Goal: Task Accomplishment & Management: Manage account settings

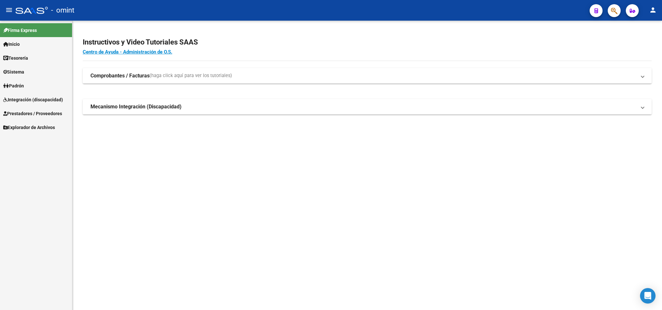
click at [19, 97] on span "Integración (discapacidad)" at bounding box center [33, 99] width 60 height 7
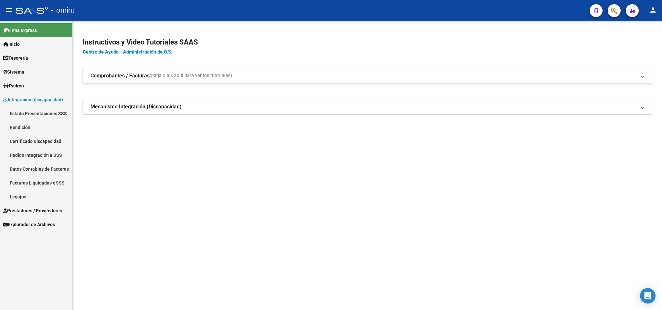
click at [29, 213] on span "Prestadores / Proveedores" at bounding box center [32, 210] width 59 height 7
click at [19, 127] on link "Facturas - Listado/Carga" at bounding box center [36, 128] width 72 height 14
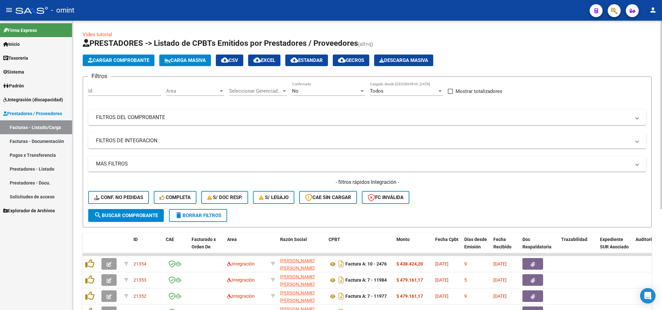
click at [250, 119] on mat-panel-title "FILTROS DEL COMPROBANTE" at bounding box center [363, 117] width 535 height 7
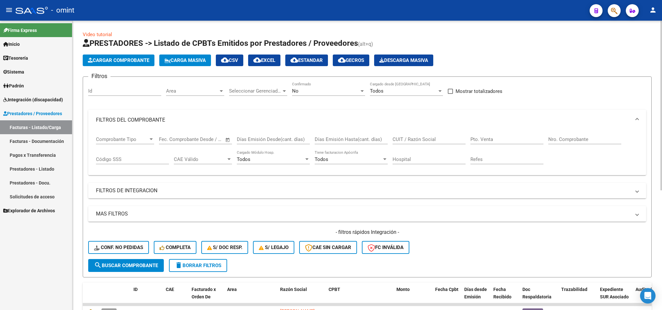
click at [421, 138] on input "CUIT / Razón Social" at bounding box center [429, 140] width 73 height 6
type input "d"
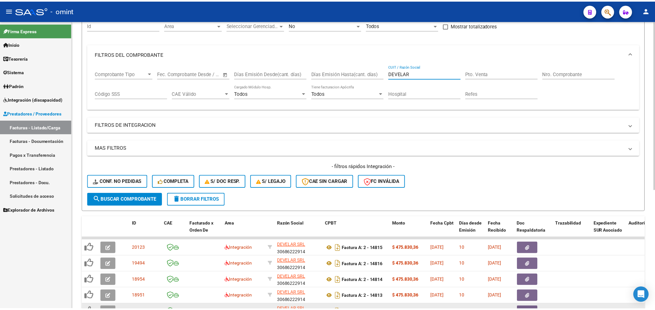
scroll to position [194, 0]
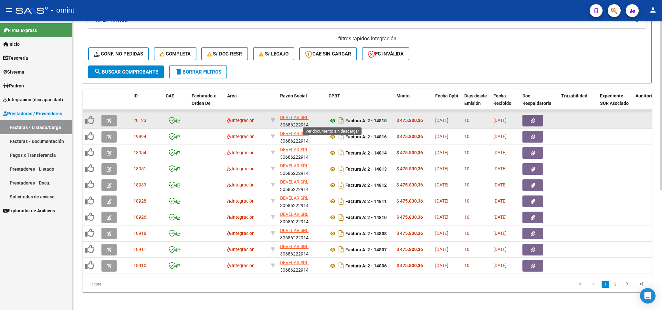
type input "DEVELAR"
click at [331, 122] on icon at bounding box center [333, 121] width 8 height 8
click at [109, 121] on icon "button" at bounding box center [109, 121] width 5 height 5
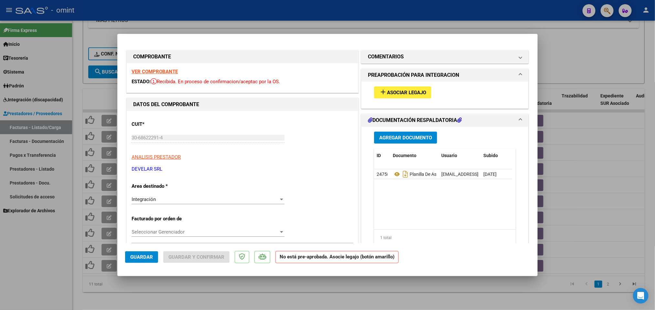
click at [399, 92] on span "Asociar Legajo" at bounding box center [406, 93] width 39 height 6
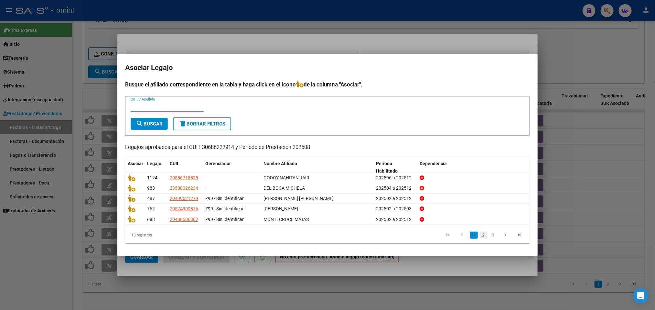
click at [481, 236] on link "2" at bounding box center [483, 235] width 8 height 7
click at [493, 235] on link "3" at bounding box center [493, 235] width 8 height 7
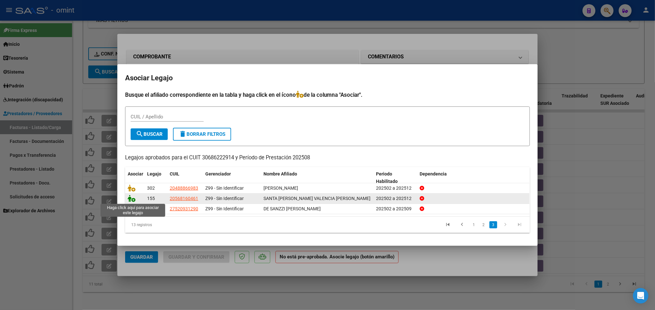
click at [130, 201] on icon at bounding box center [132, 198] width 8 height 7
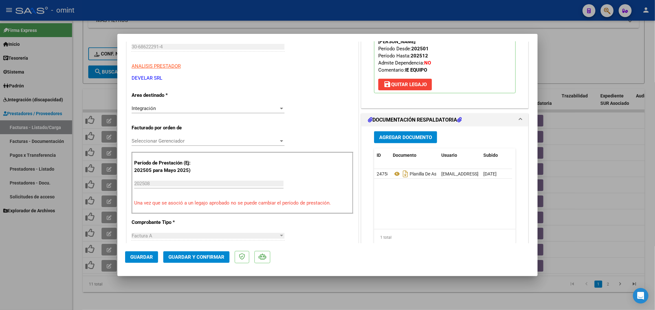
scroll to position [145, 0]
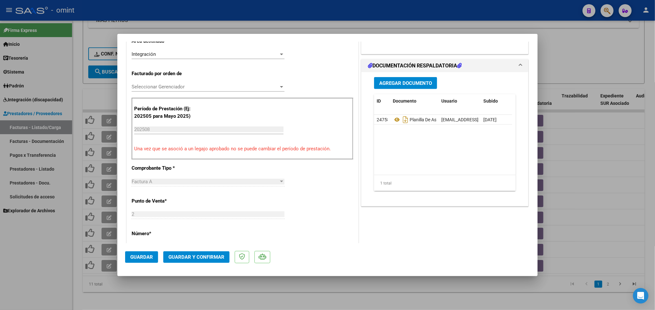
click at [151, 255] on span "Guardar" at bounding box center [141, 258] width 23 height 6
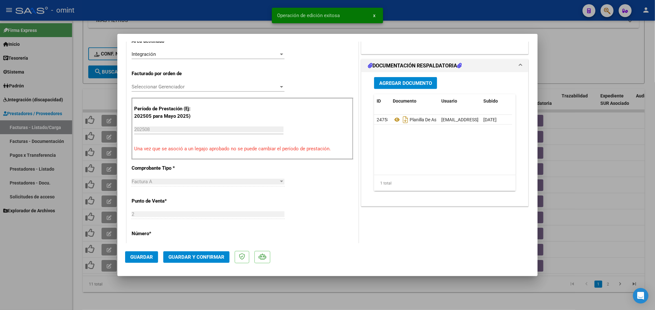
click at [454, 11] on div at bounding box center [327, 155] width 655 height 310
type input "$ 0,00"
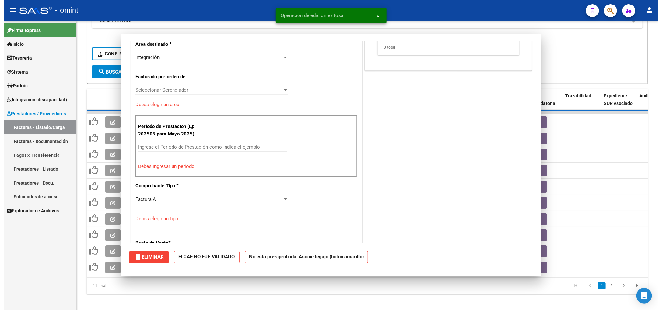
scroll to position [149, 0]
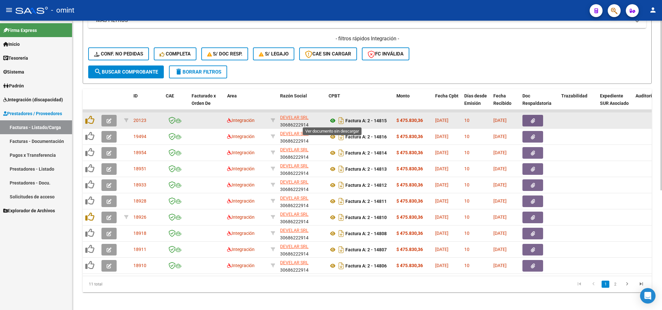
click at [331, 121] on icon at bounding box center [333, 121] width 8 height 8
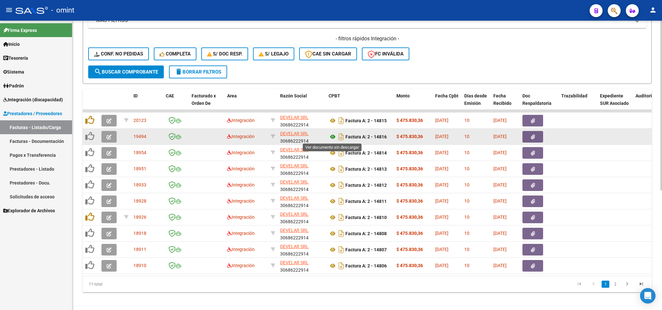
click at [334, 137] on icon at bounding box center [333, 137] width 8 height 8
click at [107, 140] on icon "button" at bounding box center [109, 137] width 5 height 5
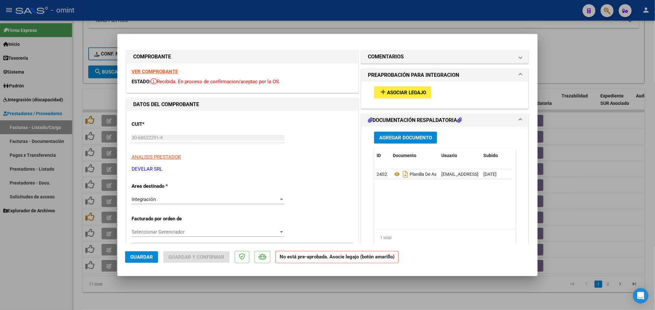
click at [408, 92] on span "Asociar Legajo" at bounding box center [406, 93] width 39 height 6
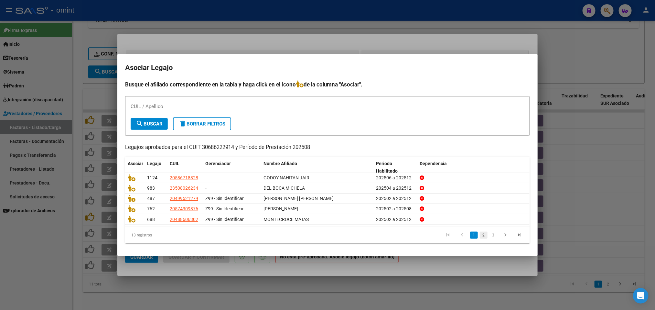
click at [479, 235] on link "2" at bounding box center [483, 235] width 8 height 7
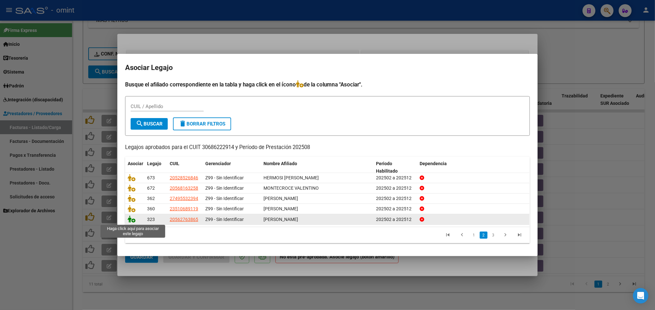
click at [130, 222] on icon at bounding box center [132, 219] width 8 height 7
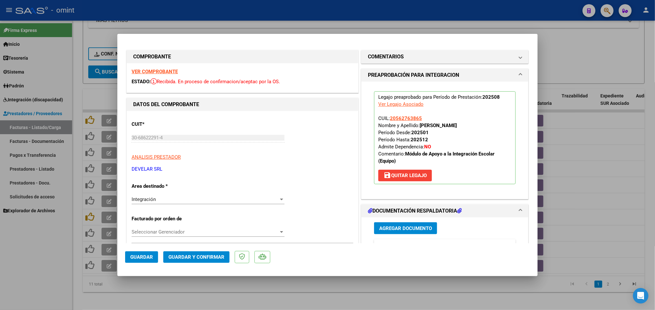
click at [152, 256] on span "Guardar" at bounding box center [141, 258] width 23 height 6
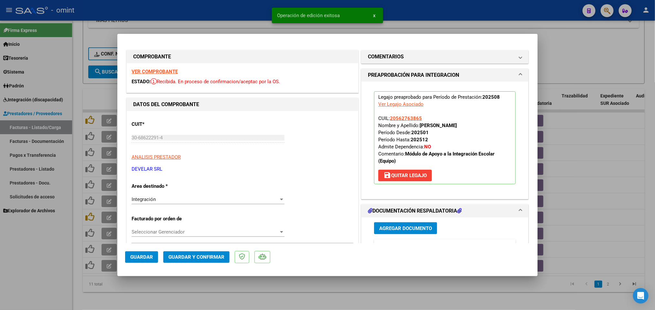
click at [500, 16] on div at bounding box center [327, 155] width 655 height 310
type input "$ 0,00"
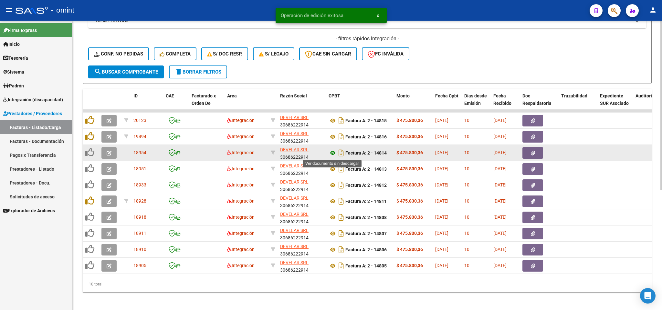
click at [336, 152] on icon at bounding box center [333, 153] width 8 height 8
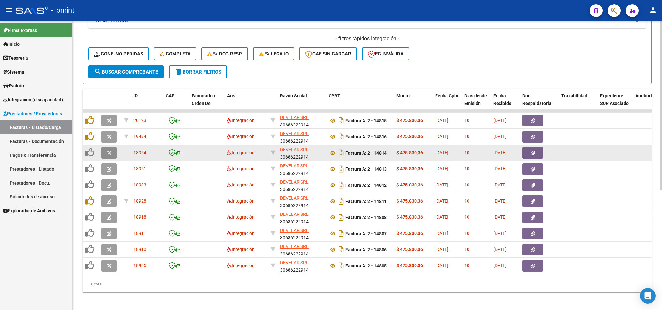
click at [107, 154] on icon "button" at bounding box center [109, 153] width 5 height 5
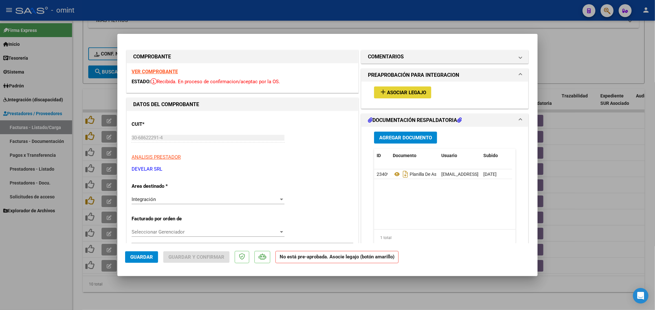
click at [380, 90] on mat-icon "add" at bounding box center [383, 92] width 8 height 8
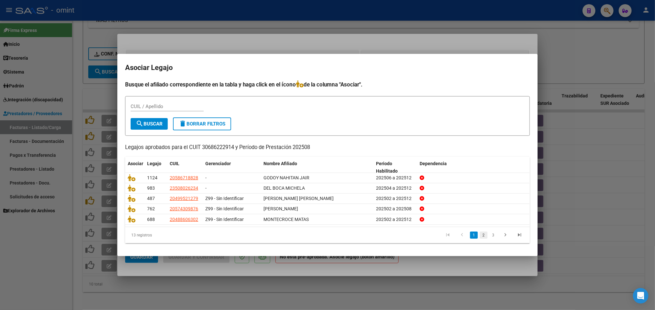
click at [484, 237] on link "2" at bounding box center [483, 235] width 8 height 7
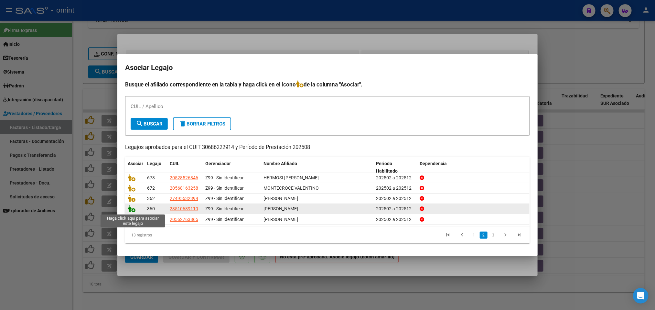
click at [131, 211] on icon at bounding box center [132, 208] width 8 height 7
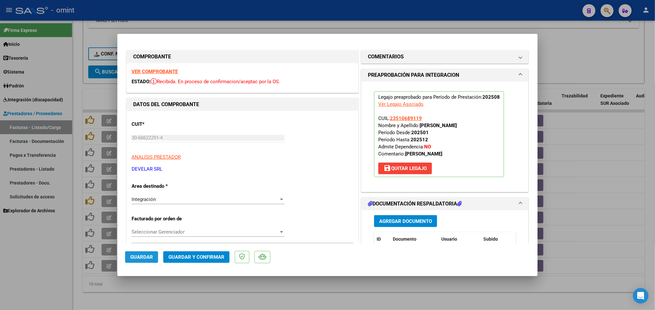
click at [143, 255] on span "Guardar" at bounding box center [141, 258] width 23 height 6
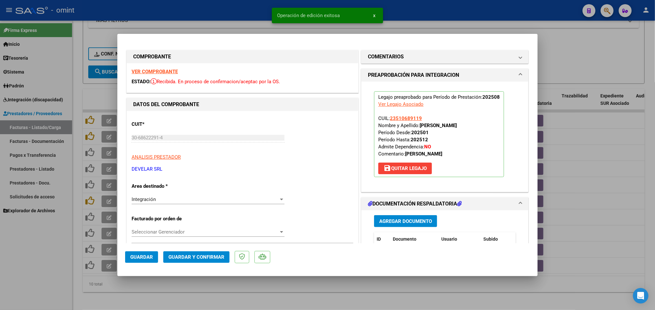
click at [457, 13] on div at bounding box center [327, 155] width 655 height 310
type input "$ 0,00"
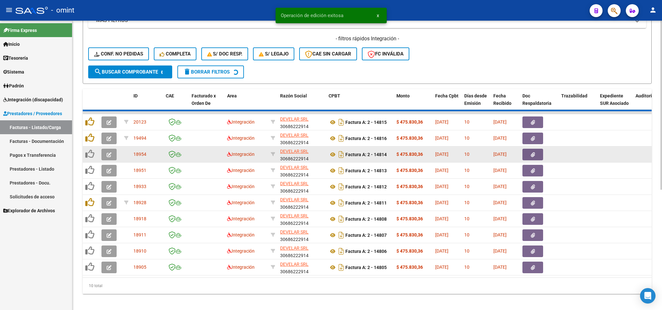
scroll to position [188, 0]
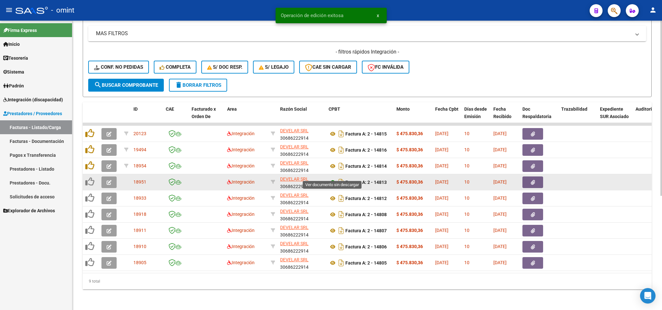
click at [333, 179] on icon at bounding box center [333, 183] width 8 height 8
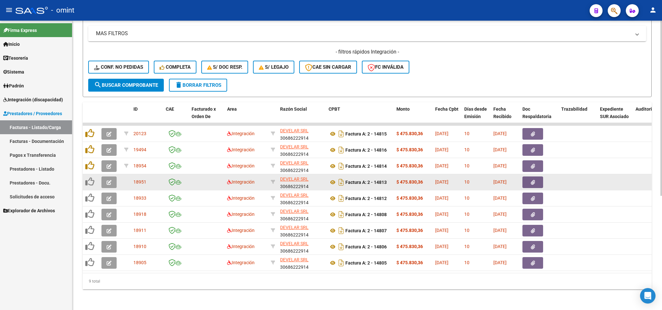
click at [112, 177] on button "button" at bounding box center [108, 183] width 15 height 12
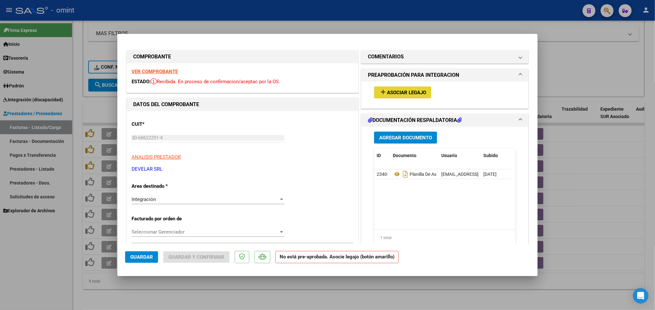
click at [387, 93] on span "Asociar Legajo" at bounding box center [406, 93] width 39 height 6
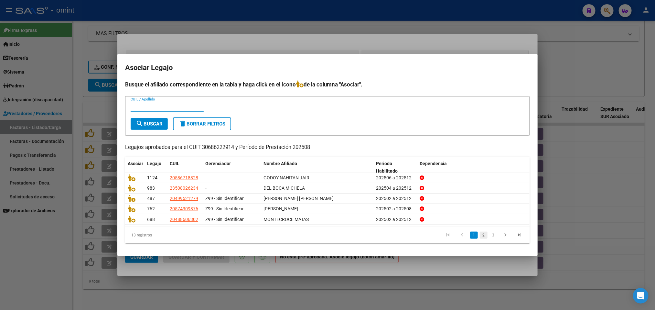
click at [480, 236] on link "2" at bounding box center [483, 235] width 8 height 7
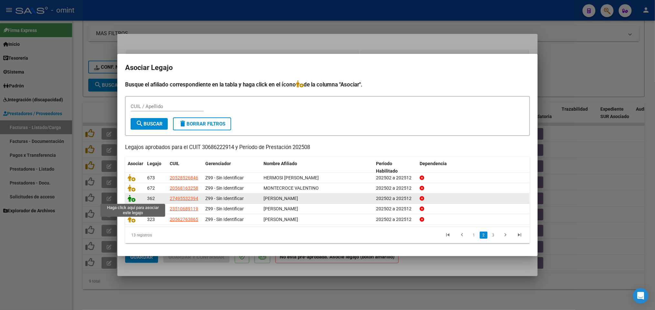
click at [133, 202] on icon at bounding box center [132, 198] width 8 height 7
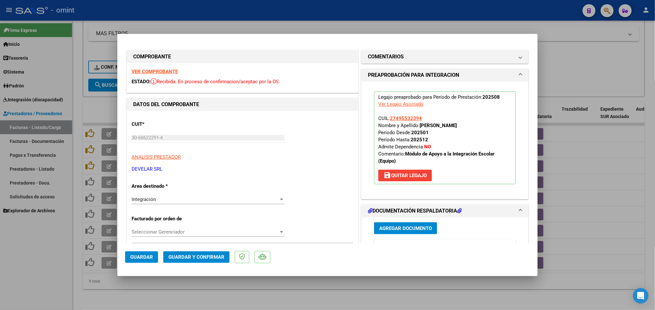
click at [149, 256] on span "Guardar" at bounding box center [141, 258] width 23 height 6
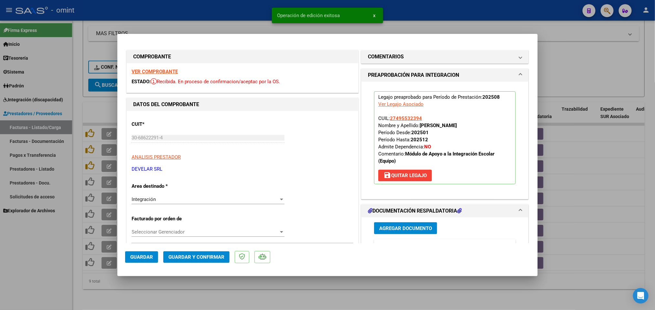
click at [437, 12] on div at bounding box center [327, 155] width 655 height 310
type input "$ 0,00"
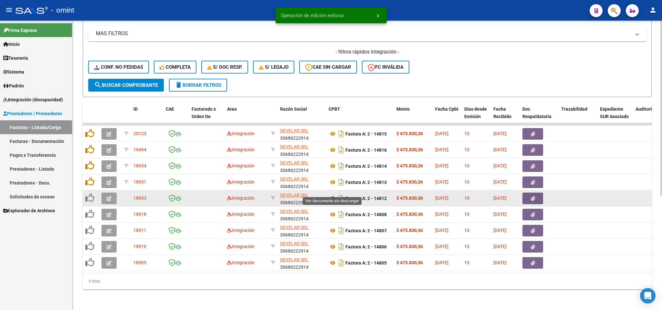
click at [334, 195] on icon at bounding box center [333, 199] width 8 height 8
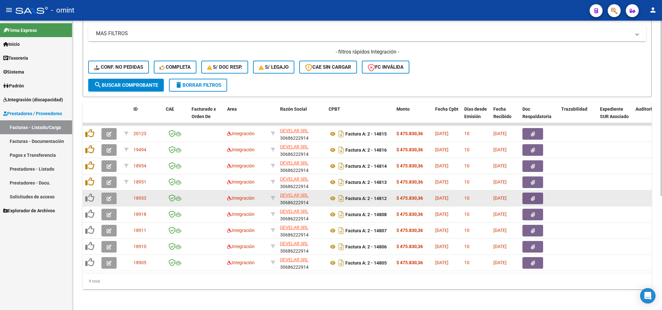
click at [112, 193] on button "button" at bounding box center [108, 199] width 15 height 12
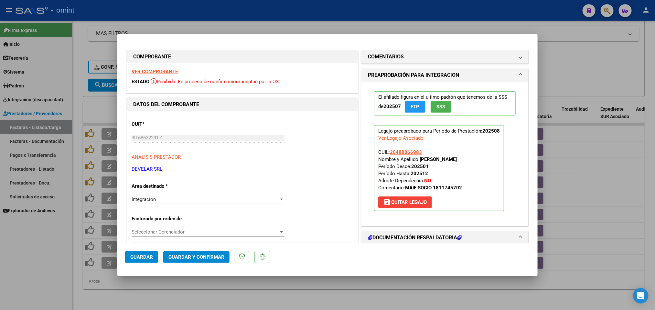
drag, startPoint x: 560, startPoint y: 42, endPoint x: 504, endPoint y: 87, distance: 72.0
click at [560, 42] on div at bounding box center [327, 155] width 655 height 310
type input "$ 0,00"
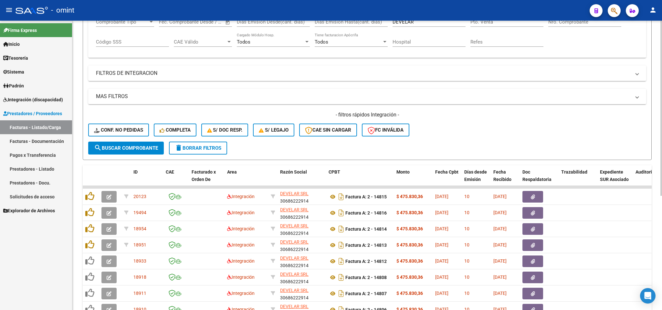
scroll to position [91, 0]
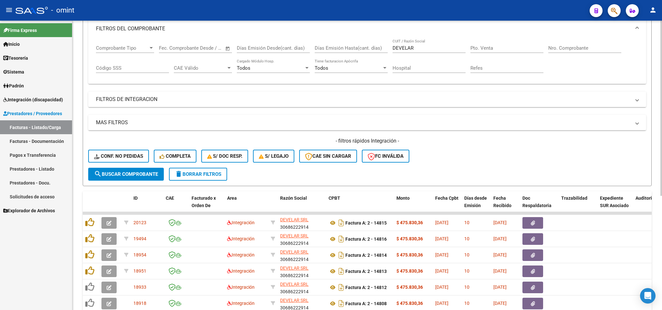
click at [445, 49] on input "DEVELAR" at bounding box center [429, 48] width 73 height 6
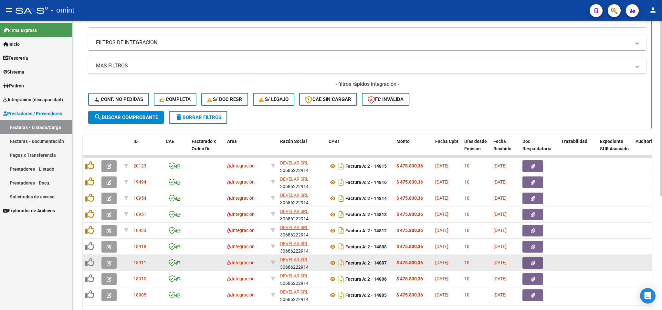
scroll to position [188, 0]
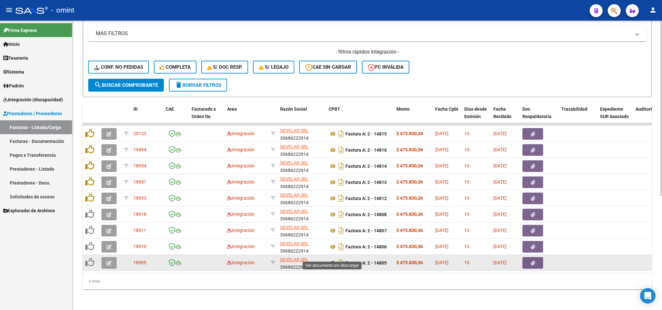
click at [334, 259] on icon at bounding box center [333, 263] width 8 height 8
click at [111, 261] on icon "button" at bounding box center [109, 263] width 5 height 5
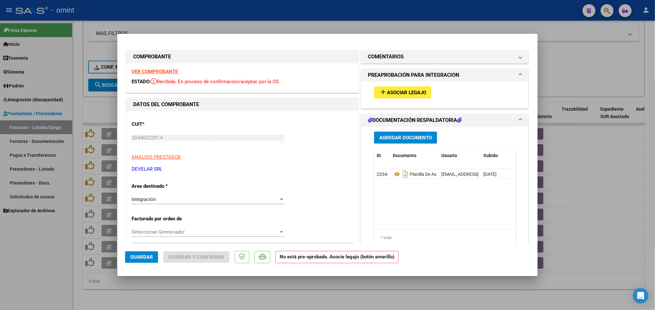
click at [407, 91] on span "Asociar Legajo" at bounding box center [406, 93] width 39 height 6
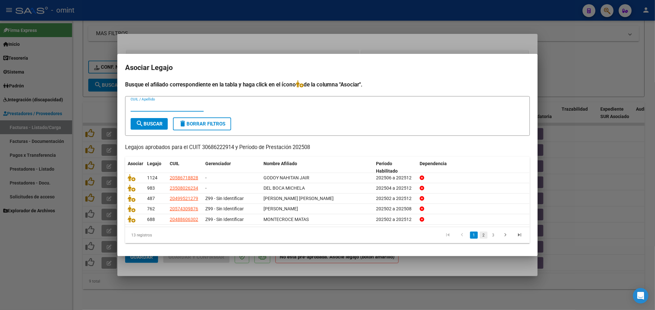
click at [484, 237] on link "2" at bounding box center [483, 235] width 8 height 7
click at [494, 237] on link "3" at bounding box center [493, 235] width 8 height 7
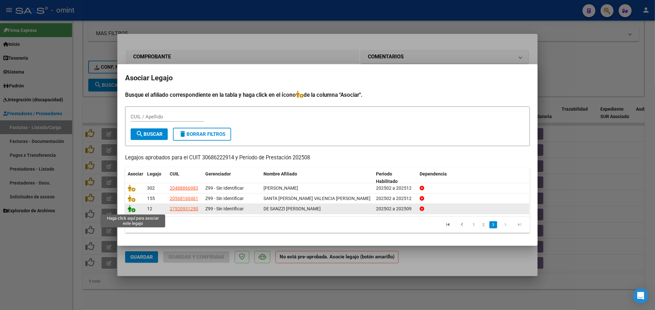
click at [130, 209] on icon at bounding box center [132, 208] width 8 height 7
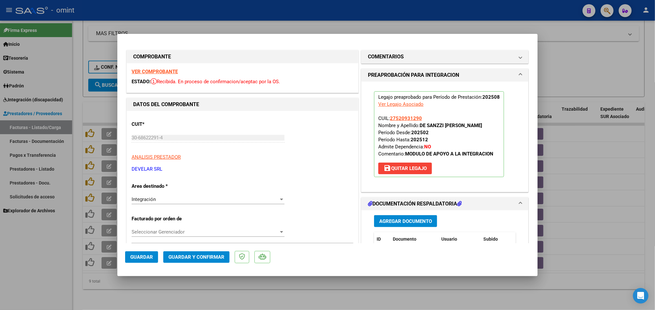
click at [140, 255] on span "Guardar" at bounding box center [141, 258] width 23 height 6
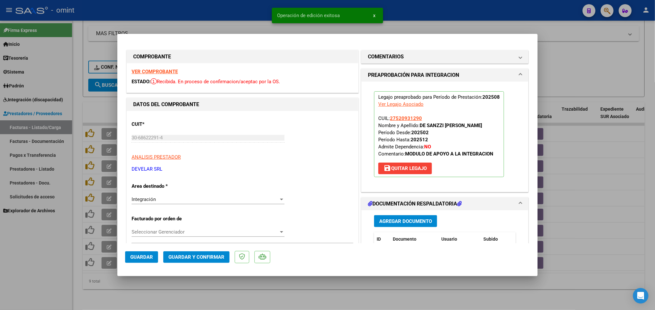
click at [459, 20] on div at bounding box center [327, 155] width 655 height 310
type input "$ 0,00"
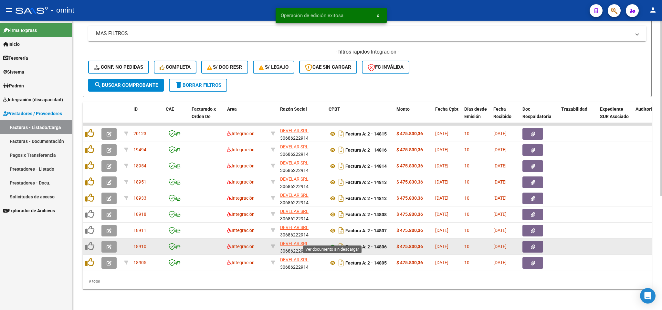
click at [333, 243] on icon at bounding box center [333, 247] width 8 height 8
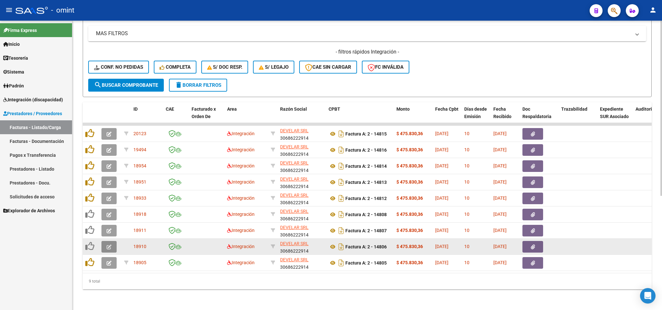
click at [109, 245] on icon "button" at bounding box center [109, 247] width 5 height 5
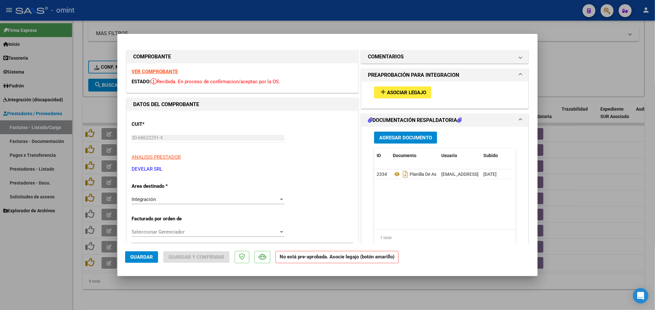
click at [398, 88] on button "add Asociar Legajo" at bounding box center [402, 93] width 57 height 12
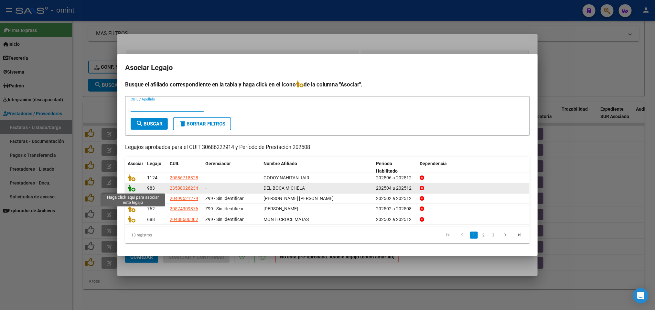
click at [132, 190] on icon at bounding box center [132, 188] width 8 height 7
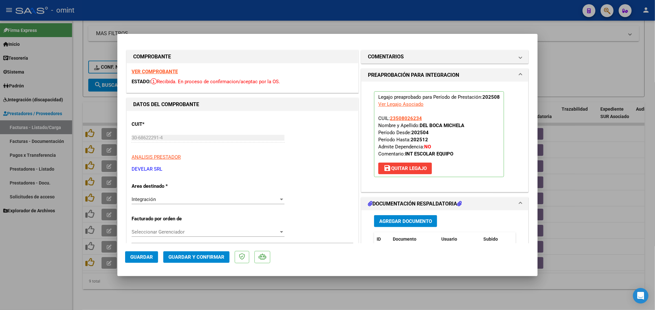
click at [132, 255] on span "Guardar" at bounding box center [141, 258] width 23 height 6
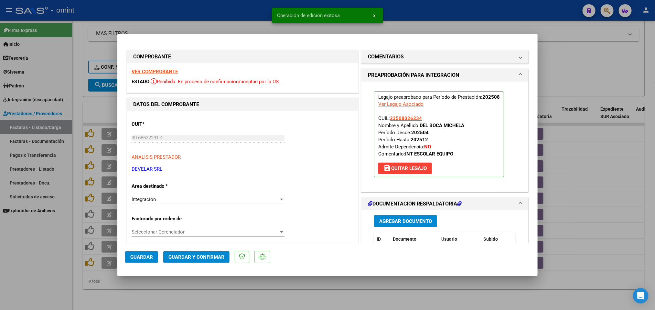
click at [238, 19] on div at bounding box center [327, 155] width 655 height 310
type input "$ 0,00"
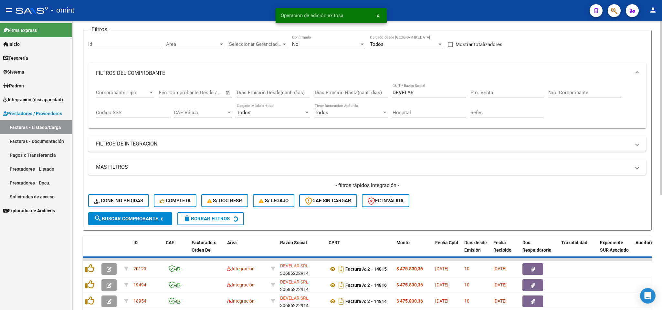
scroll to position [43, 0]
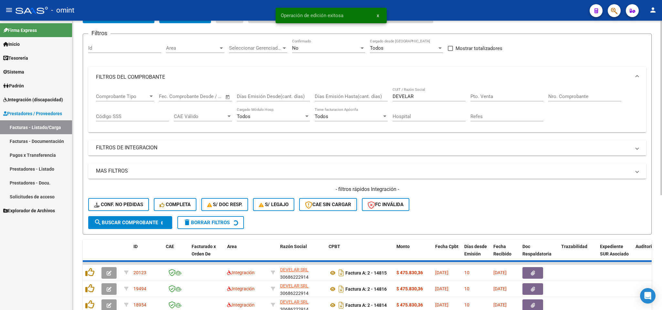
click at [432, 97] on input "DEVELAR" at bounding box center [429, 97] width 73 height 6
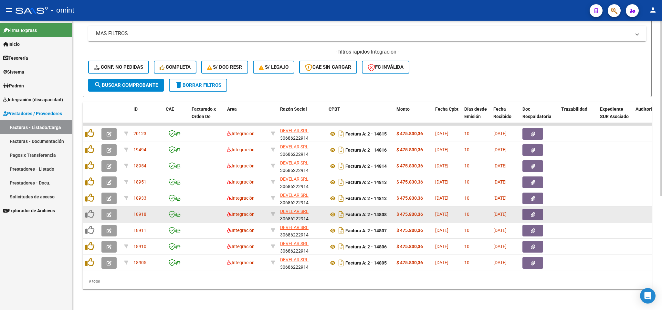
scroll to position [188, 0]
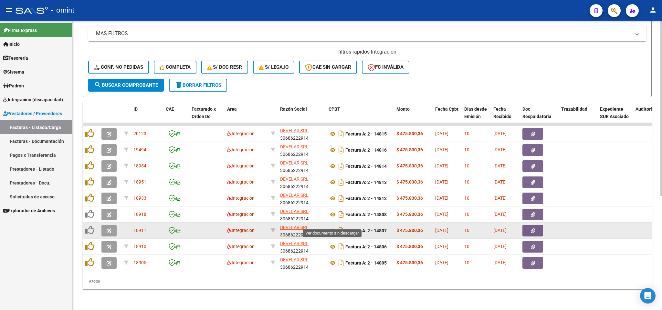
click at [334, 227] on icon at bounding box center [333, 231] width 8 height 8
click at [110, 229] on icon "button" at bounding box center [109, 231] width 5 height 5
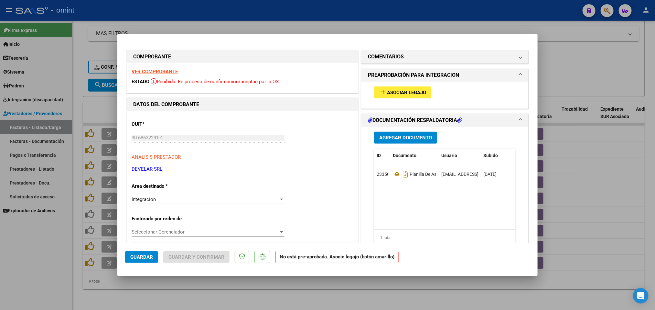
click at [411, 90] on span "Asociar Legajo" at bounding box center [406, 93] width 39 height 6
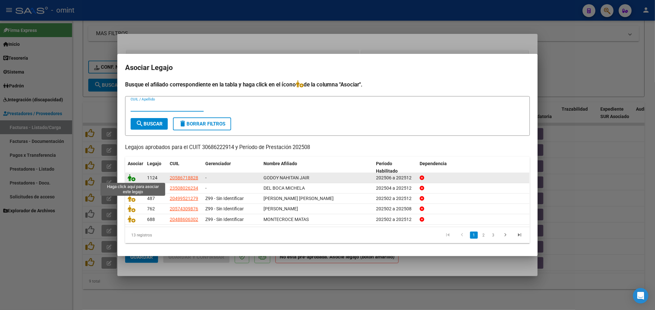
click at [134, 181] on icon at bounding box center [132, 177] width 8 height 7
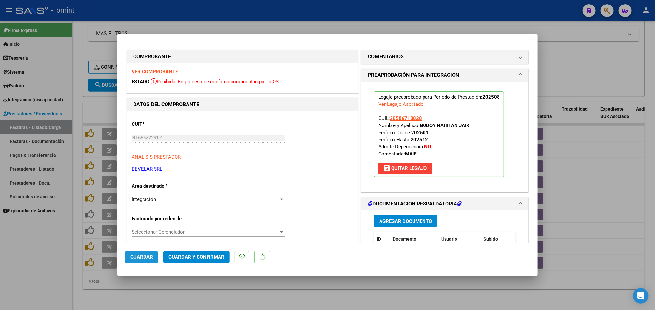
click at [138, 258] on span "Guardar" at bounding box center [141, 258] width 23 height 6
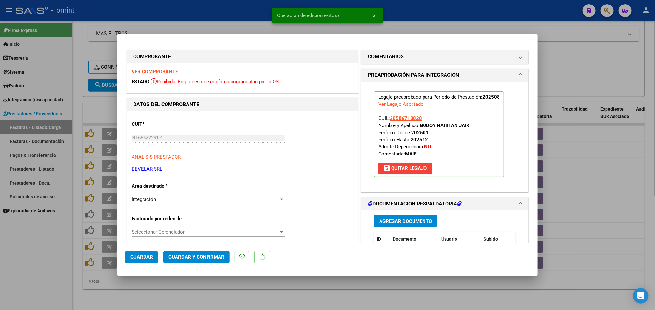
drag, startPoint x: 413, startPoint y: 17, endPoint x: 418, endPoint y: 21, distance: 6.2
click at [414, 17] on div at bounding box center [327, 155] width 655 height 310
type input "$ 0,00"
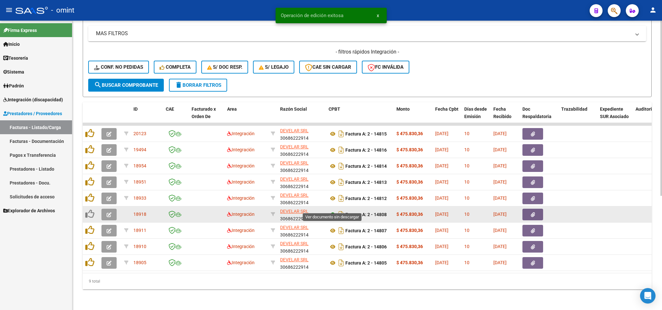
click at [333, 211] on icon at bounding box center [333, 215] width 8 height 8
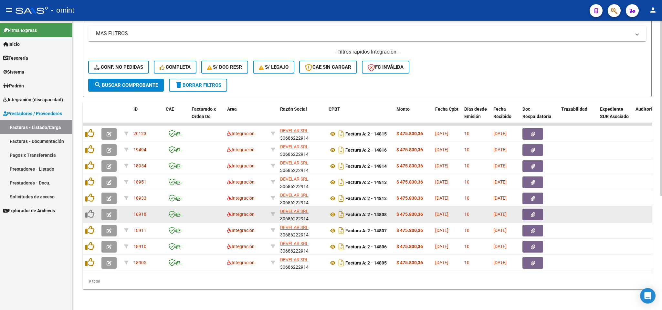
click at [108, 213] on icon "button" at bounding box center [109, 215] width 5 height 5
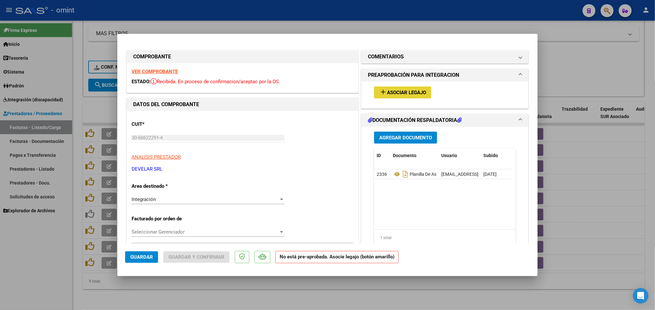
click at [397, 94] on span "Asociar Legajo" at bounding box center [406, 93] width 39 height 6
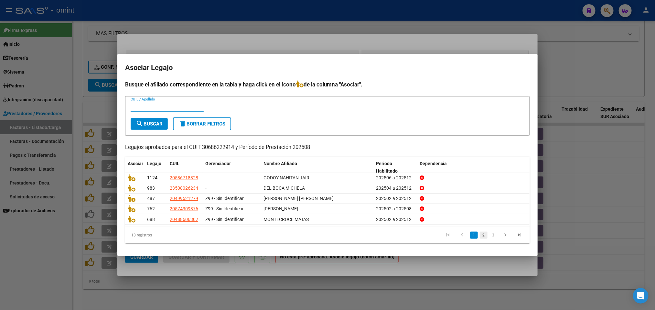
click at [486, 237] on link "2" at bounding box center [483, 235] width 8 height 7
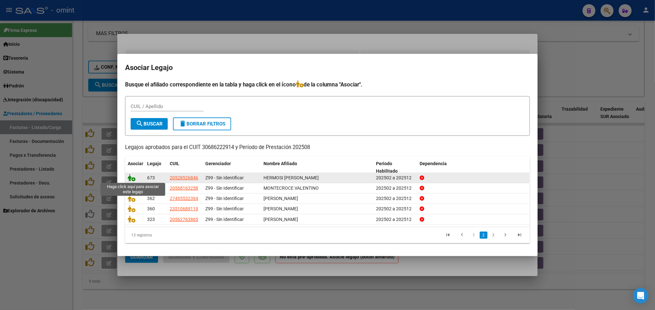
click at [130, 179] on icon at bounding box center [132, 177] width 8 height 7
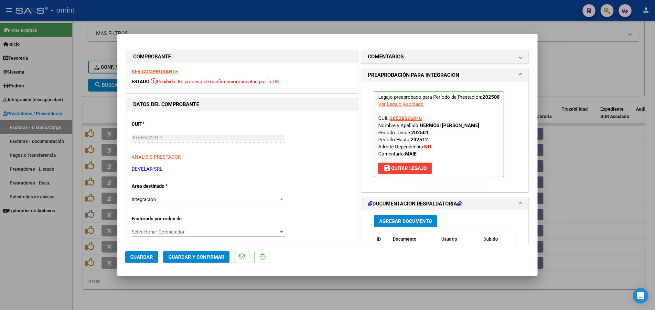
click at [144, 256] on span "Guardar" at bounding box center [141, 258] width 23 height 6
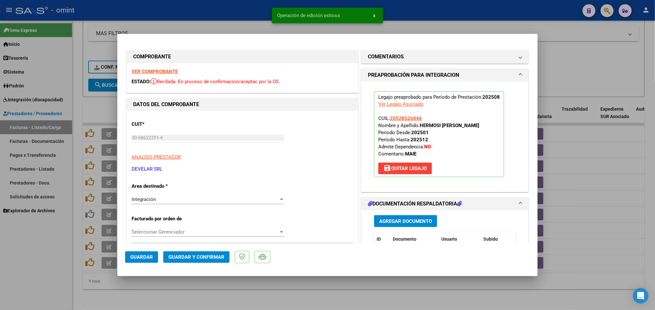
click at [57, 249] on div at bounding box center [327, 155] width 655 height 310
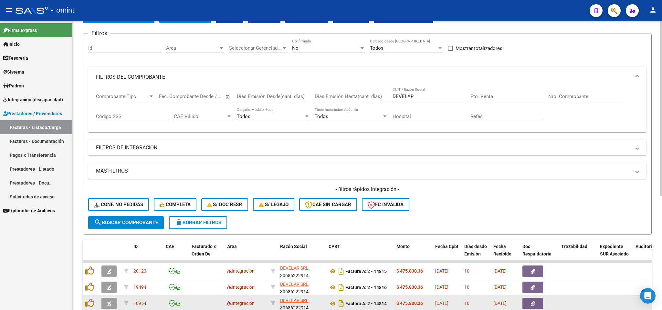
scroll to position [0, 0]
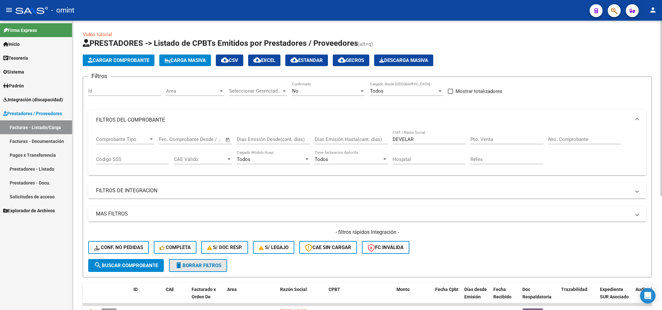
click at [198, 266] on span "delete Borrar Filtros" at bounding box center [198, 266] width 47 height 6
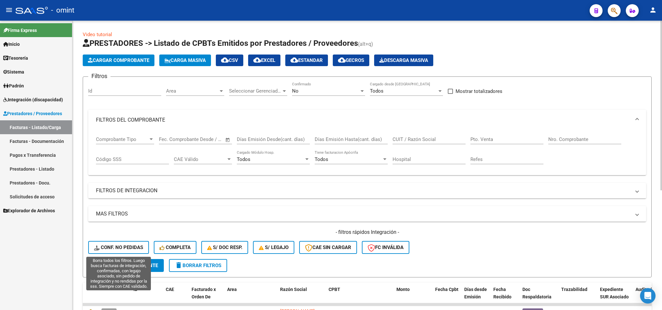
click at [135, 247] on span "Conf. no pedidas" at bounding box center [118, 248] width 49 height 6
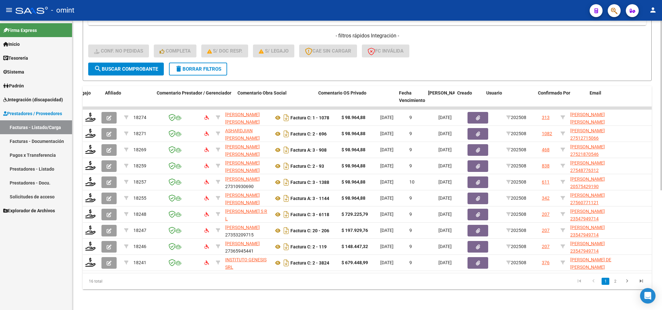
scroll to position [0, 465]
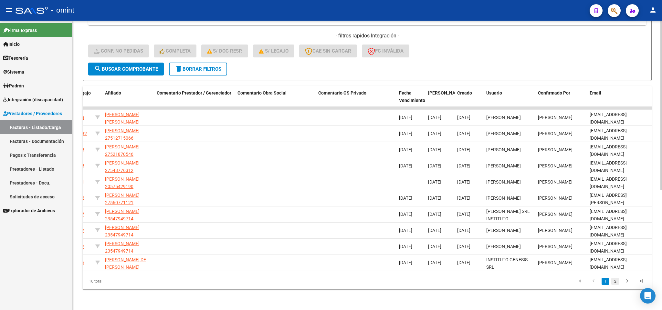
click at [614, 281] on link "2" at bounding box center [615, 281] width 8 height 7
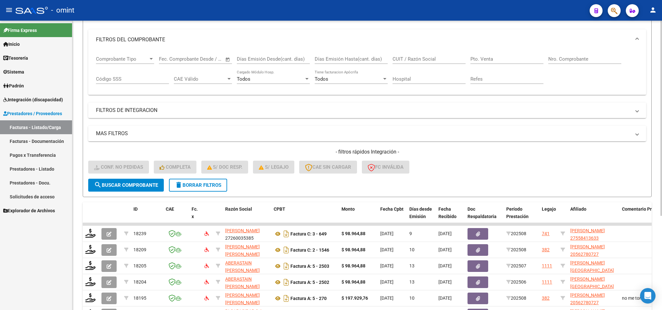
scroll to position [0, 0]
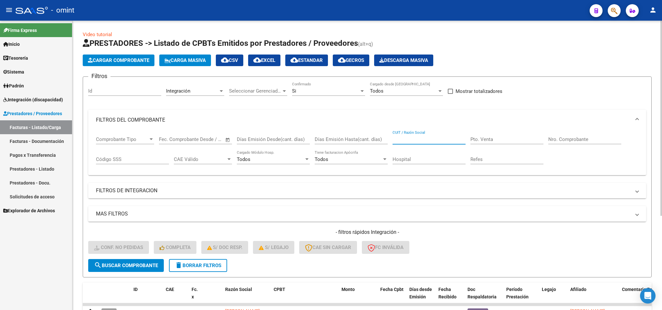
paste input "27388229336"
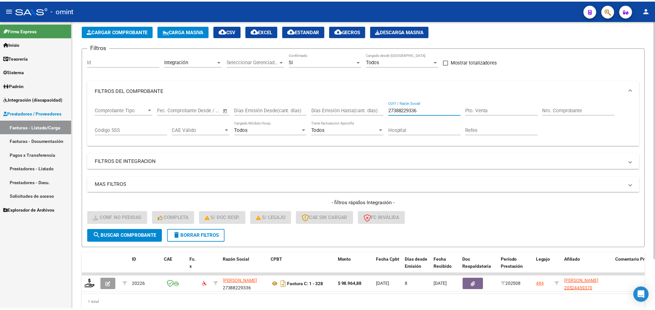
scroll to position [59, 0]
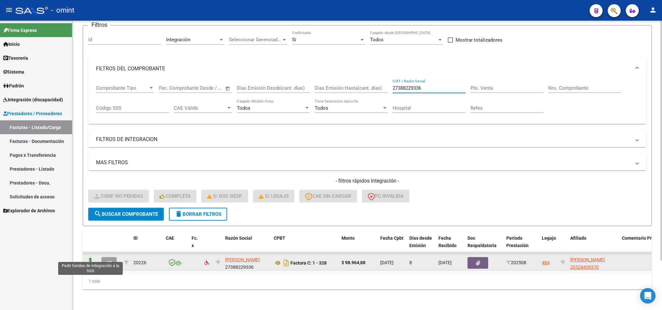
type input "27388229336"
click at [94, 258] on icon at bounding box center [90, 262] width 10 height 9
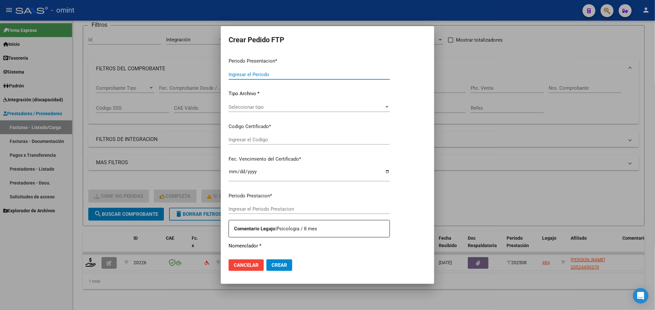
type input "202508"
type input "$ 98.964,88"
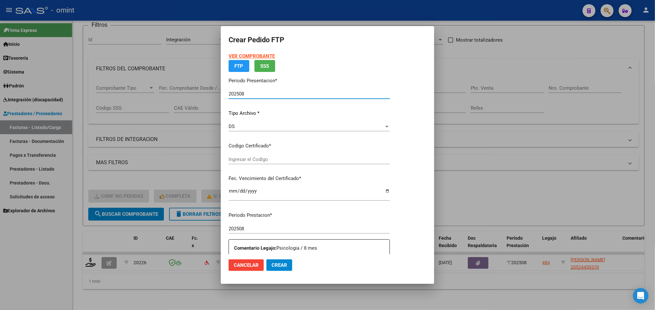
type input "5163348950"
type input "[DATE]"
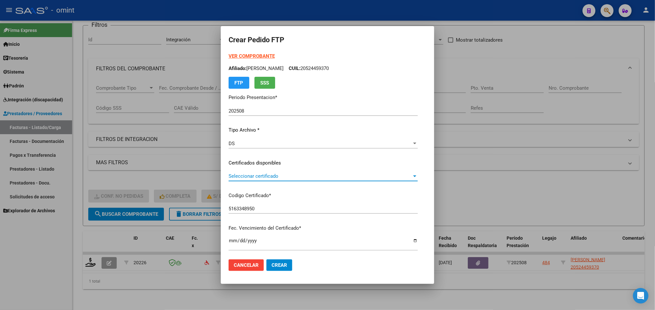
click at [289, 176] on span "Seleccionar certificado" at bounding box center [319, 176] width 183 height 6
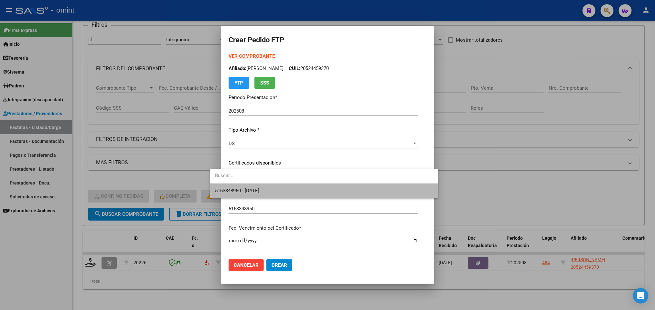
click at [295, 186] on span "5163348950 - [DATE]" at bounding box center [324, 191] width 218 height 15
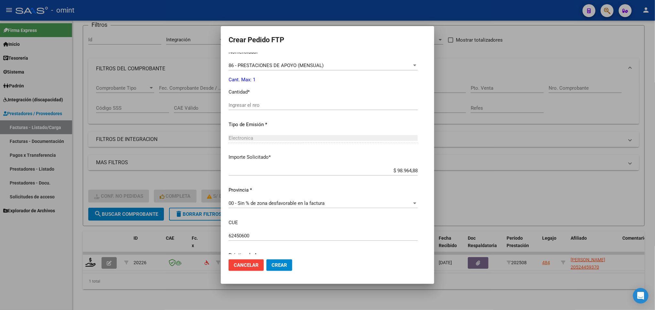
scroll to position [296, 0]
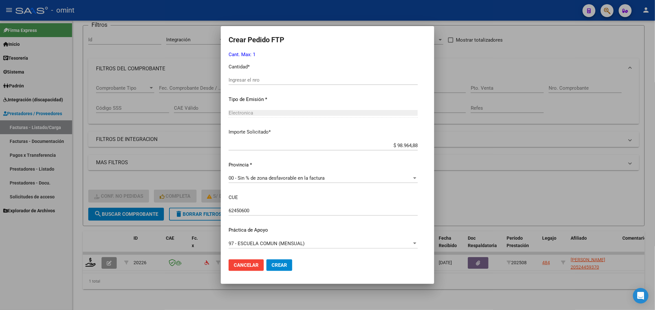
drag, startPoint x: 289, startPoint y: 81, endPoint x: 282, endPoint y: 83, distance: 7.0
click at [285, 82] on input "Ingresar el nro" at bounding box center [322, 80] width 189 height 6
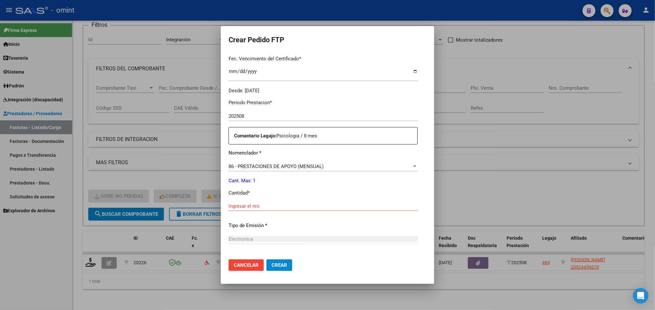
scroll to position [199, 0]
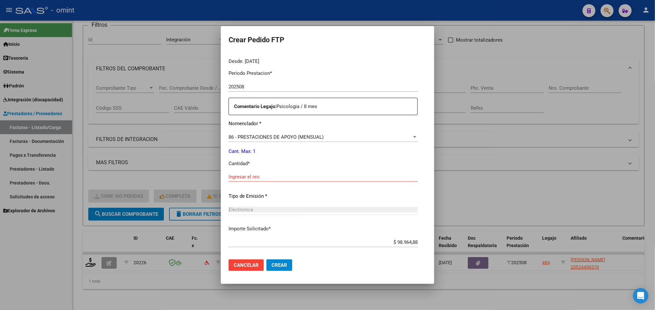
click at [285, 176] on input "Ingresar el nro" at bounding box center [322, 177] width 189 height 6
type input "1"
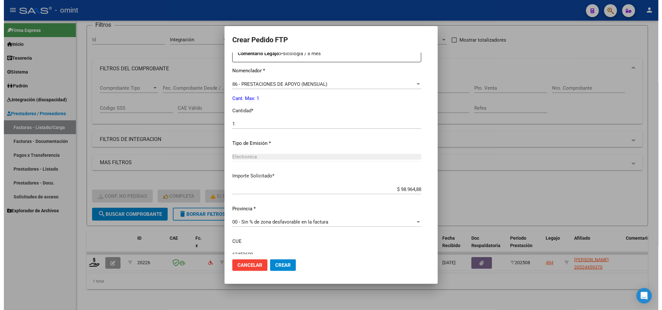
scroll to position [296, 0]
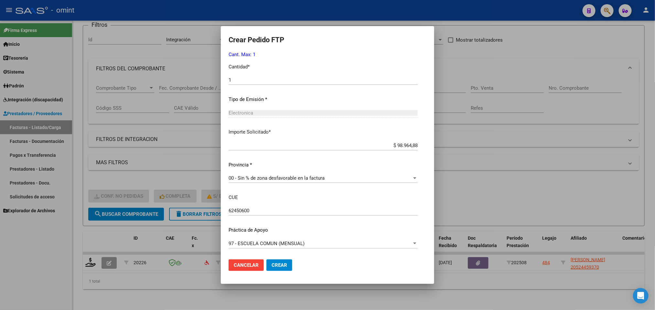
click at [271, 264] on span "Crear" at bounding box center [279, 266] width 16 height 6
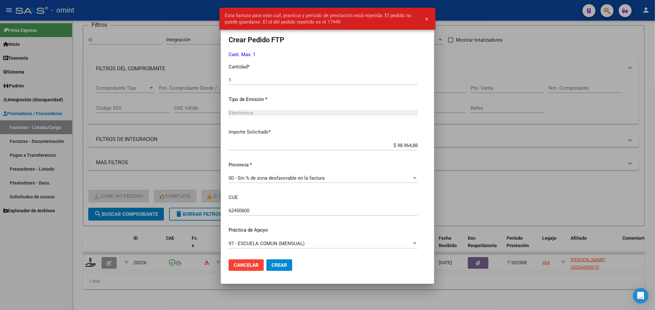
click at [490, 91] on div at bounding box center [327, 155] width 655 height 310
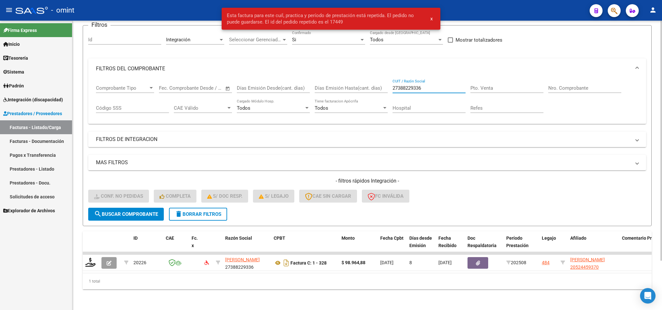
drag, startPoint x: 430, startPoint y: 79, endPoint x: 390, endPoint y: 79, distance: 40.4
click at [390, 79] on div "Comprobante Tipo Comprobante Tipo Fecha inicio – Fecha fin Fec. Comprobante Des…" at bounding box center [367, 99] width 542 height 40
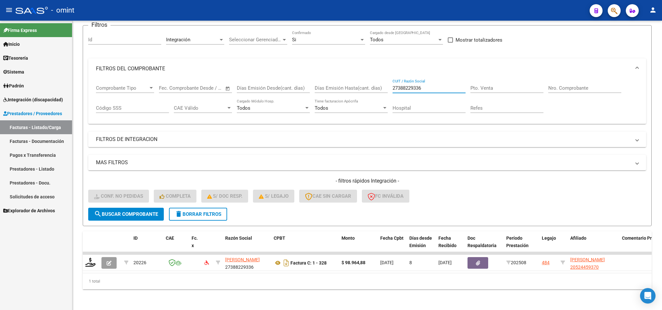
click at [43, 99] on span "Integración (discapacidad)" at bounding box center [33, 99] width 60 height 7
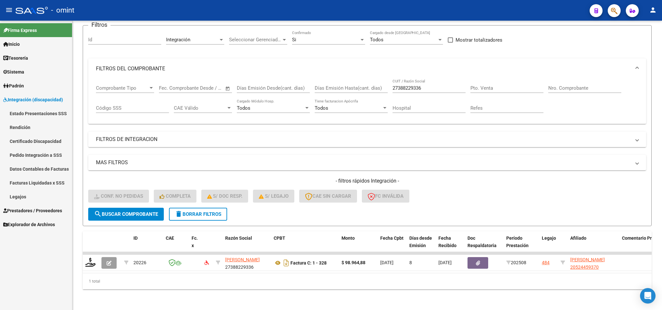
click at [47, 151] on link "Pedido Integración a SSS" at bounding box center [36, 155] width 72 height 14
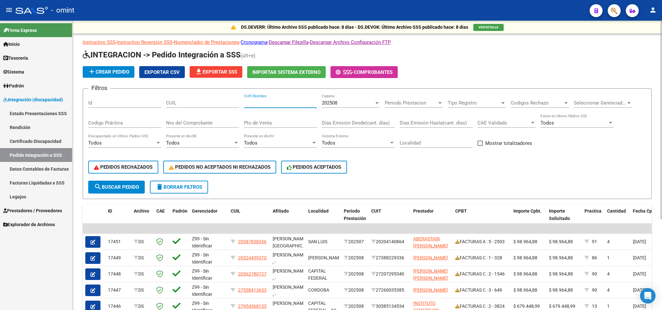
paste input "27388229336"
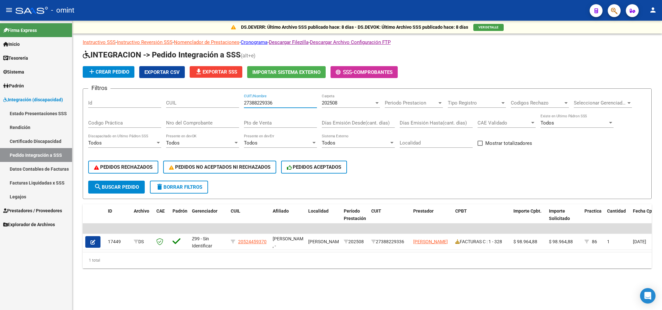
type input "27388229336"
click at [46, 208] on span "Prestadores / Proveedores" at bounding box center [32, 210] width 59 height 7
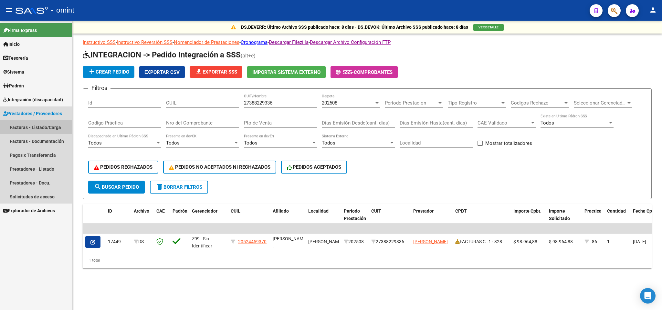
click at [51, 127] on link "Facturas - Listado/Carga" at bounding box center [36, 128] width 72 height 14
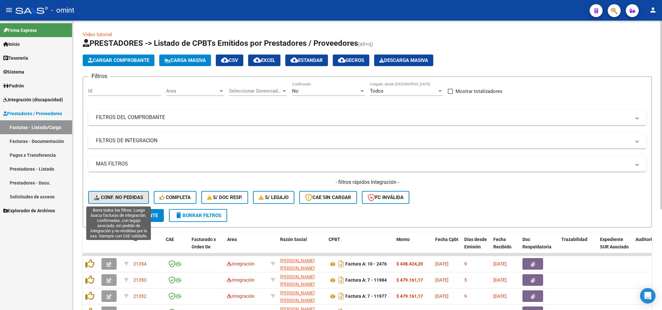
drag, startPoint x: 109, startPoint y: 196, endPoint x: 171, endPoint y: 162, distance: 70.6
click at [110, 196] on span "Conf. no pedidas" at bounding box center [118, 198] width 49 height 6
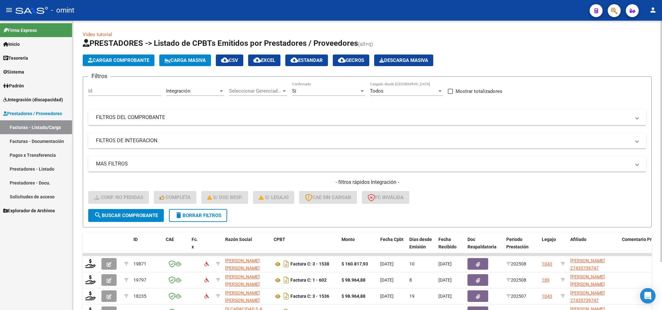
click at [207, 116] on mat-panel-title "FILTROS DEL COMPROBANTE" at bounding box center [363, 117] width 535 height 7
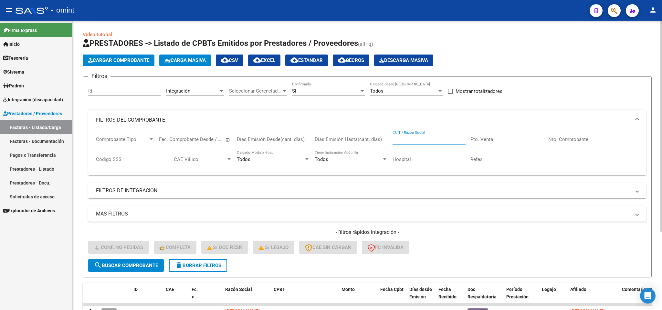
paste input "27248453139"
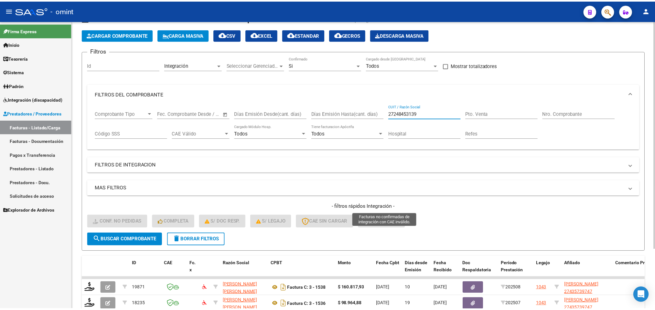
scroll to position [76, 0]
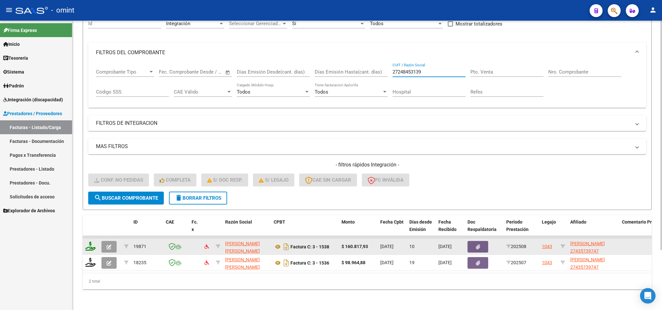
type input "27248453139"
click at [92, 242] on icon at bounding box center [90, 246] width 10 height 9
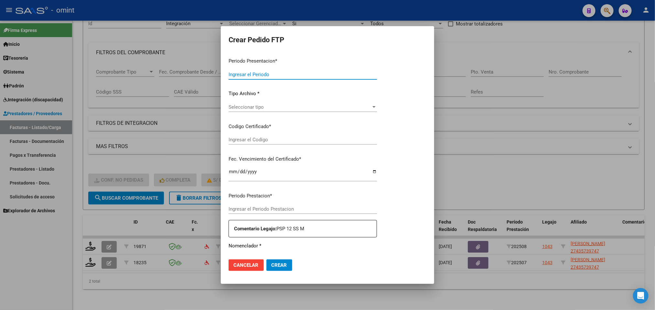
type input "202508"
type input "$ 160.817,93"
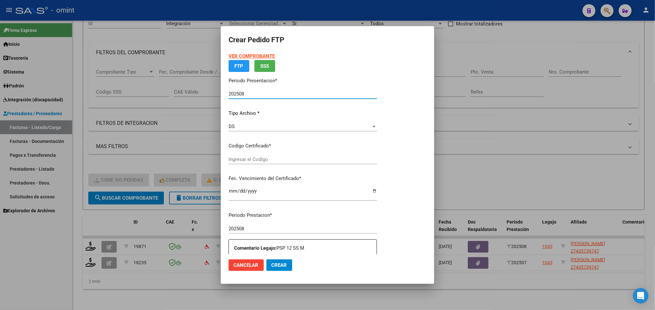
type input "836667741"
type input "[DATE]"
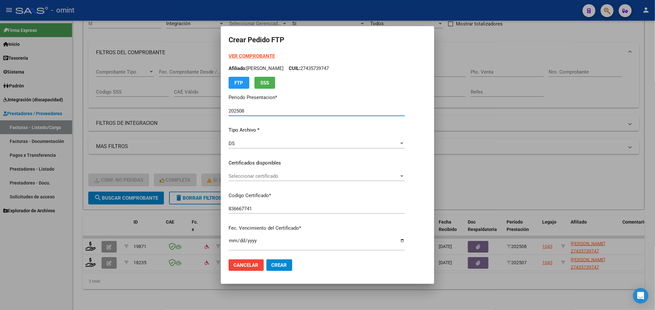
click at [279, 167] on div "VER COMPROBANTE ARCA Padrón Afiliado: [PERSON_NAME]: 27435739747 FTP SSS Period…" at bounding box center [316, 158] width 176 height 211
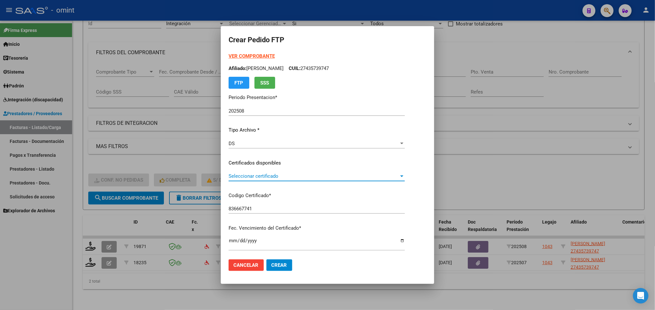
click at [278, 173] on span "Seleccionar certificado" at bounding box center [313, 176] width 170 height 6
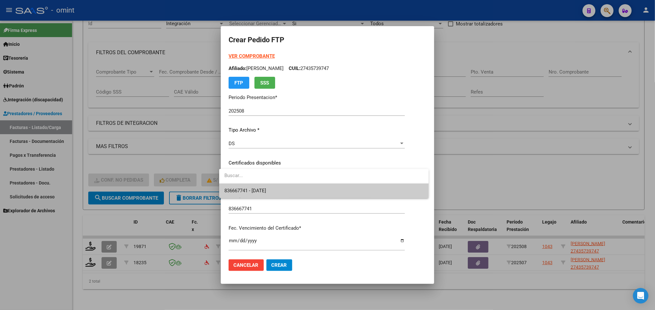
click at [286, 191] on span "836667741 - [DATE]" at bounding box center [323, 191] width 199 height 15
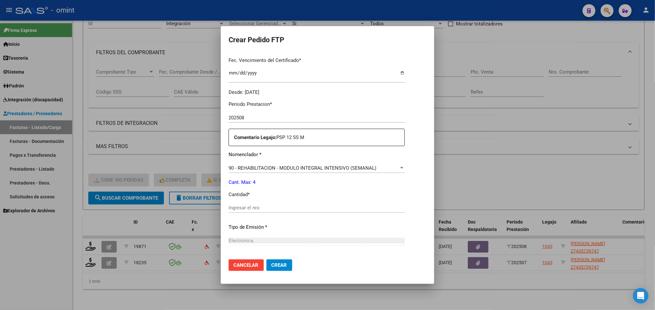
scroll to position [194, 0]
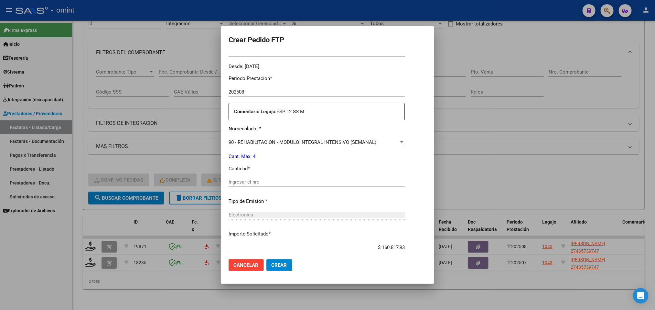
click at [287, 182] on input "Ingresar el nro" at bounding box center [316, 182] width 176 height 6
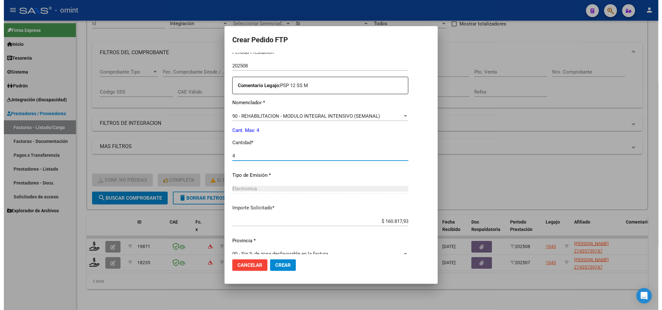
scroll to position [231, 0]
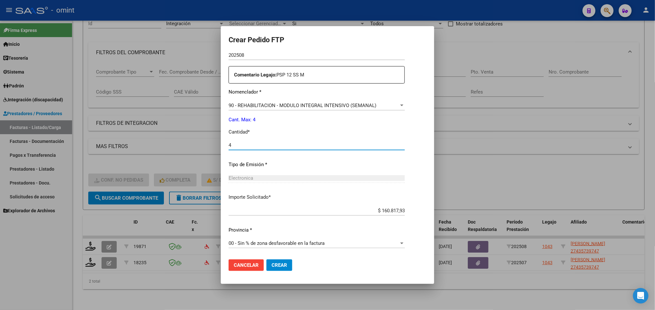
type input "4"
click at [276, 261] on button "Crear" at bounding box center [279, 266] width 26 height 12
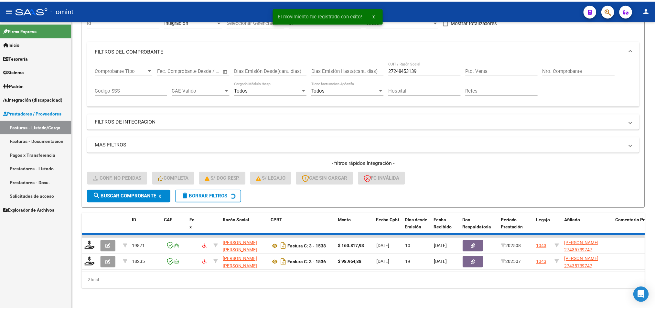
scroll to position [59, 0]
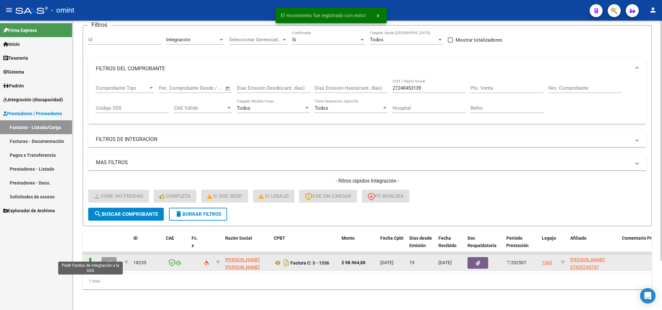
click at [93, 258] on icon at bounding box center [90, 262] width 10 height 9
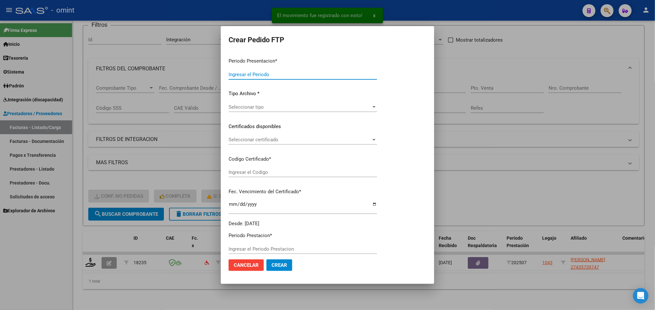
type input "202508"
type input "202507"
type input "$ 98.964,88"
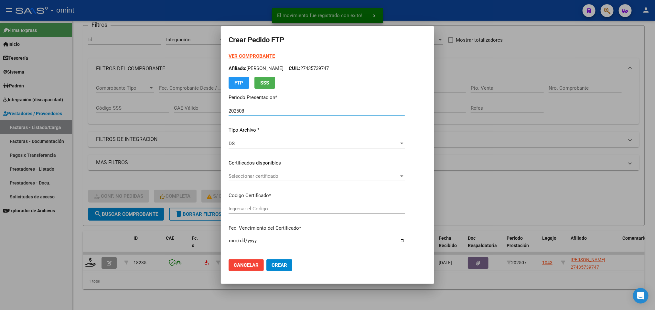
type input "836667741"
type input "[DATE]"
click at [302, 177] on span "Seleccionar certificado" at bounding box center [313, 176] width 170 height 6
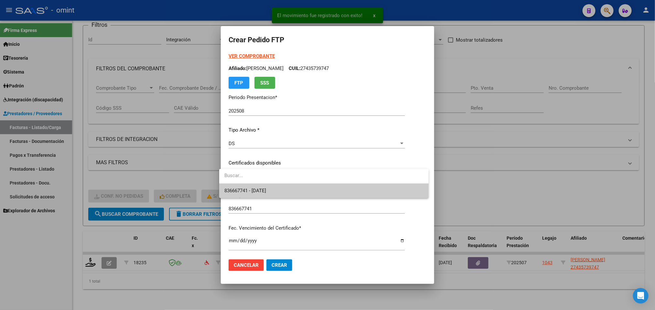
click at [289, 193] on span "836667741 - [DATE]" at bounding box center [323, 191] width 199 height 15
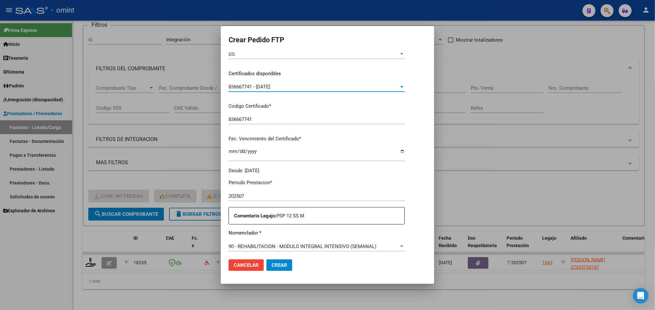
scroll to position [145, 0]
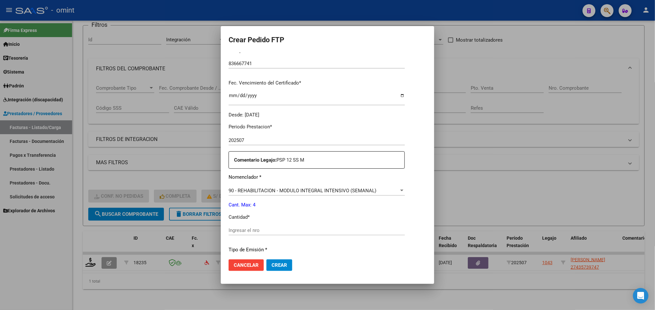
click at [268, 227] on div "Ingresar el nro" at bounding box center [316, 231] width 176 height 10
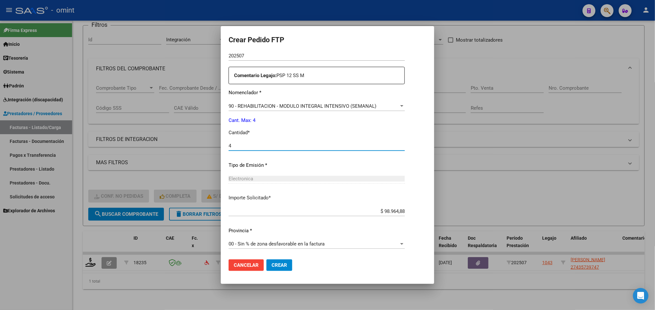
scroll to position [231, 0]
type input "4"
click at [282, 264] on button "Crear" at bounding box center [279, 266] width 26 height 12
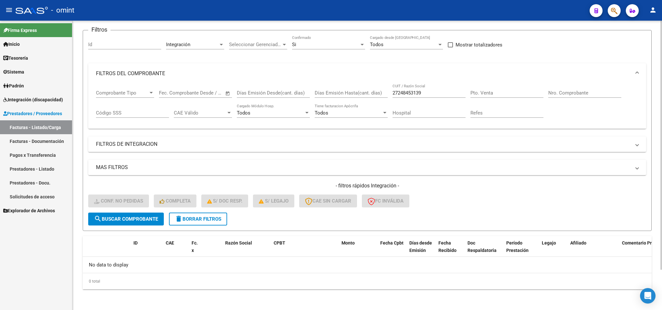
scroll to position [0, 0]
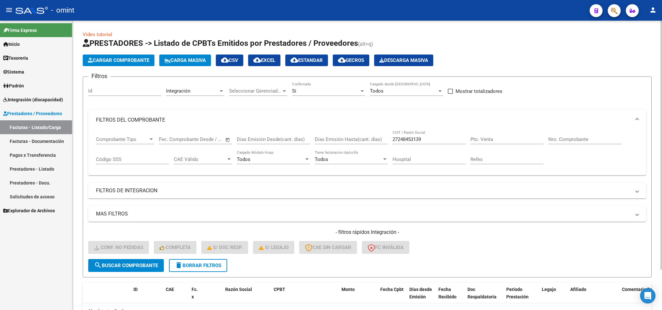
drag, startPoint x: 442, startPoint y: 136, endPoint x: 420, endPoint y: 138, distance: 22.4
click at [420, 138] on div "27248453139 CUIT / Razón Social" at bounding box center [429, 138] width 73 height 14
drag, startPoint x: 429, startPoint y: 140, endPoint x: 353, endPoint y: 139, distance: 76.3
click at [353, 140] on div "Comprobante Tipo Comprobante Tipo Fecha inicio – Fecha fin Fec. Comprobante Des…" at bounding box center [367, 151] width 542 height 40
paste input "3324778004"
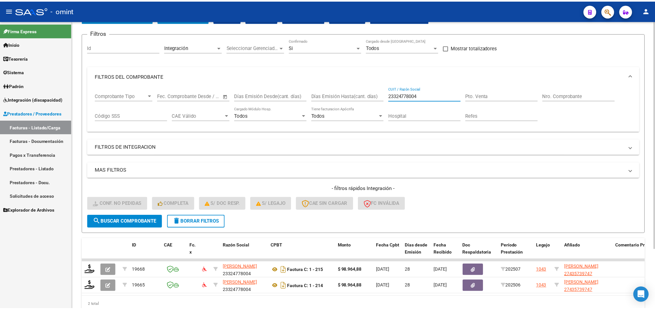
scroll to position [76, 0]
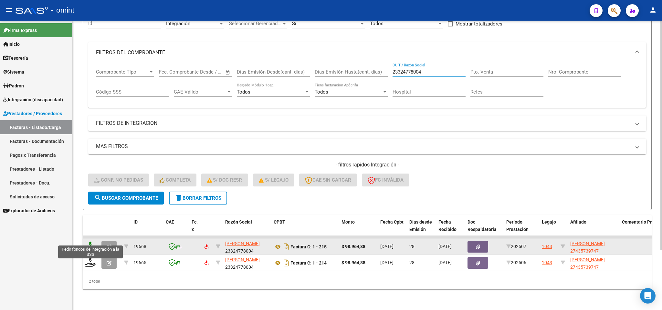
type input "23324778004"
click at [89, 242] on icon at bounding box center [90, 246] width 10 height 9
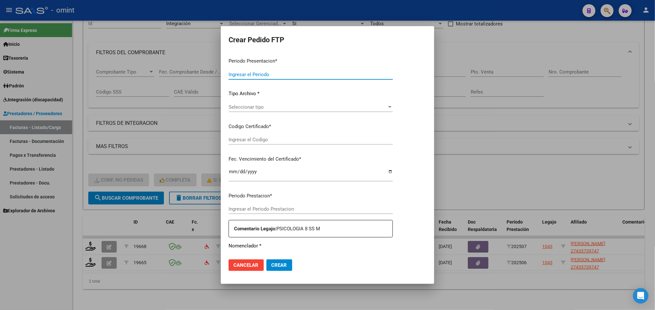
type input "202508"
type input "202507"
type input "$ 98.964,88"
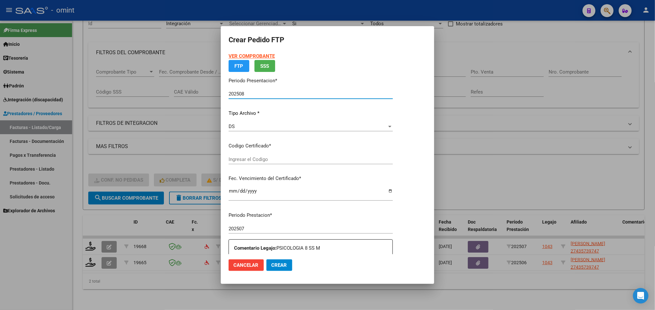
type input "836667741"
type input "[DATE]"
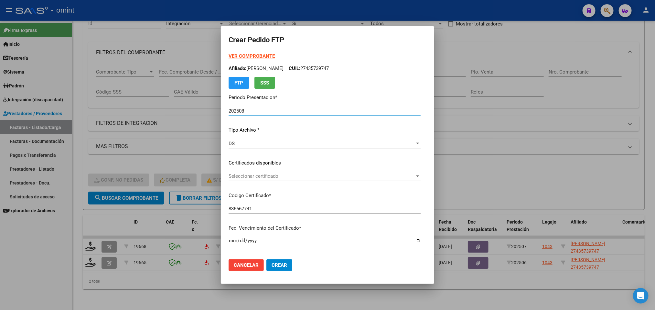
click at [273, 174] on span "Seleccionar certificado" at bounding box center [321, 176] width 186 height 6
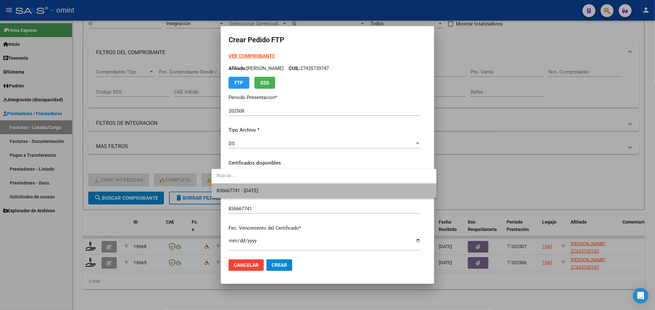
click at [280, 193] on span "836667741 - [DATE]" at bounding box center [323, 191] width 215 height 15
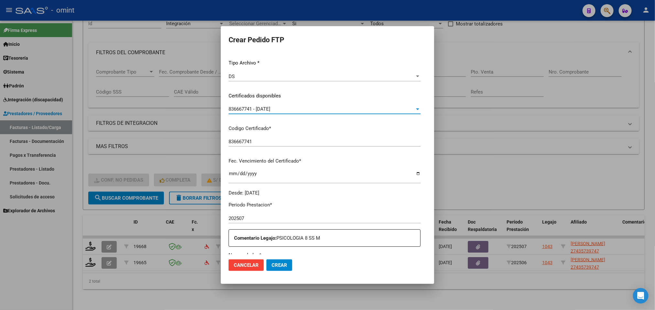
scroll to position [145, 0]
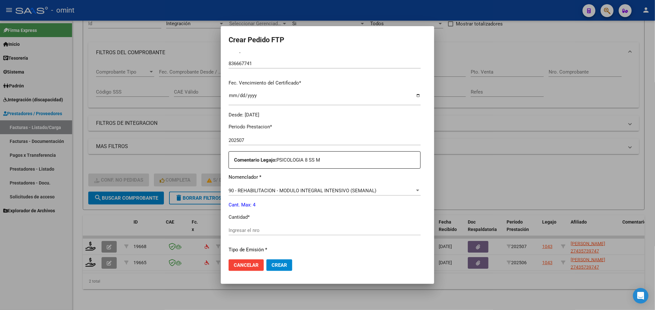
click at [260, 231] on input "Ingresar el nro" at bounding box center [324, 231] width 192 height 6
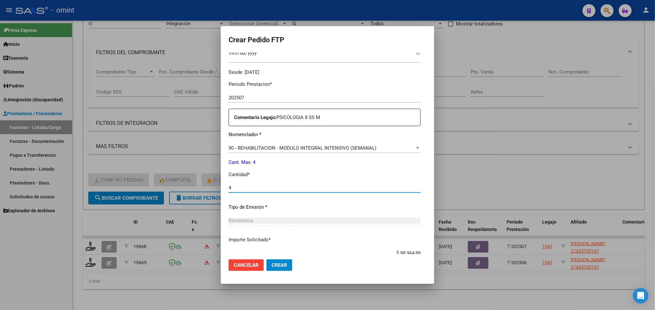
scroll to position [231, 0]
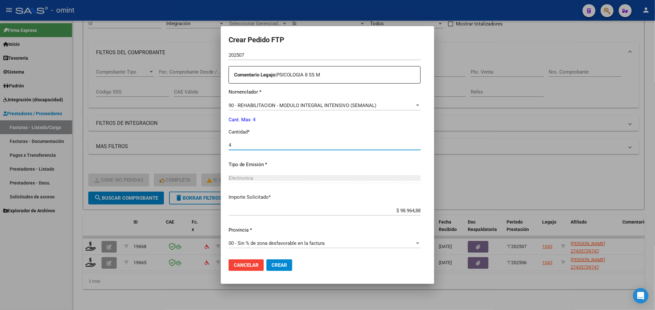
type input "4"
click at [274, 262] on button "Crear" at bounding box center [279, 266] width 26 height 12
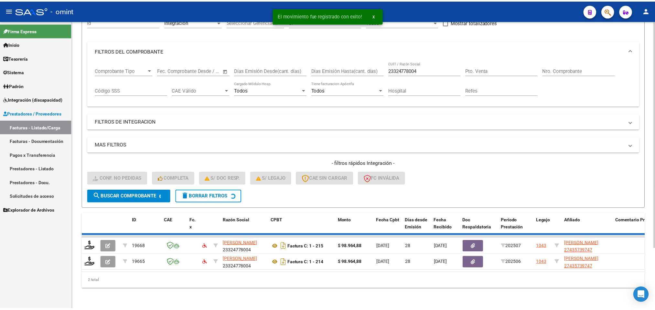
scroll to position [59, 0]
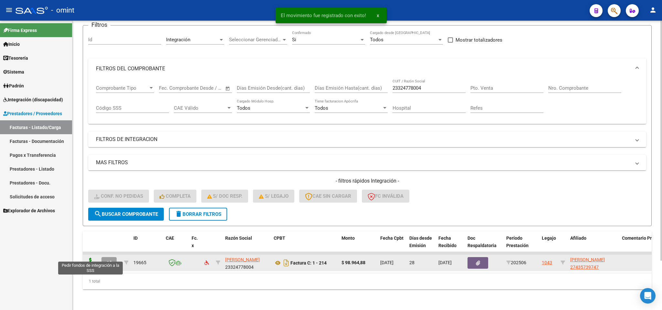
click at [92, 259] on icon at bounding box center [90, 262] width 10 height 9
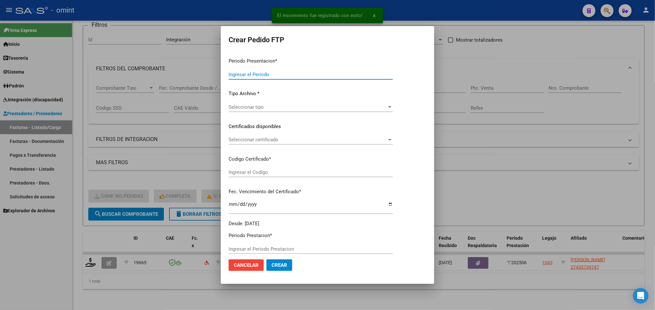
type input "202508"
type input "202506"
type input "$ 98.964,88"
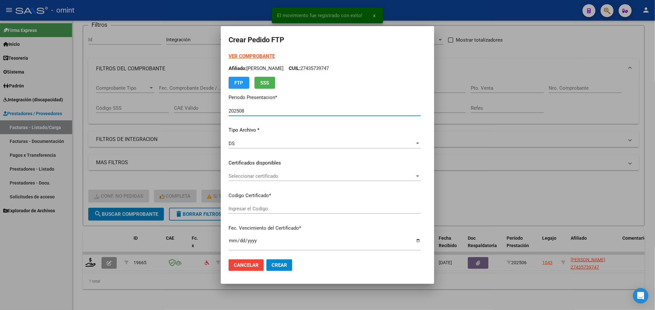
type input "836667741"
type input "[DATE]"
click at [282, 178] on span "Seleccionar certificado" at bounding box center [321, 176] width 186 height 6
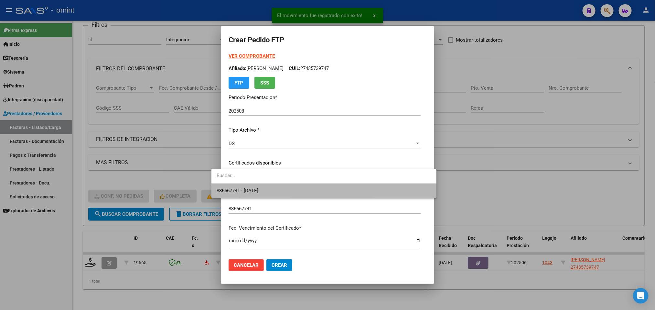
click at [281, 194] on span "836667741 - [DATE]" at bounding box center [323, 191] width 215 height 15
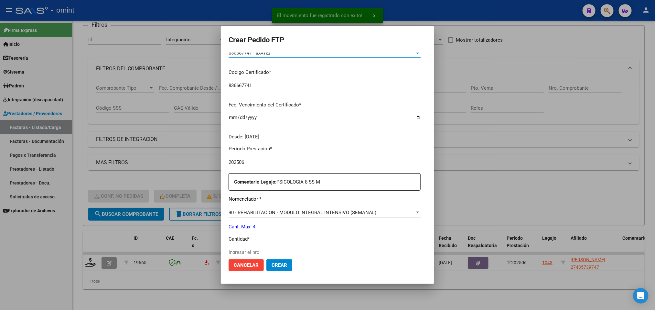
scroll to position [145, 0]
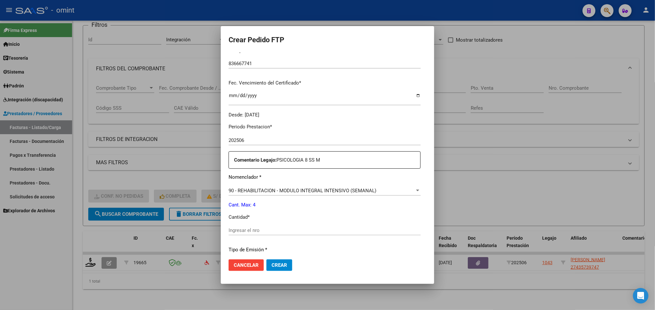
click at [273, 224] on div "Periodo Prestacion * 202506 Ingresar el Periodo Prestacion Comentario Legajo: P…" at bounding box center [324, 229] width 192 height 221
click at [271, 229] on input "Ingresar el nro" at bounding box center [324, 231] width 192 height 6
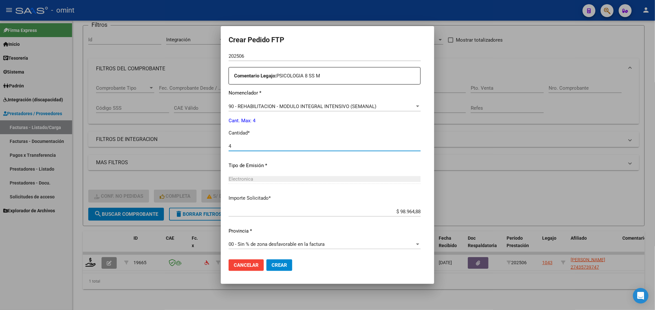
scroll to position [231, 0]
type input "4"
click at [271, 266] on span "Crear" at bounding box center [279, 266] width 16 height 6
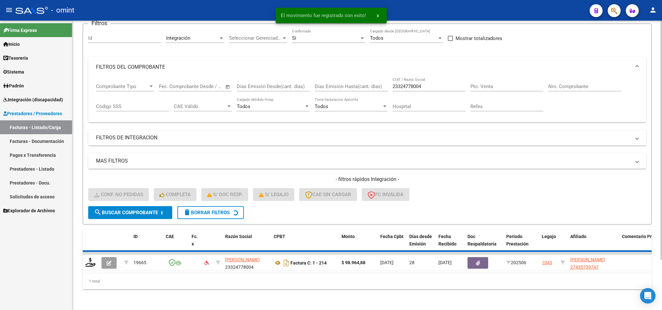
scroll to position [47, 0]
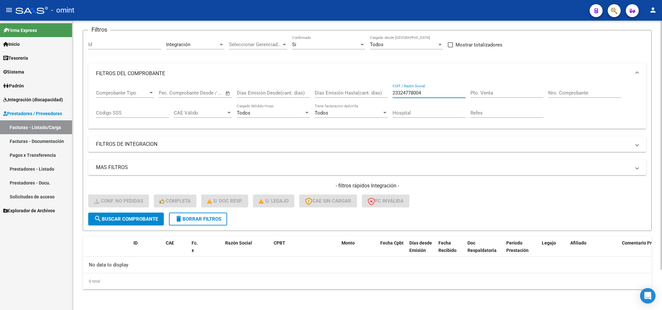
drag, startPoint x: 436, startPoint y: 93, endPoint x: 359, endPoint y: 93, distance: 76.6
click at [359, 93] on div "Comprobante Tipo Comprobante Tipo Fecha inicio – Fecha fin Fec. Comprobante Des…" at bounding box center [367, 104] width 542 height 40
paste input "30634050600"
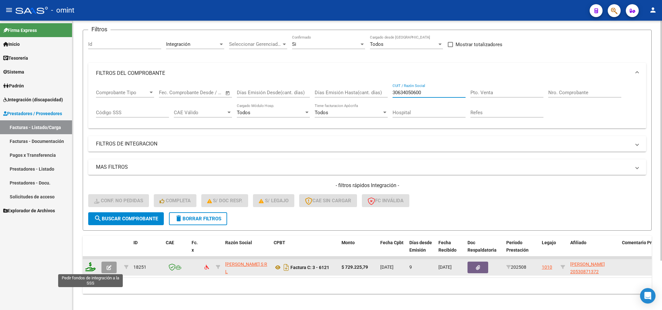
type input "30634050600"
click at [90, 270] on icon at bounding box center [90, 267] width 10 height 9
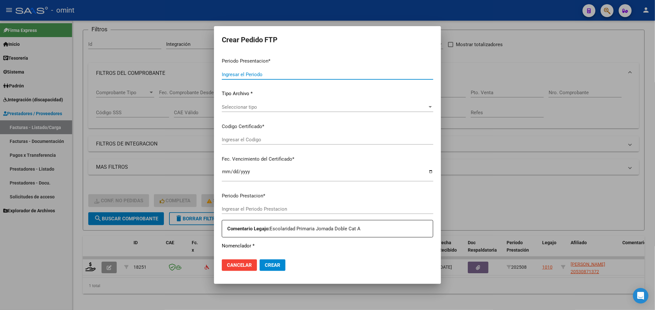
type input "202508"
type input "$ 729.225,79"
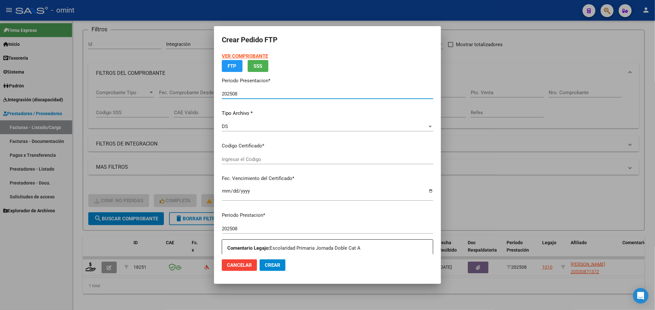
type input "4837238102"
type input "[DATE]"
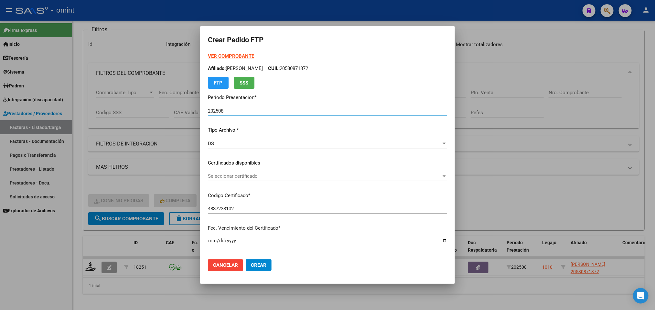
click at [279, 176] on span "Seleccionar certificado" at bounding box center [324, 176] width 233 height 6
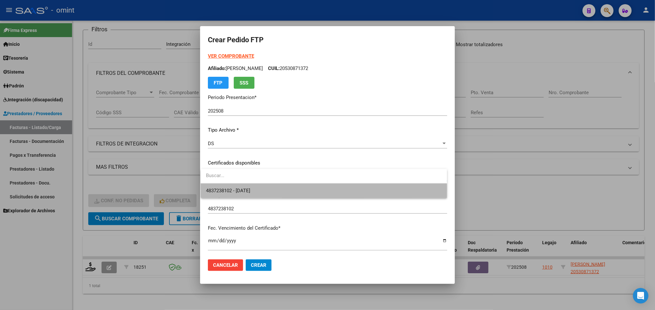
click at [282, 189] on span "4837238102 - [DATE]" at bounding box center [324, 191] width 236 height 15
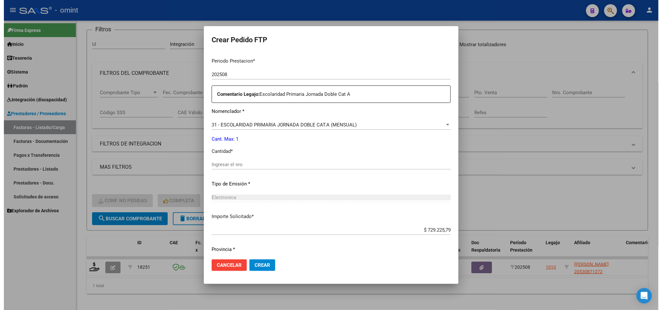
scroll to position [231, 0]
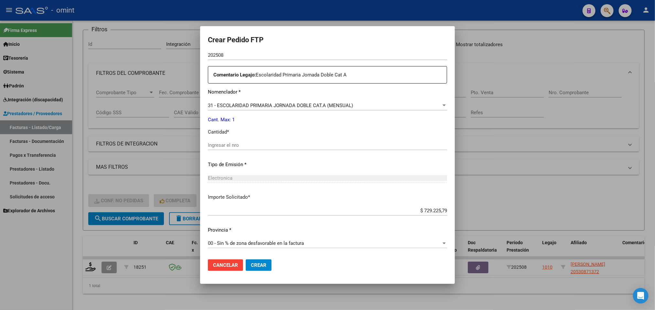
click at [265, 145] on input "Ingresar el nro" at bounding box center [327, 145] width 239 height 6
type input "1"
click at [259, 266] on span "Crear" at bounding box center [259, 266] width 16 height 6
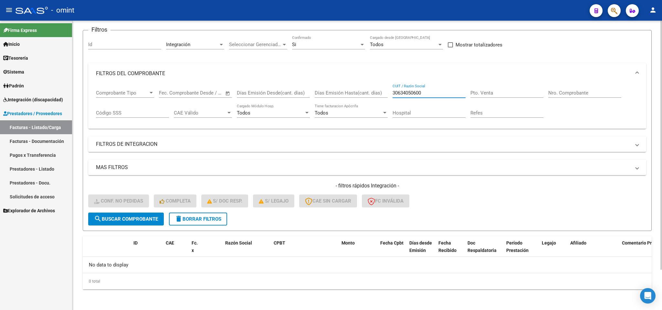
drag, startPoint x: 375, startPoint y: 92, endPoint x: 348, endPoint y: 93, distance: 27.2
click at [348, 93] on div "Comprobante Tipo Comprobante Tipo Fecha inicio – Fecha fin Fec. Comprobante Des…" at bounding box center [367, 104] width 542 height 40
paste input "27273102103"
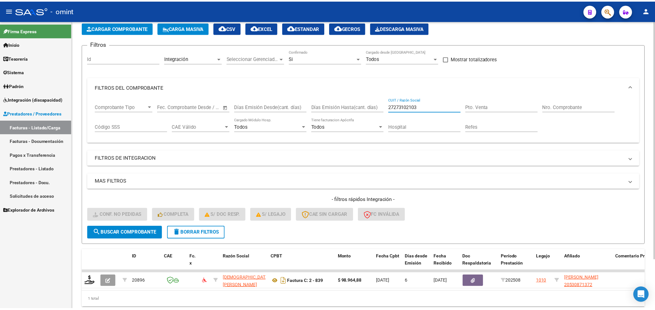
scroll to position [47, 0]
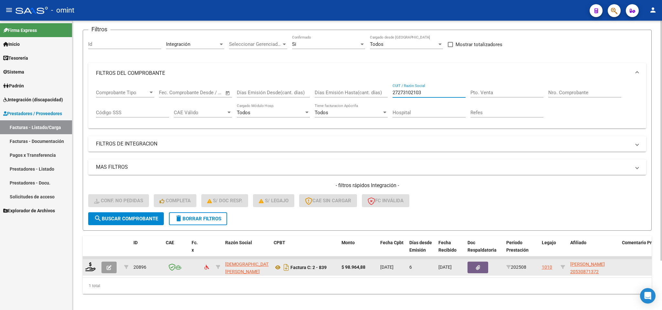
type input "27273102103"
click at [90, 272] on div at bounding box center [90, 268] width 11 height 10
click at [89, 268] on icon at bounding box center [90, 267] width 10 height 9
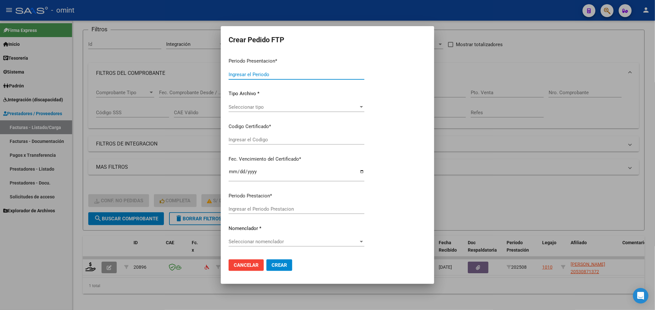
type input "202508"
type input "$ 98.964,88"
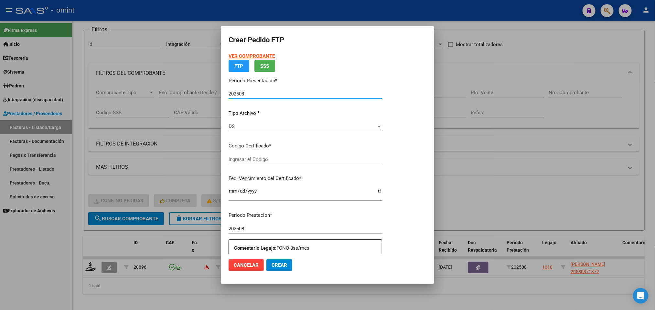
type input "4837238102"
type input "[DATE]"
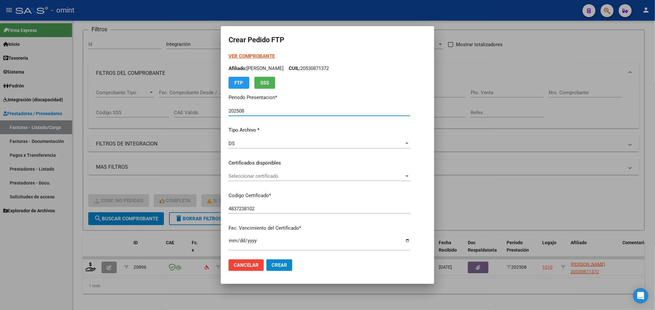
click at [291, 176] on span "Seleccionar certificado" at bounding box center [315, 176] width 175 height 6
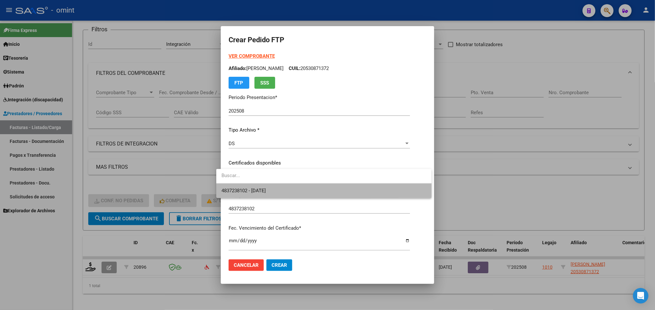
click at [292, 189] on span "4837238102 - [DATE]" at bounding box center [323, 191] width 205 height 15
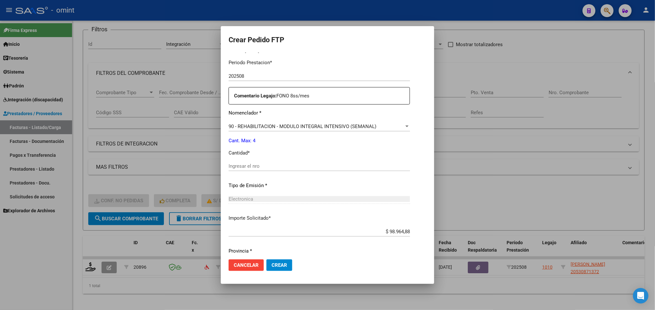
scroll to position [231, 0]
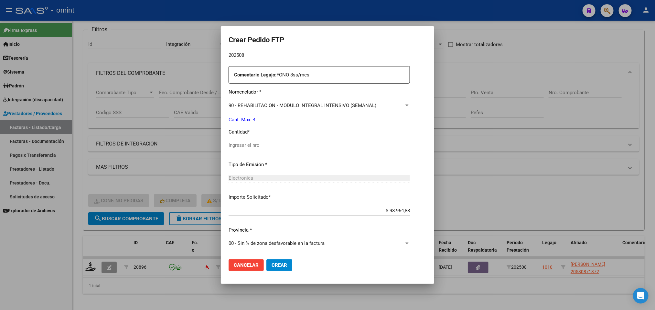
click at [267, 143] on input "Ingresar el nro" at bounding box center [318, 145] width 181 height 6
type input "4"
click at [273, 263] on span "Crear" at bounding box center [279, 266] width 16 height 6
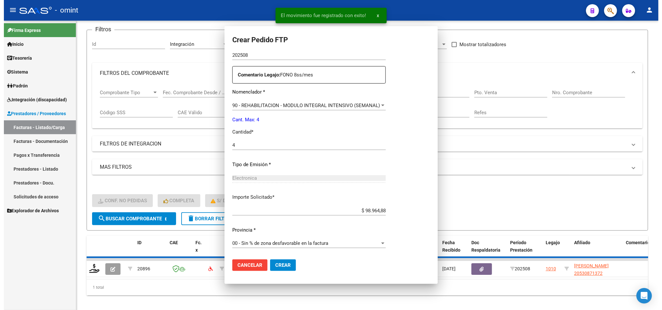
scroll to position [194, 0]
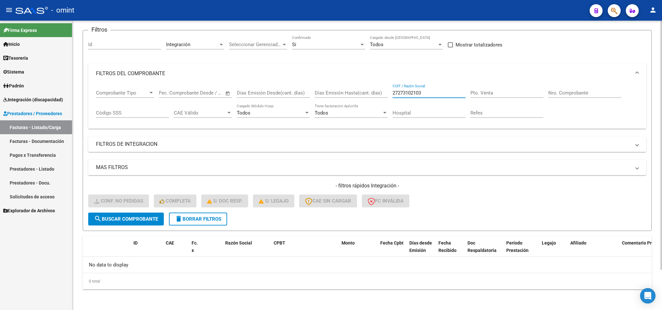
drag, startPoint x: 454, startPoint y: 93, endPoint x: 362, endPoint y: 100, distance: 92.0
click at [362, 100] on div "Comprobante Tipo Comprobante Tipo Fecha inicio – Fecha fin Fec. Comprobante Des…" at bounding box center [367, 104] width 542 height 40
paste input "344474767"
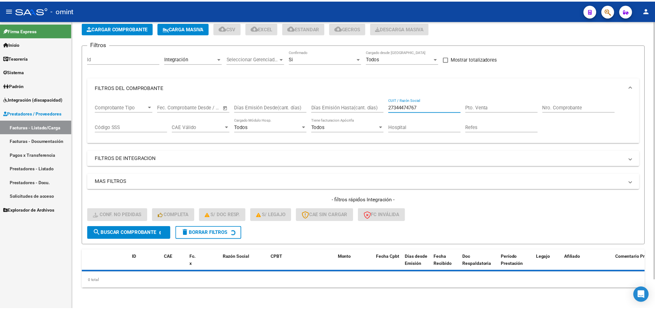
scroll to position [47, 0]
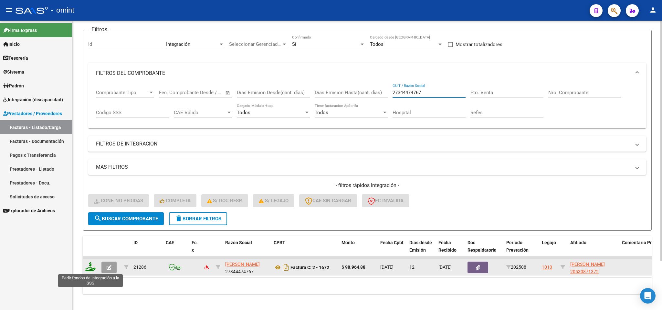
type input "27344474767"
click at [91, 271] on icon at bounding box center [90, 267] width 10 height 9
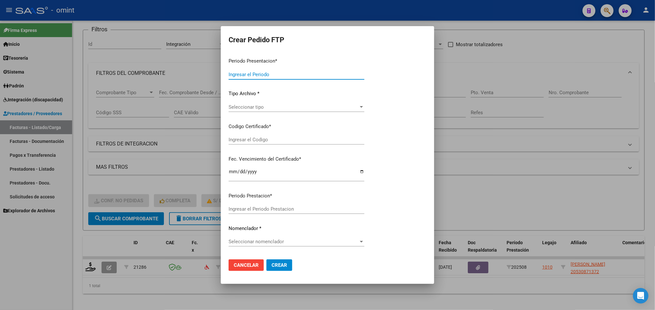
type input "202508"
type input "$ 98.964,88"
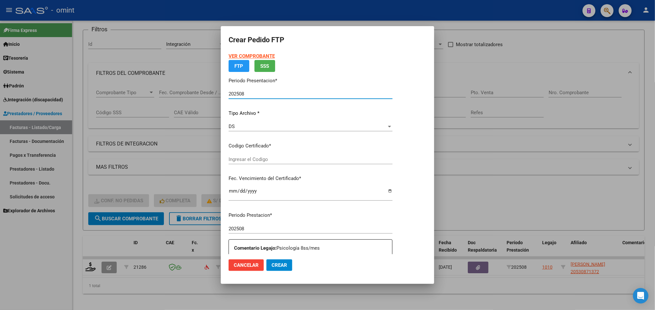
type input "4837238102"
type input "[DATE]"
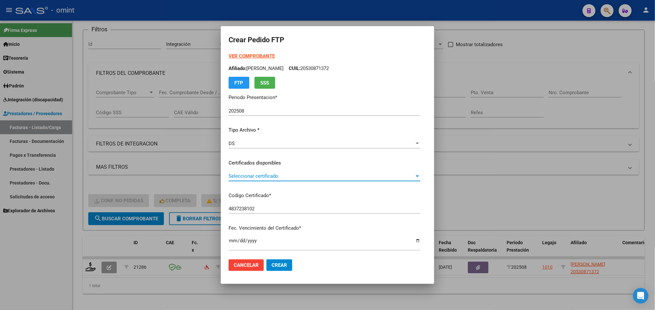
click at [284, 173] on span "Seleccionar certificado" at bounding box center [321, 176] width 186 height 6
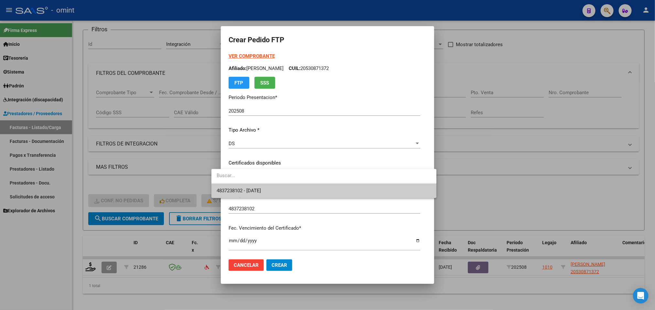
click at [282, 194] on span "4837238102 - [DATE]" at bounding box center [323, 191] width 215 height 15
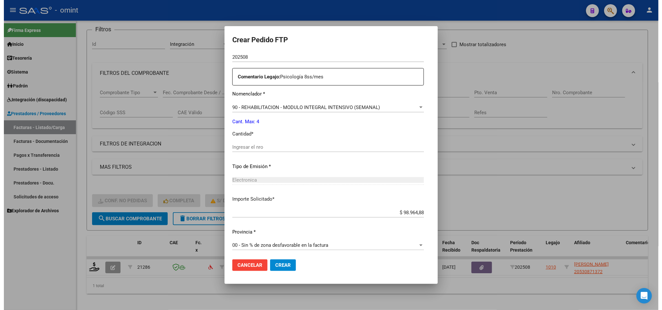
scroll to position [231, 0]
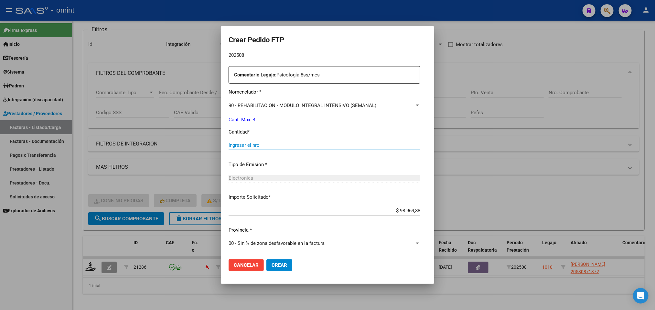
click at [264, 146] on input "Ingresar el nro" at bounding box center [324, 145] width 192 height 6
type input "4"
click at [271, 264] on span "Crear" at bounding box center [279, 266] width 16 height 6
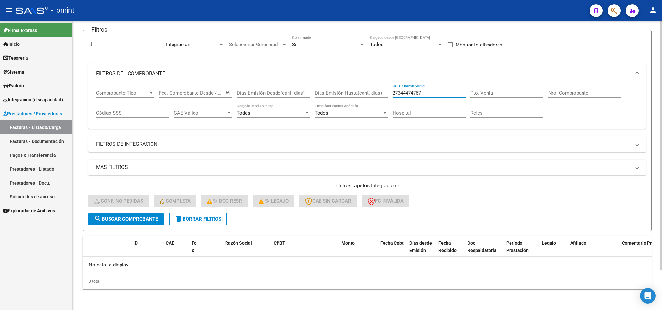
drag, startPoint x: 370, startPoint y: 89, endPoint x: 340, endPoint y: 88, distance: 29.4
click at [340, 88] on div "Comprobante Tipo Comprobante Tipo Fecha inicio – Fecha fin Fec. Comprobante Des…" at bounding box center [367, 104] width 542 height 40
paste input "299863749"
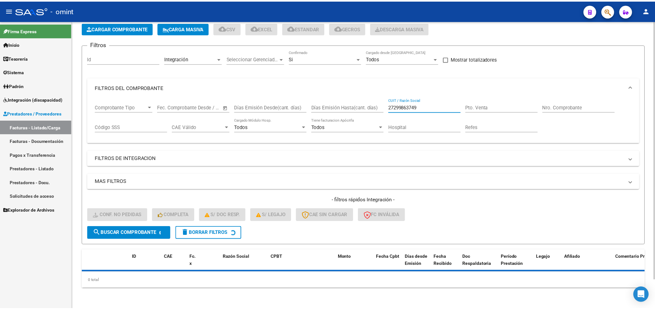
scroll to position [47, 0]
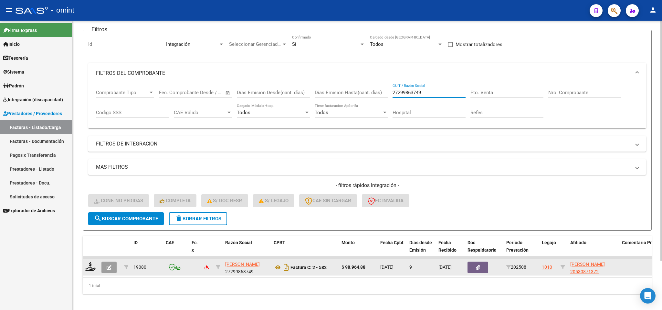
type input "27299863749"
click at [92, 273] on datatable-body-cell at bounding box center [91, 268] width 16 height 16
click at [89, 269] on icon at bounding box center [90, 267] width 10 height 9
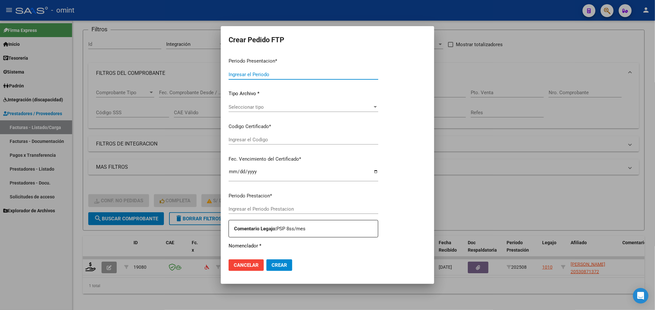
type input "202508"
type input "$ 98.964,88"
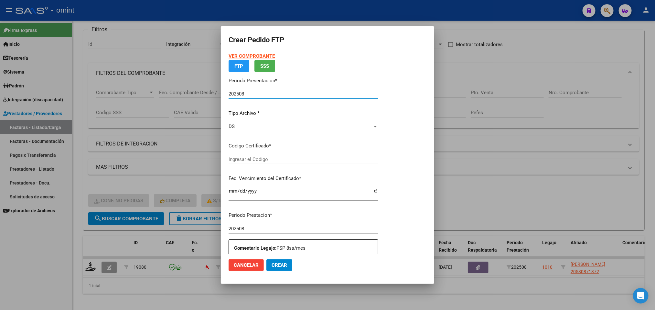
type input "4837238102"
type input "[DATE]"
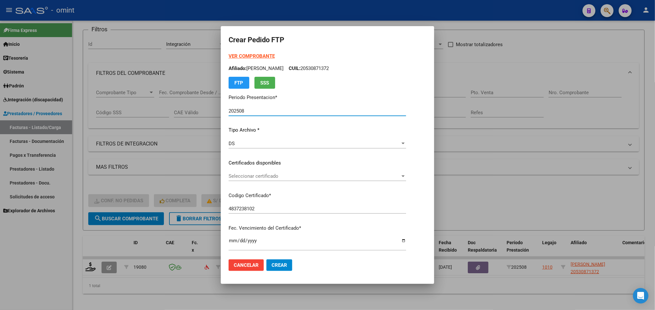
click at [279, 174] on span "Seleccionar certificado" at bounding box center [314, 176] width 172 height 6
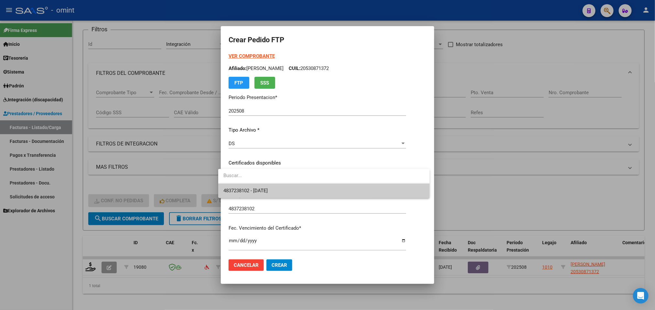
click at [281, 191] on span "4837238102 - [DATE]" at bounding box center [323, 191] width 201 height 15
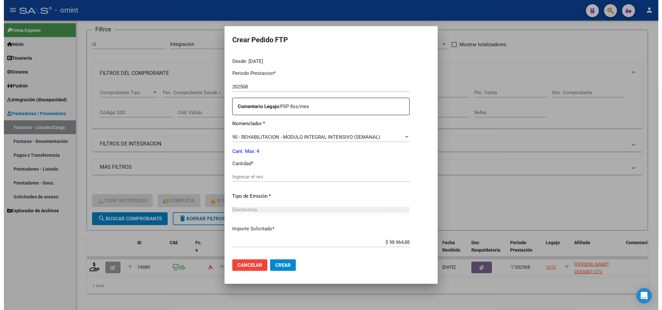
scroll to position [231, 0]
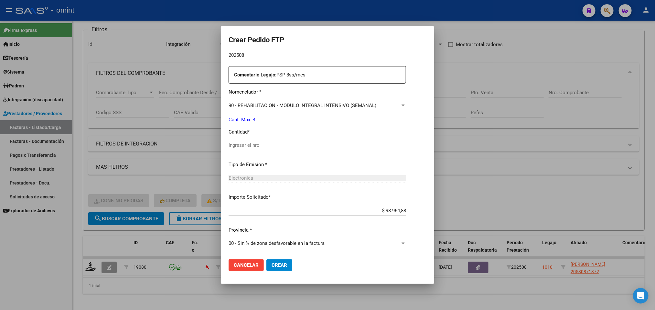
click at [277, 144] on input "Ingresar el nro" at bounding box center [316, 145] width 177 height 6
type input "4"
click at [273, 264] on span "Crear" at bounding box center [279, 266] width 16 height 6
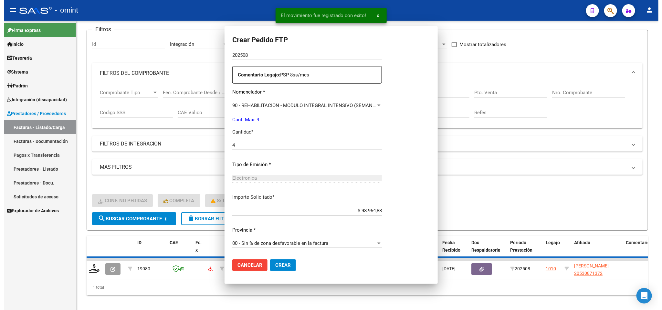
scroll to position [0, 0]
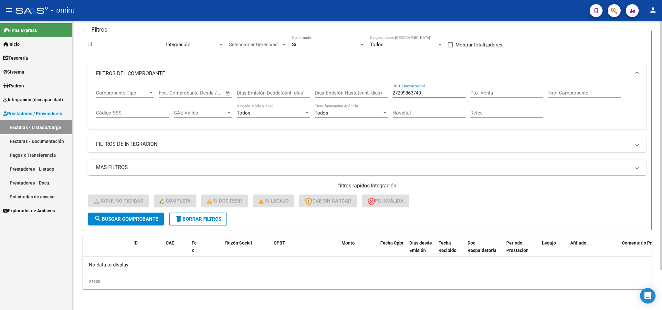
drag, startPoint x: 432, startPoint y: 91, endPoint x: 360, endPoint y: 89, distance: 72.8
click at [360, 91] on div "Comprobante Tipo Comprobante Tipo Fecha inicio – Fecha fin Fec. Comprobante Des…" at bounding box center [367, 104] width 542 height 40
paste input "0203142782"
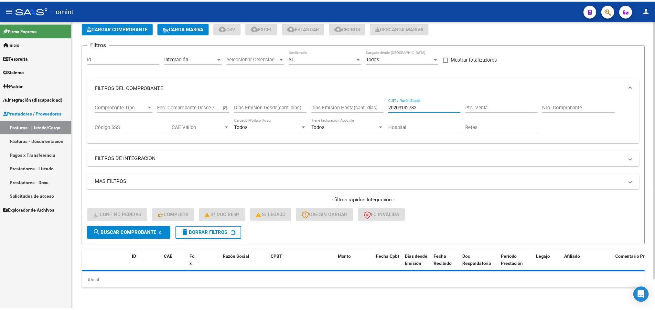
scroll to position [47, 0]
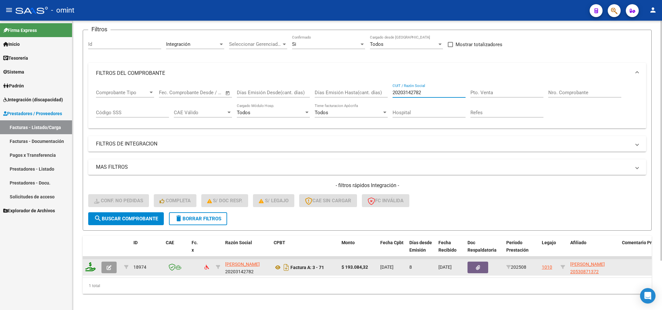
type input "20203142782"
click at [95, 268] on icon at bounding box center [90, 267] width 10 height 9
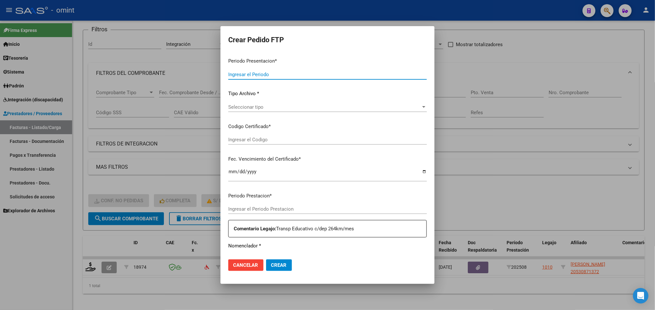
type input "202508"
type input "$ 193.084,32"
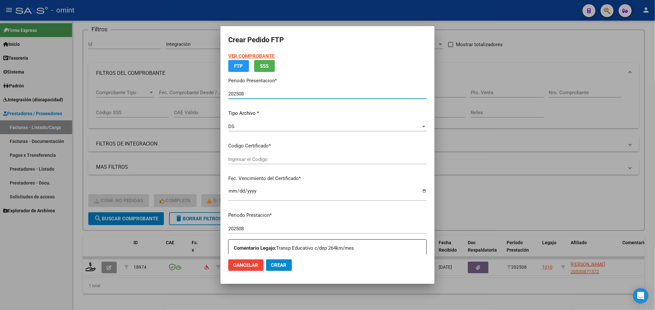
type input "4837238102"
type input "[DATE]"
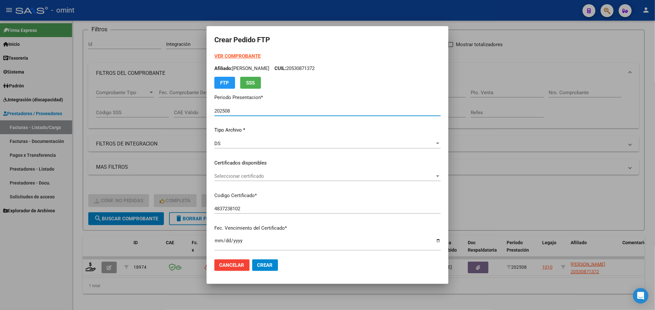
click at [264, 172] on div "Seleccionar certificado Seleccionar certificado" at bounding box center [327, 177] width 226 height 10
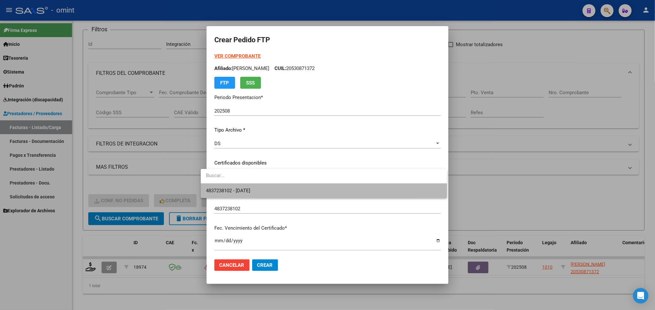
click at [269, 185] on span "4837238102 - [DATE]" at bounding box center [324, 191] width 236 height 15
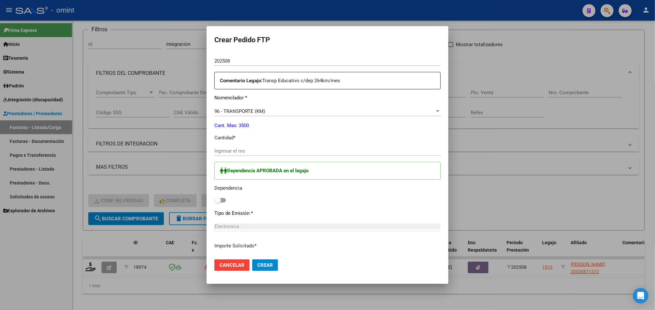
scroll to position [242, 0]
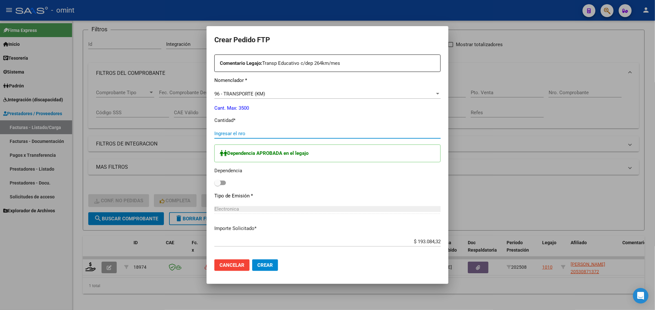
click at [242, 136] on input "Ingresar el nro" at bounding box center [327, 134] width 226 height 6
type input "264"
click at [216, 184] on span at bounding box center [220, 183] width 12 height 5
click at [217, 185] on input "checkbox" at bounding box center [217, 185] width 0 height 0
checkbox input "true"
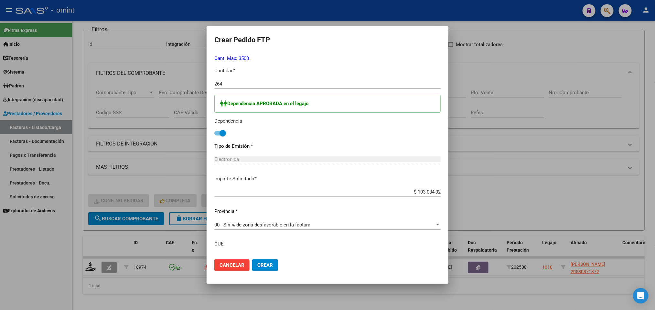
scroll to position [339, 0]
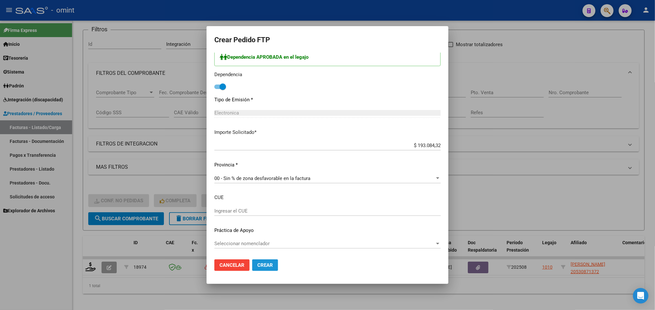
click at [257, 265] on span "Crear" at bounding box center [265, 266] width 16 height 6
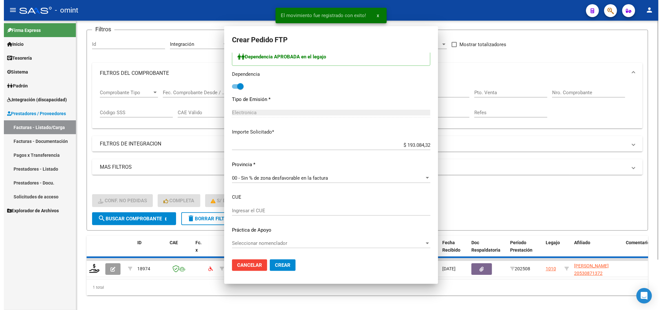
scroll to position [302, 0]
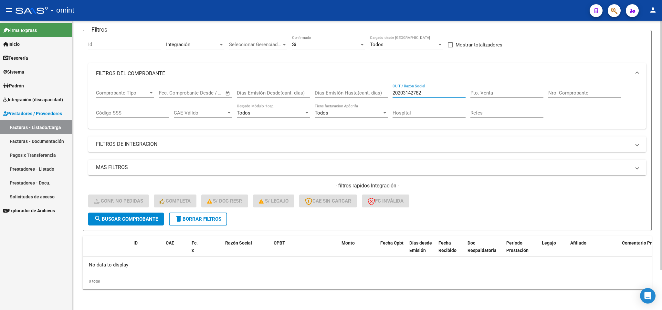
drag, startPoint x: 367, startPoint y: 90, endPoint x: 351, endPoint y: 90, distance: 16.5
click at [351, 90] on div "Comprobante Tipo Comprobante Tipo Fecha inicio – Fecha fin Fec. Comprobante Des…" at bounding box center [367, 104] width 542 height 40
paste input "7227570887"
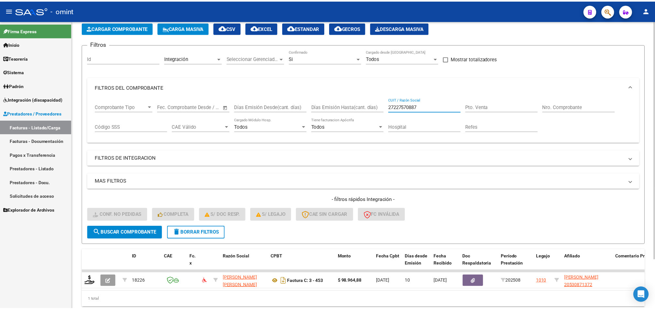
scroll to position [47, 0]
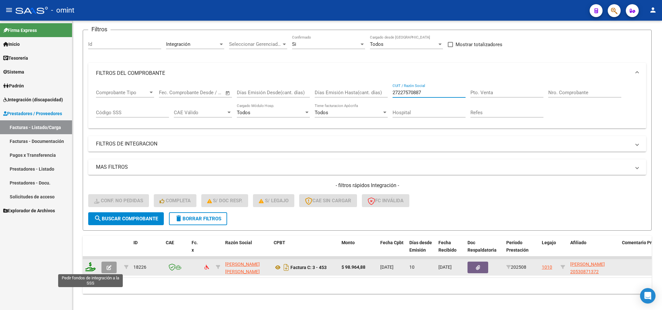
type input "27227570887"
click at [93, 269] on icon at bounding box center [90, 267] width 10 height 9
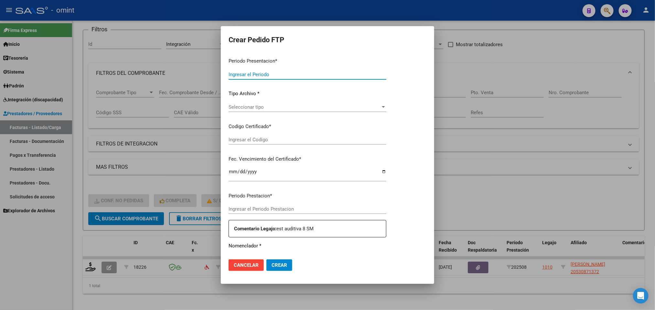
type input "202508"
type input "$ 98.964,88"
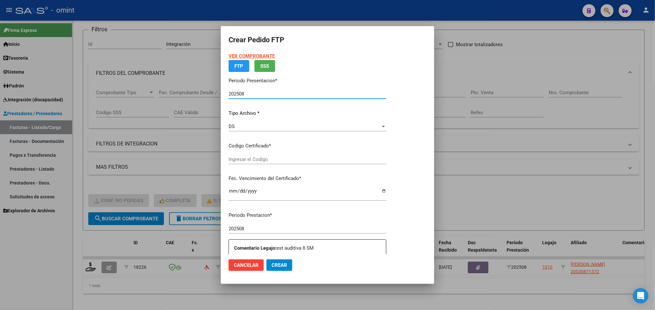
type input "4837238102"
type input "[DATE]"
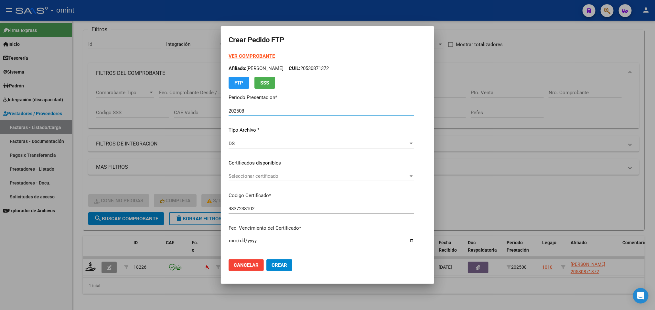
click at [287, 173] on span "Seleccionar certificado" at bounding box center [318, 176] width 180 height 6
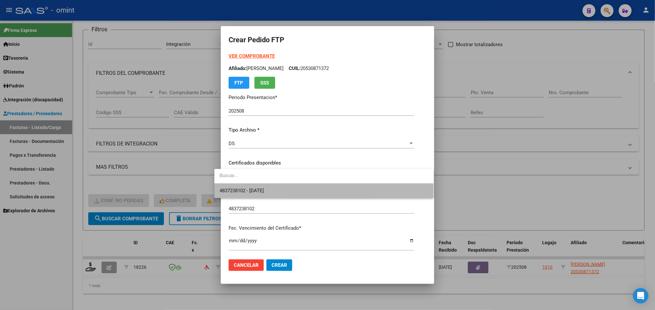
click at [300, 193] on span "4837238102 - [DATE]" at bounding box center [323, 191] width 209 height 15
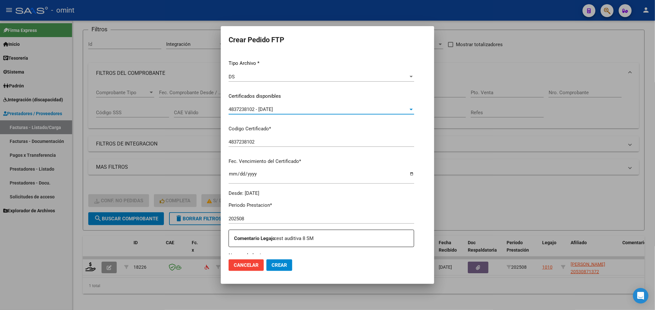
scroll to position [194, 0]
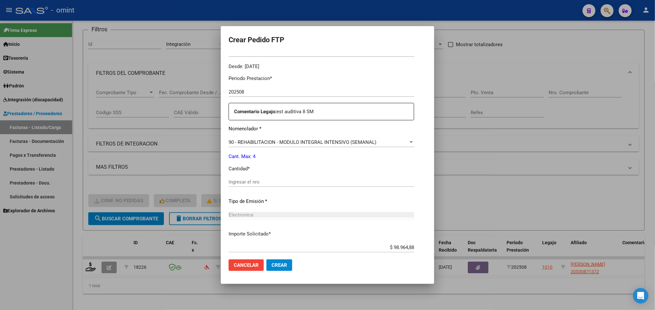
click at [285, 181] on input "Ingresar el nro" at bounding box center [320, 182] width 185 height 6
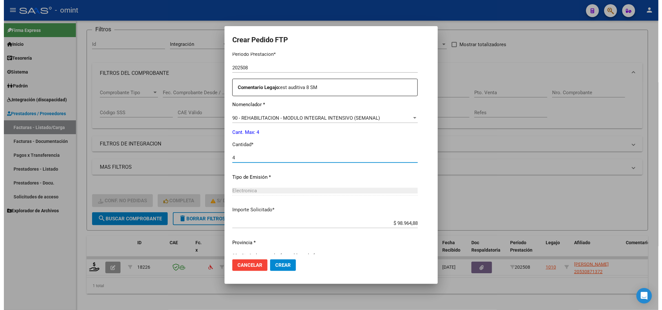
scroll to position [231, 0]
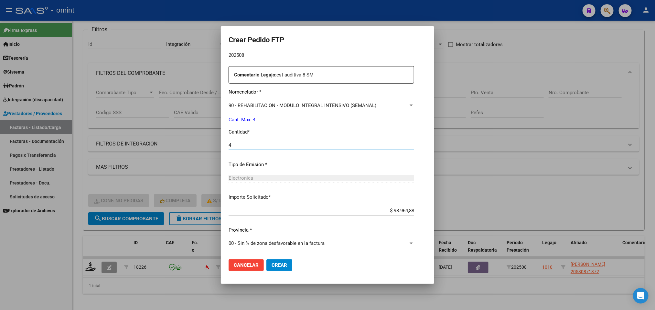
type input "4"
click at [275, 260] on button "Crear" at bounding box center [279, 266] width 26 height 12
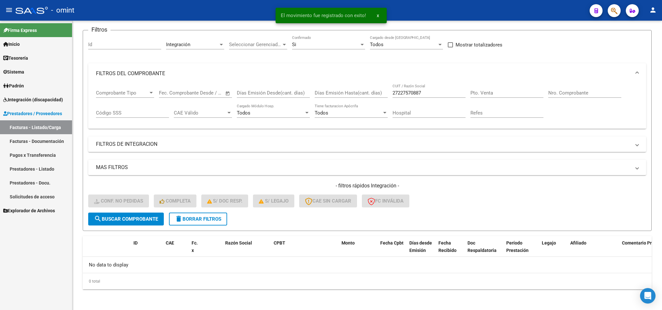
click at [436, 8] on div "- omint" at bounding box center [300, 10] width 569 height 14
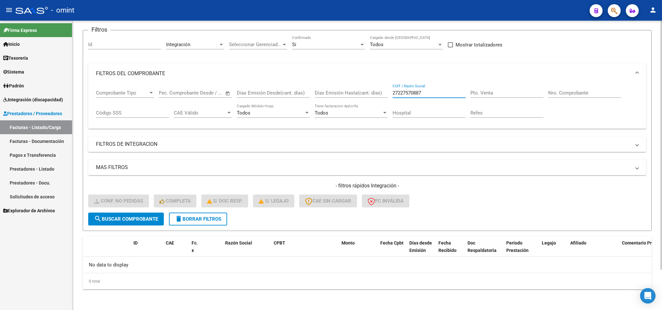
drag, startPoint x: 394, startPoint y: 91, endPoint x: 358, endPoint y: 91, distance: 35.9
click at [358, 91] on div "Comprobante Tipo Comprobante Tipo Fecha inicio – Fecha fin Fec. Comprobante Des…" at bounding box center [367, 104] width 542 height 40
paste input "184658238"
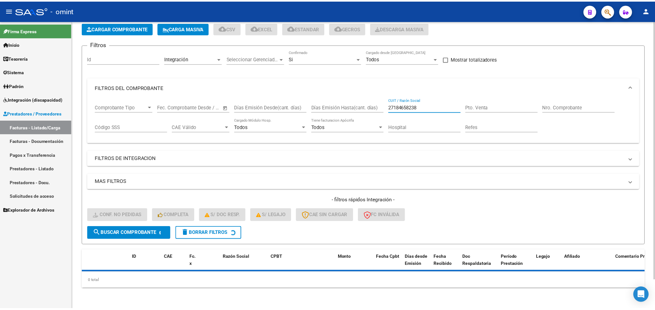
scroll to position [47, 0]
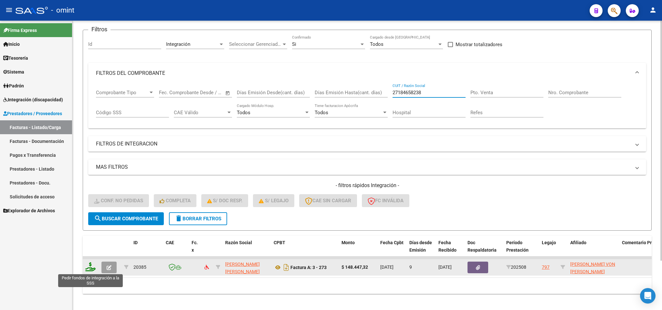
type input "27184658238"
click at [90, 268] on icon at bounding box center [90, 267] width 10 height 9
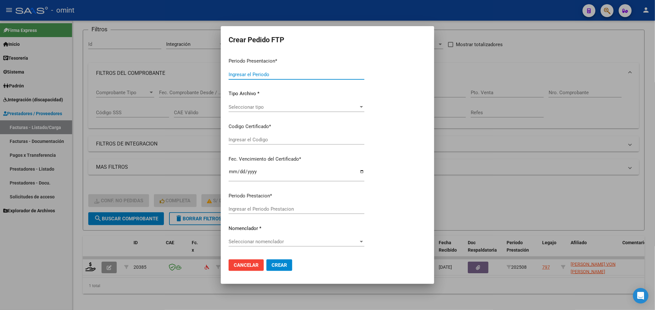
type input "202508"
type input "$ 148.447,32"
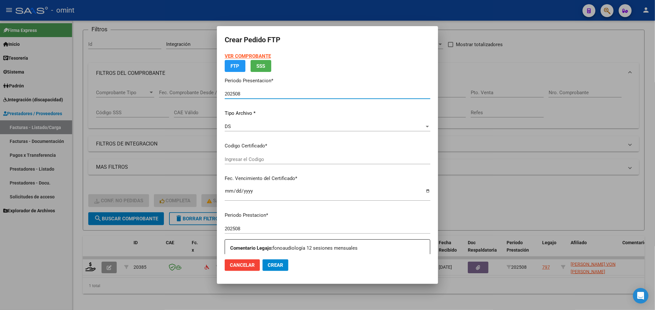
type input "5755376510"
type input "[DATE]"
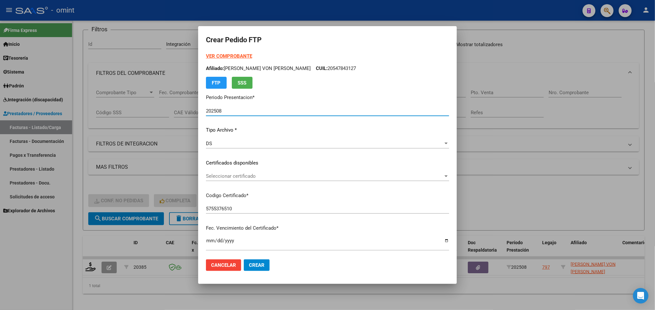
click at [269, 175] on span "Seleccionar certificado" at bounding box center [324, 176] width 237 height 6
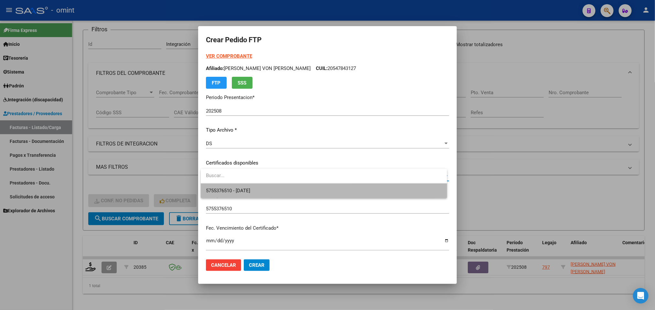
click at [276, 187] on span "5755376510 - [DATE]" at bounding box center [324, 191] width 236 height 15
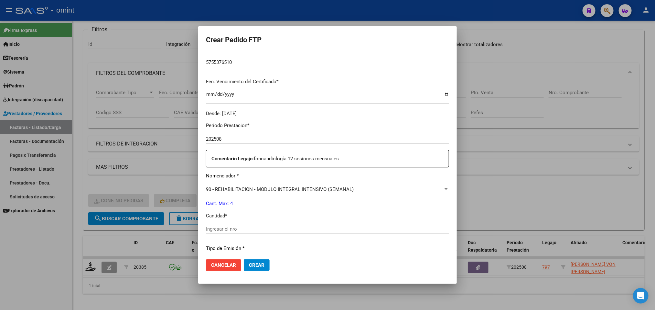
scroll to position [194, 0]
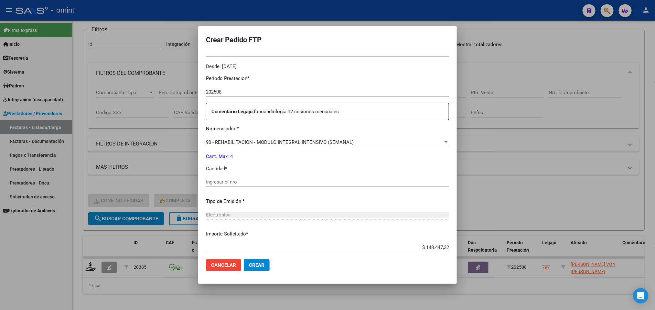
drag, startPoint x: 257, startPoint y: 179, endPoint x: 252, endPoint y: 175, distance: 6.5
click at [254, 177] on div "Ingresar el nro" at bounding box center [327, 182] width 243 height 10
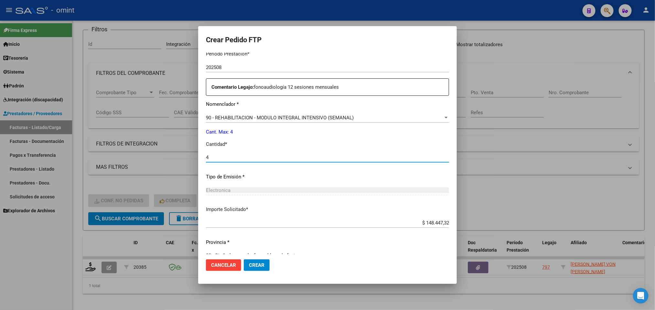
scroll to position [231, 0]
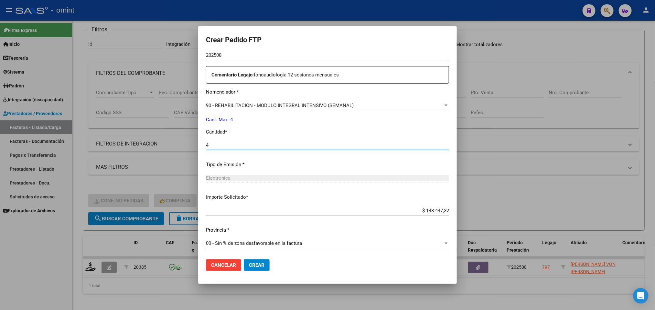
type input "4"
click at [257, 264] on span "Crear" at bounding box center [257, 266] width 16 height 6
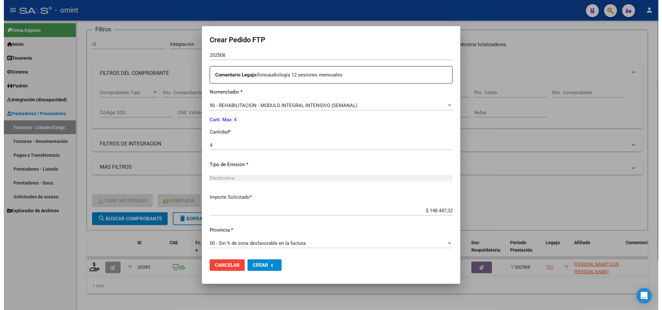
scroll to position [0, 0]
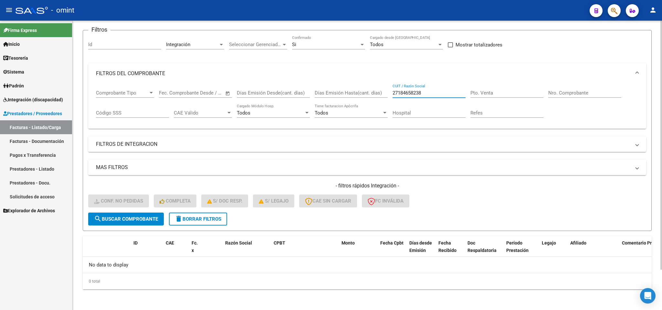
drag, startPoint x: 414, startPoint y: 91, endPoint x: 347, endPoint y: 82, distance: 67.4
click at [347, 85] on div "Comprobante Tipo Comprobante Tipo Fecha inicio – Fecha fin Fec. Comprobante Des…" at bounding box center [367, 104] width 542 height 40
paste input "402172172"
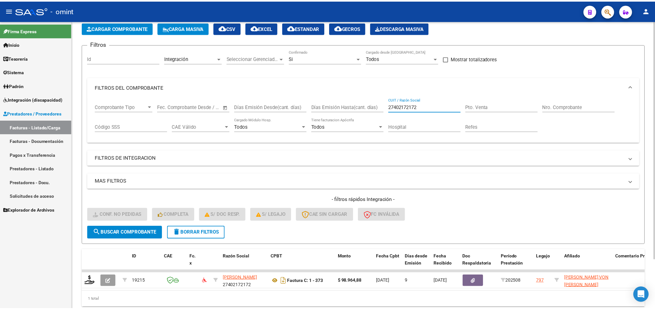
scroll to position [47, 0]
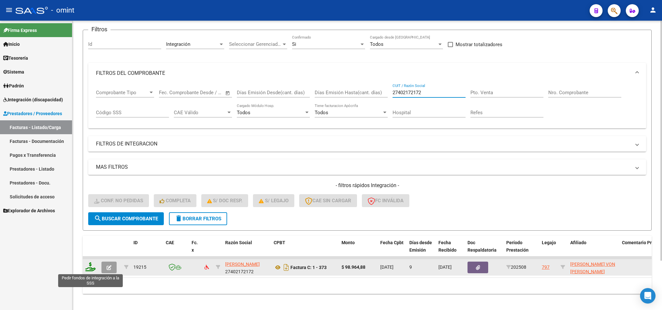
type input "27402172172"
click at [91, 269] on icon at bounding box center [90, 267] width 10 height 9
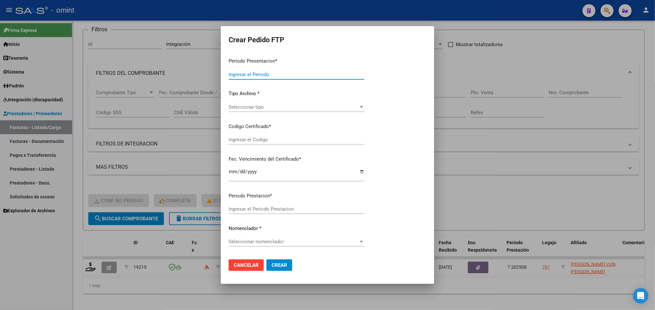
type input "202508"
type input "$ 98.964,88"
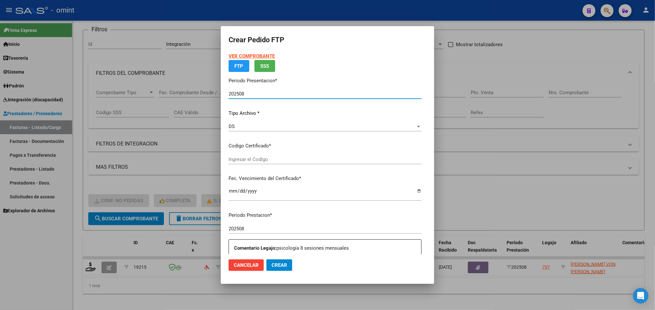
type input "5755376510"
type input "[DATE]"
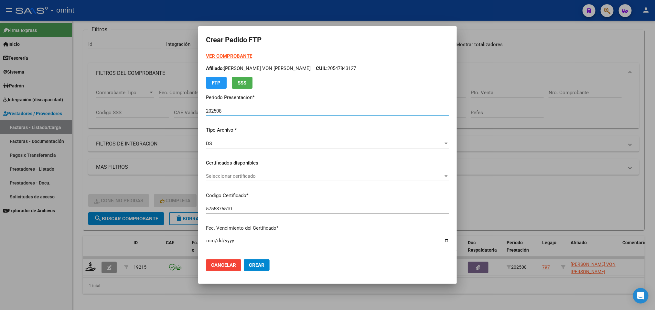
click at [251, 174] on span "Seleccionar certificado" at bounding box center [324, 176] width 237 height 6
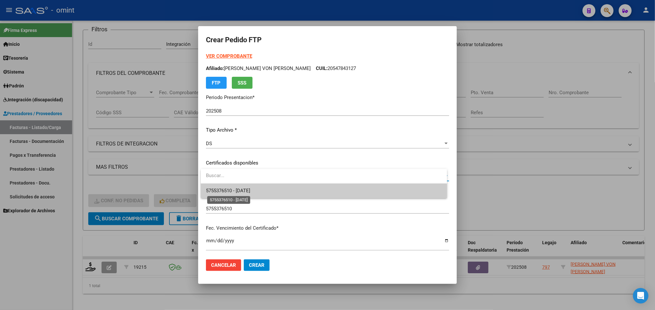
click at [250, 189] on span "5755376510 - [DATE]" at bounding box center [228, 191] width 44 height 6
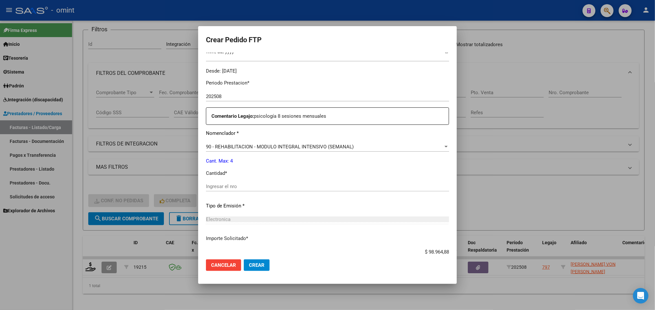
scroll to position [194, 0]
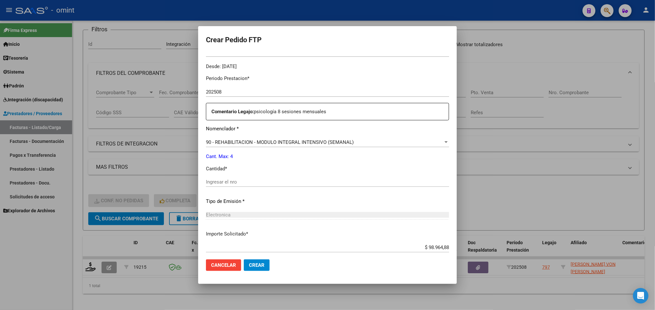
click at [256, 180] on input "Ingresar el nro" at bounding box center [327, 182] width 243 height 6
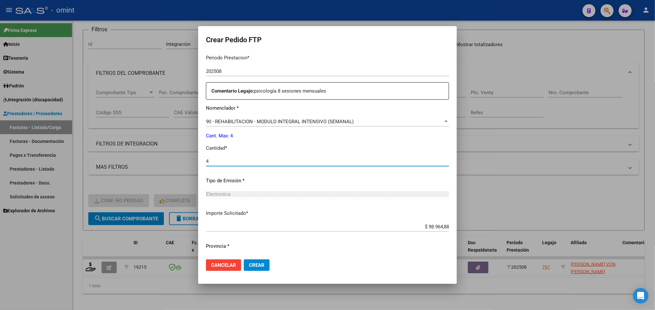
scroll to position [231, 0]
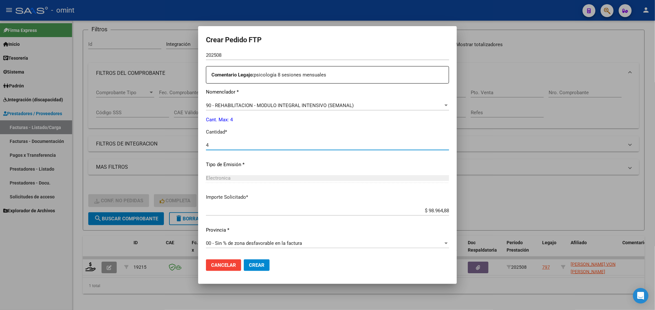
type input "4"
click at [267, 264] on button "Crear" at bounding box center [257, 266] width 26 height 12
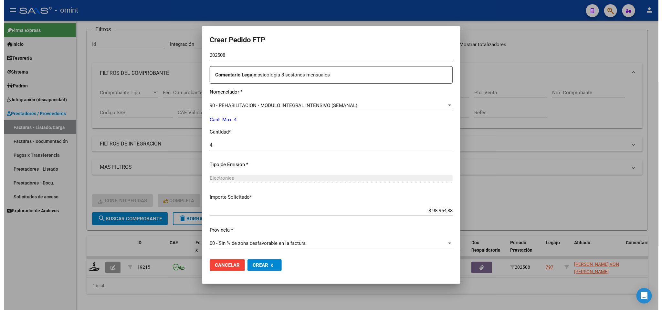
scroll to position [0, 0]
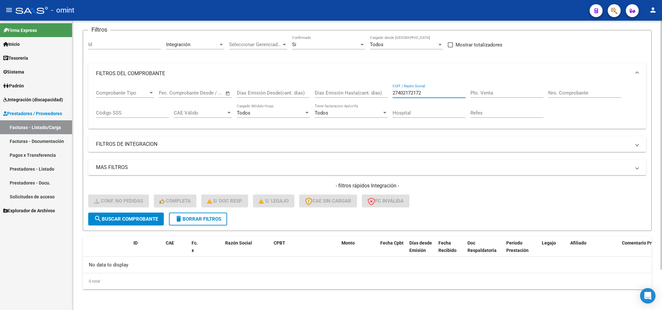
drag, startPoint x: 436, startPoint y: 92, endPoint x: 357, endPoint y: 100, distance: 79.9
click at [357, 100] on div "Comprobante Tipo Comprobante Tipo Fecha inicio – Fecha fin Fec. Comprobante Des…" at bounding box center [367, 104] width 542 height 40
paste input "146617684"
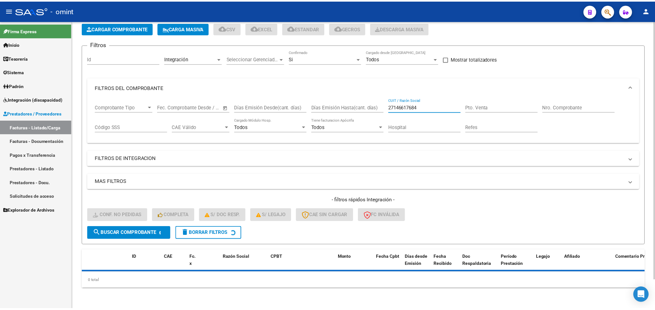
scroll to position [47, 0]
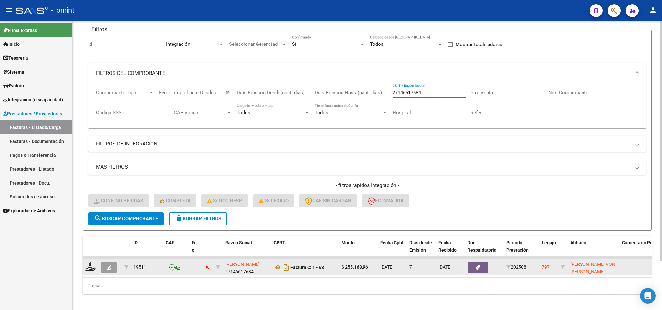
type input "27146617684"
click at [95, 266] on div at bounding box center [90, 268] width 11 height 10
click at [88, 268] on icon at bounding box center [90, 267] width 10 height 9
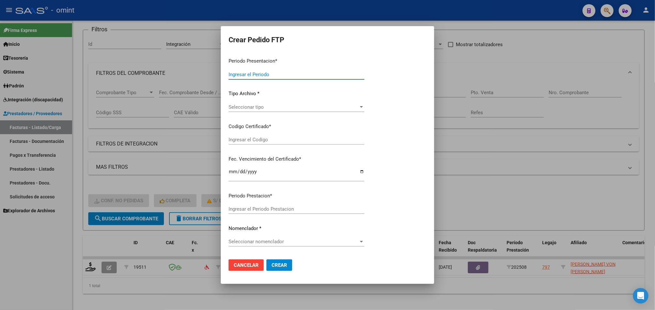
click at [291, 141] on input "Ingresar el Codigo" at bounding box center [296, 140] width 136 height 6
drag, startPoint x: 447, startPoint y: 66, endPoint x: 438, endPoint y: 79, distance: 16.0
click at [447, 67] on div at bounding box center [327, 155] width 655 height 310
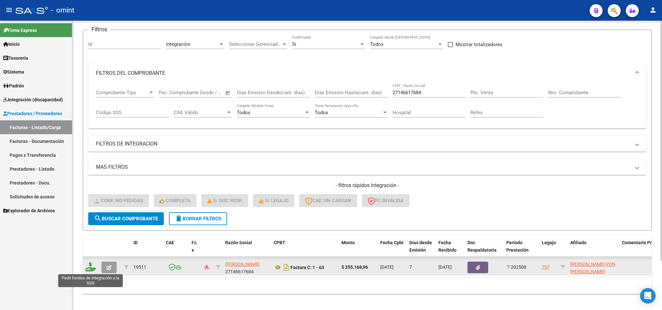
click at [89, 266] on icon at bounding box center [90, 267] width 10 height 9
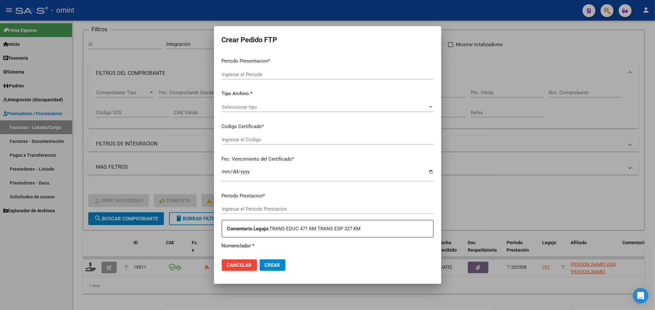
type input "202508"
type input "$ 255.168,96"
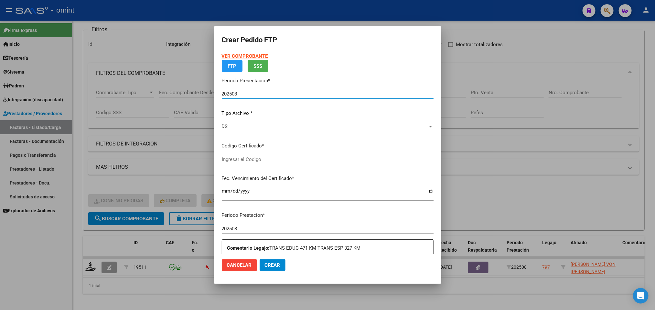
type input "5755376510"
type input "[DATE]"
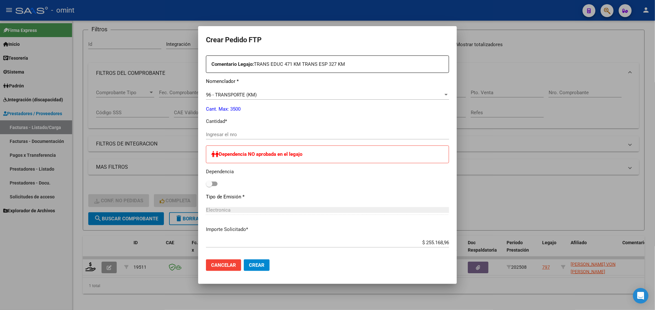
scroll to position [242, 0]
click at [258, 132] on input "Ingresar el nro" at bounding box center [327, 134] width 243 height 6
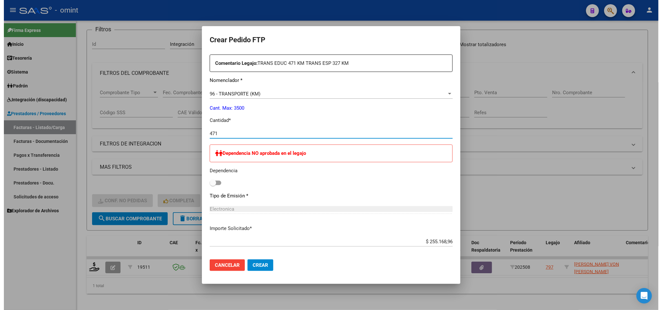
scroll to position [339, 0]
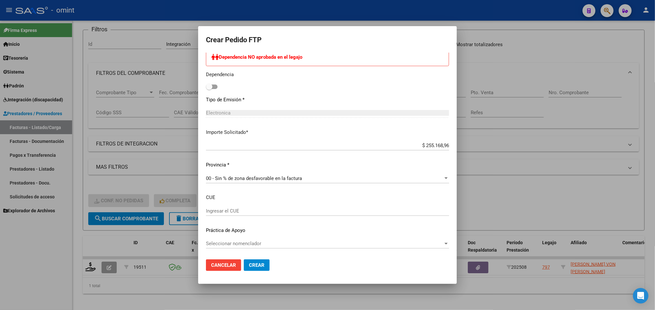
type input "471"
click at [261, 262] on button "Crear" at bounding box center [257, 266] width 26 height 12
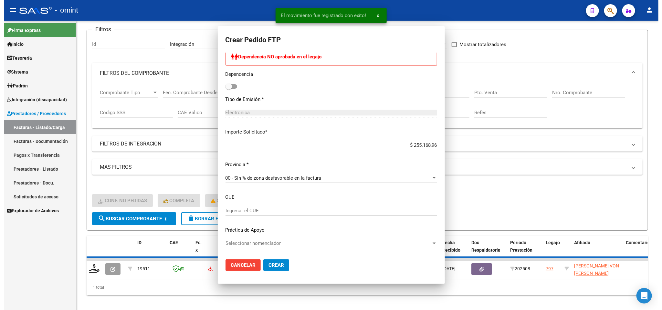
scroll to position [0, 0]
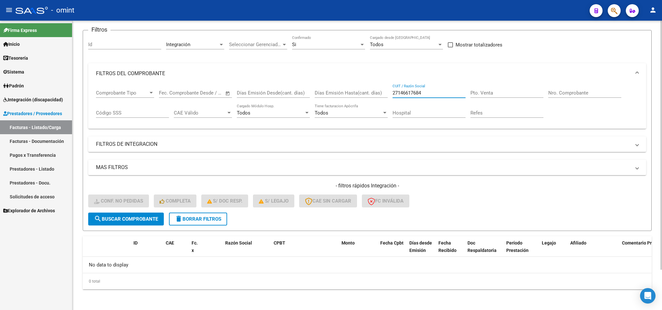
click at [441, 91] on input "27146617684" at bounding box center [429, 93] width 73 height 6
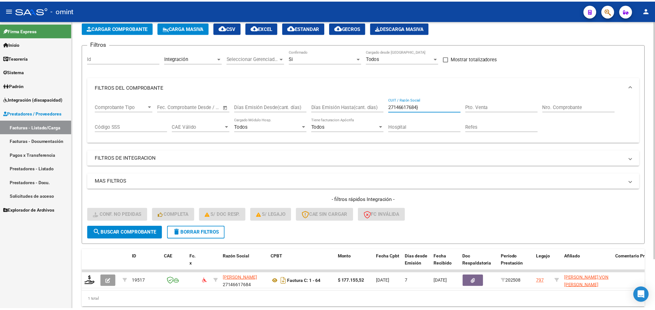
scroll to position [47, 0]
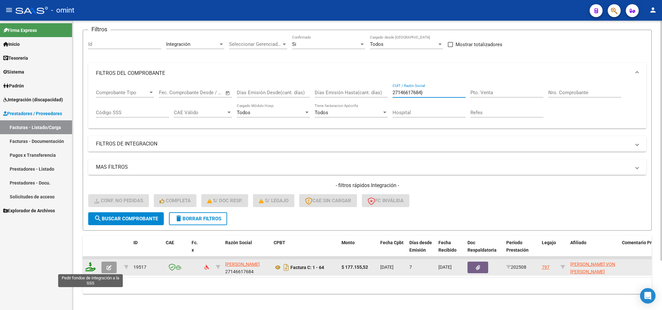
type input "27146617684}"
click at [87, 267] on icon at bounding box center [90, 267] width 10 height 9
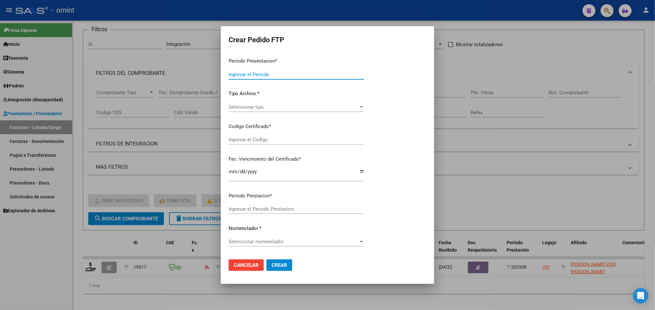
type input "202508"
type input "$ 177.155,52"
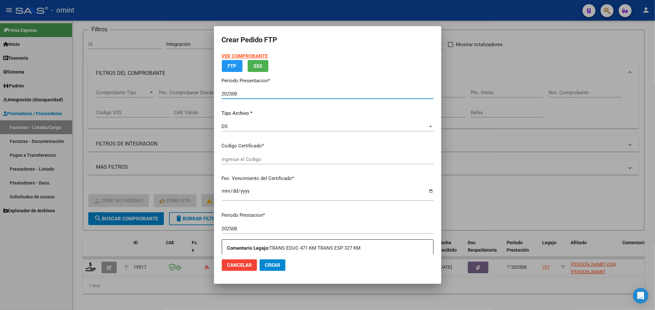
type input "5755376510"
type input "[DATE]"
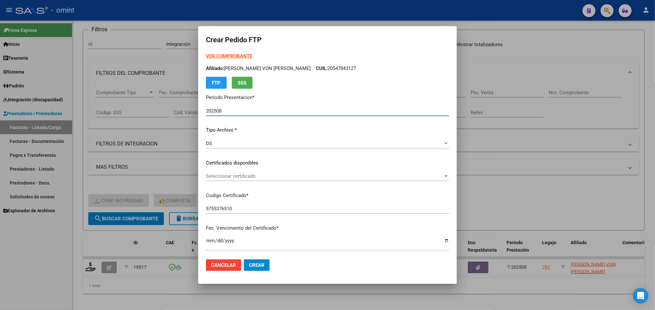
click at [276, 174] on span "Seleccionar certificado" at bounding box center [324, 176] width 237 height 6
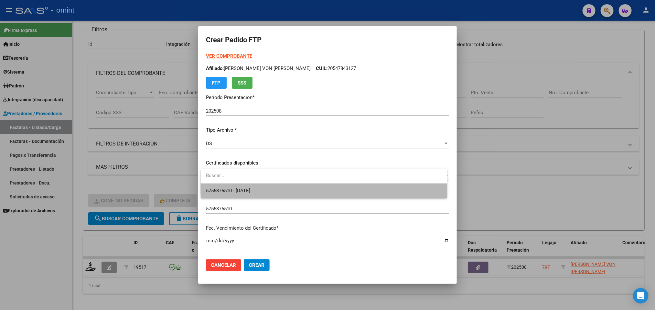
click at [280, 197] on span "5755376510 - [DATE]" at bounding box center [324, 191] width 236 height 15
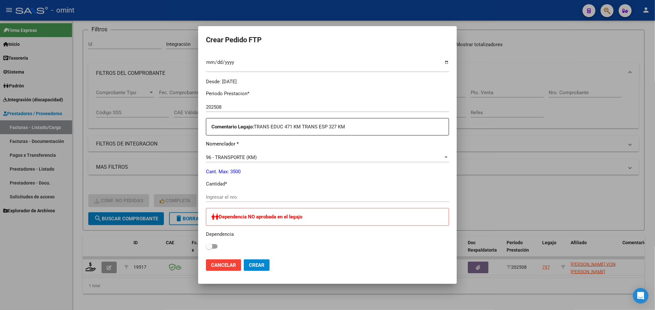
scroll to position [194, 0]
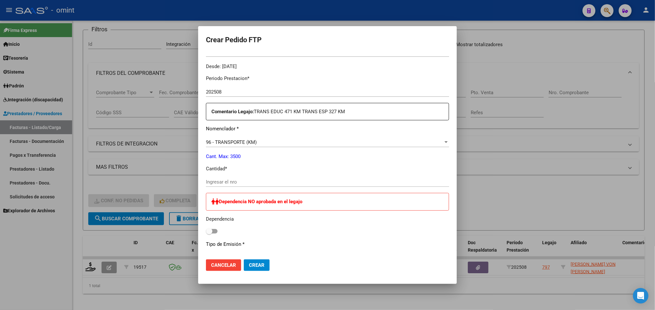
drag, startPoint x: 258, startPoint y: 178, endPoint x: 268, endPoint y: 177, distance: 10.4
click at [266, 177] on div "Ingresar el nro" at bounding box center [327, 182] width 243 height 10
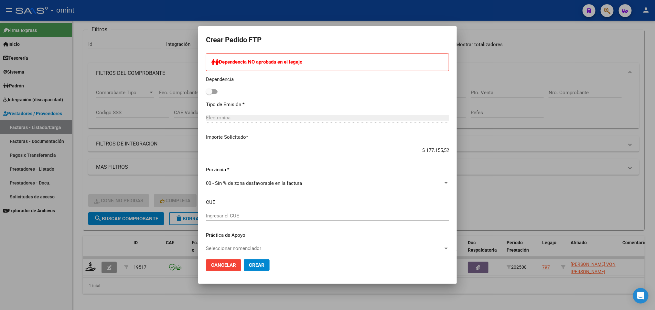
scroll to position [339, 0]
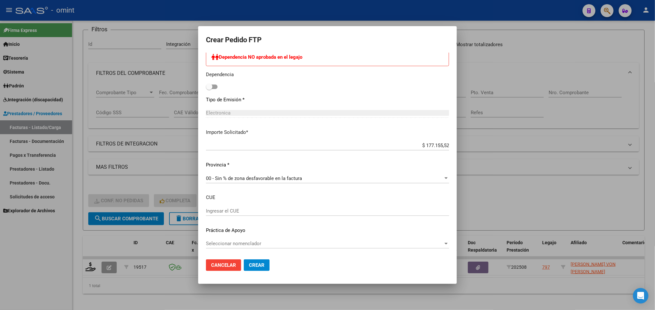
type input "327"
click at [260, 263] on span "Crear" at bounding box center [257, 266] width 16 height 6
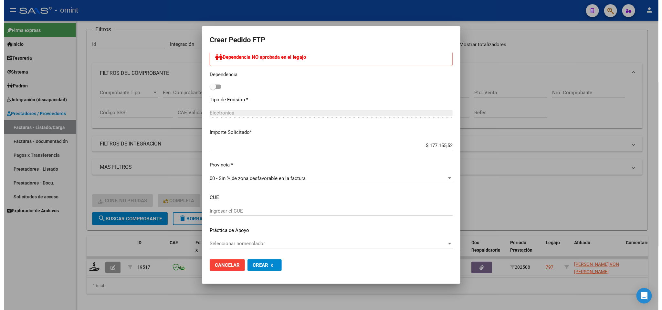
scroll to position [0, 0]
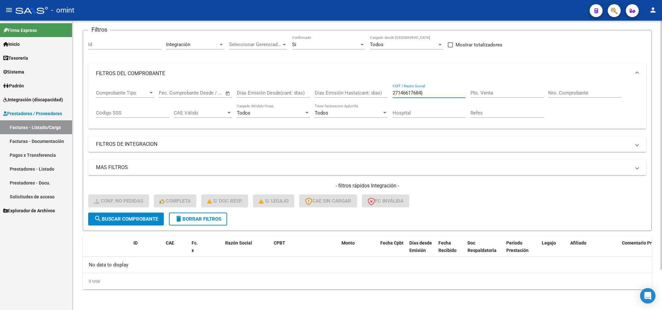
drag, startPoint x: 440, startPoint y: 94, endPoint x: 357, endPoint y: 90, distance: 83.8
click at [350, 97] on div "Comprobante Tipo Comprobante Tipo Fecha inicio – Fecha fin Fec. Comprobante Des…" at bounding box center [367, 104] width 542 height 40
paste input "393590659"
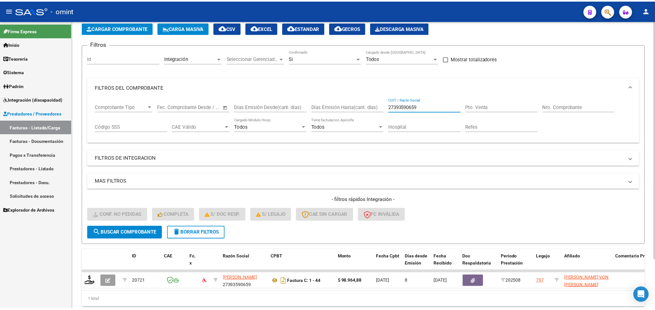
scroll to position [47, 0]
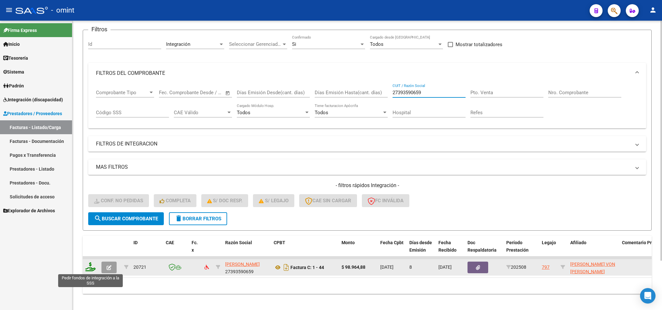
type input "27393590659"
click at [93, 268] on icon at bounding box center [90, 267] width 10 height 9
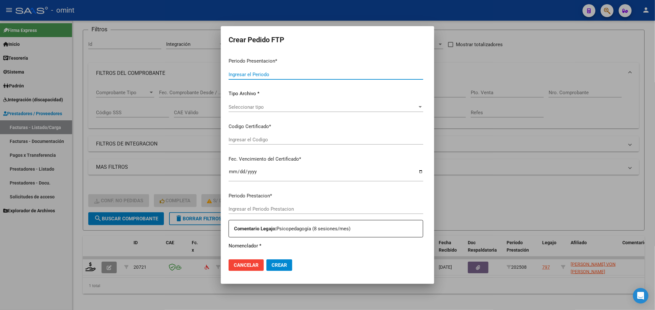
type input "202508"
type input "$ 98.964,88"
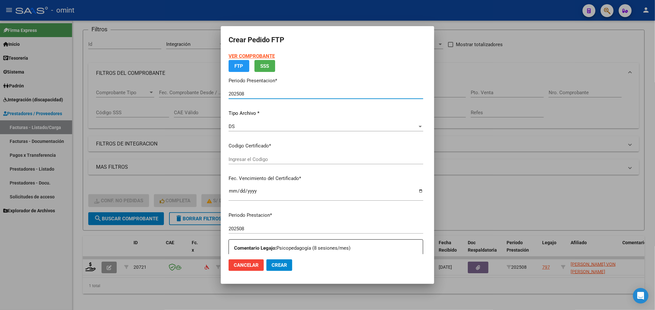
type input "5755376510"
type input "[DATE]"
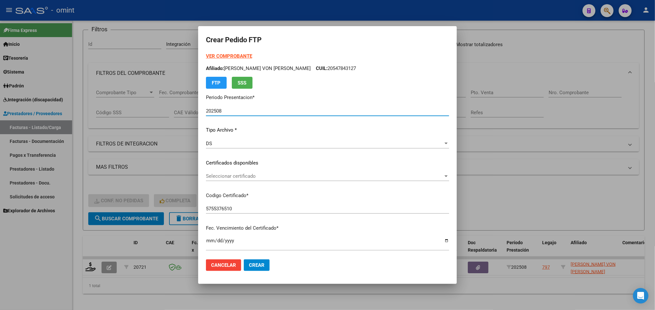
click at [262, 172] on div "Seleccionar certificado Seleccionar certificado" at bounding box center [327, 177] width 243 height 10
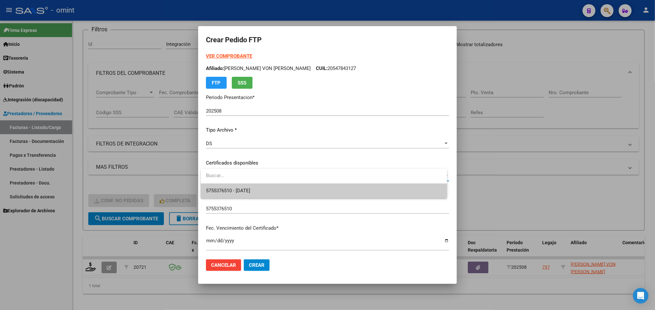
click at [268, 188] on span "5755376510 - [DATE]" at bounding box center [324, 191] width 236 height 15
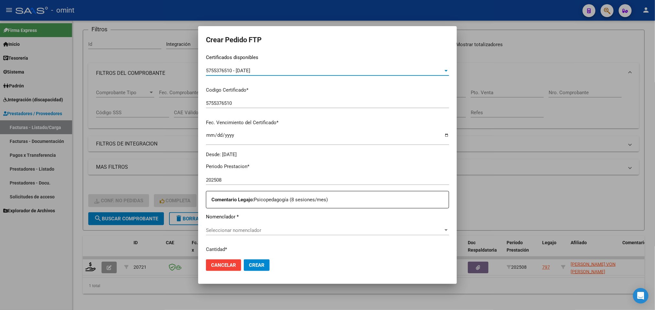
scroll to position [194, 0]
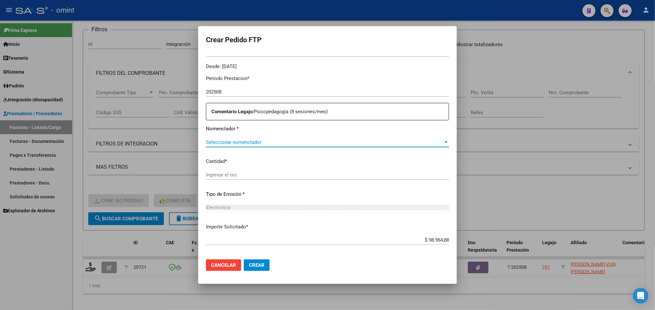
click at [260, 144] on span "Seleccionar nomenclador" at bounding box center [324, 143] width 237 height 6
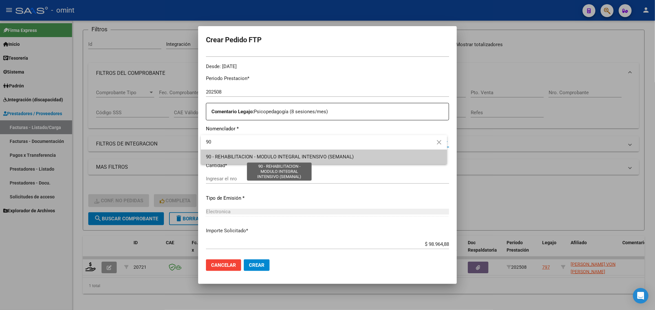
type input "90"
click at [261, 157] on span "90 - REHABILITACION - MODULO INTEGRAL INTENSIVO (SEMANAL)" at bounding box center [280, 157] width 148 height 6
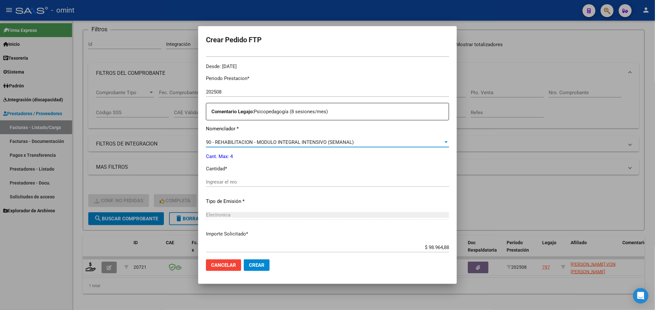
click at [254, 180] on input "Ingresar el nro" at bounding box center [327, 182] width 243 height 6
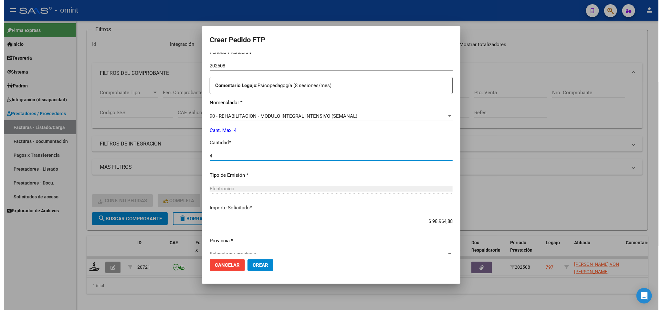
scroll to position [231, 0]
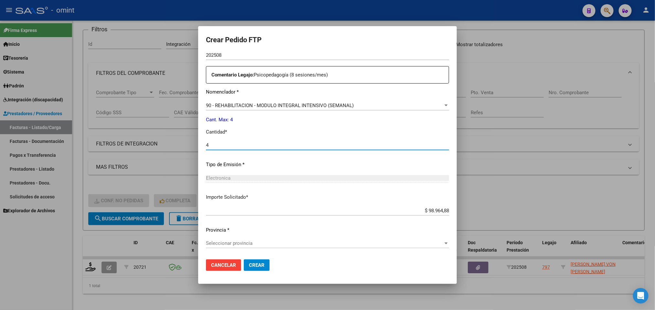
type input "4"
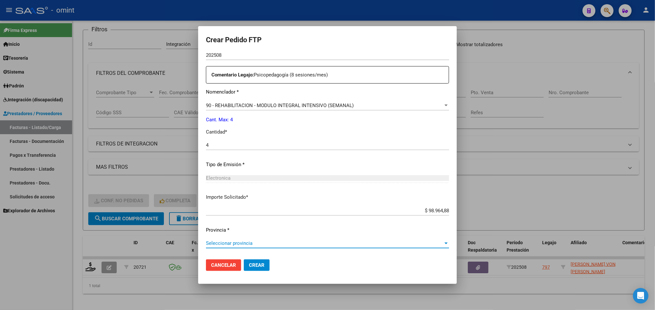
click at [263, 245] on span "Seleccionar provincia" at bounding box center [324, 244] width 237 height 6
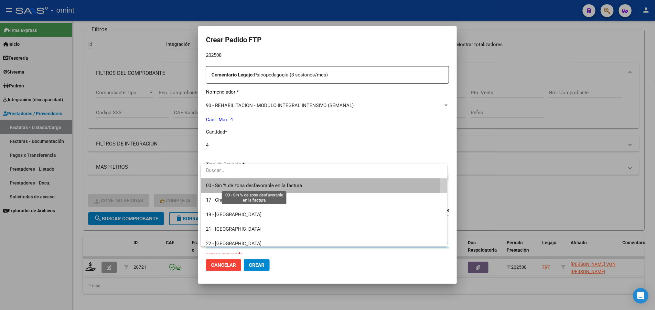
drag, startPoint x: 275, startPoint y: 186, endPoint x: 288, endPoint y: 254, distance: 69.0
click at [276, 186] on span "00 - Sin % de zona desfavorable en la factura" at bounding box center [254, 186] width 96 height 6
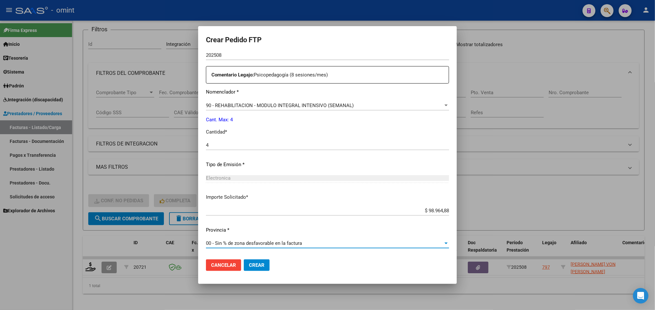
click at [263, 266] on span "Crear" at bounding box center [257, 266] width 16 height 6
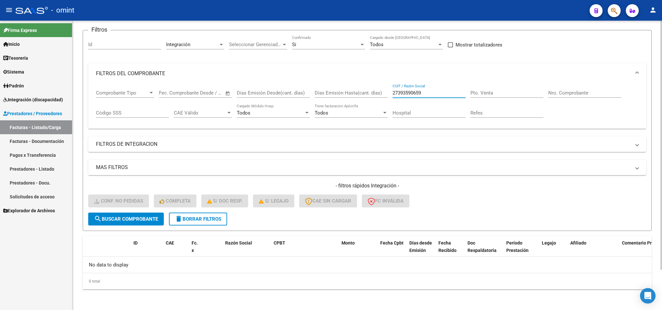
drag, startPoint x: 434, startPoint y: 93, endPoint x: 359, endPoint y: 95, distance: 75.3
click at [359, 95] on div "Comprobante Tipo Comprobante Tipo Fecha inicio – Fecha fin Fec. Comprobante Des…" at bounding box center [367, 104] width 542 height 40
paste input "02704708"
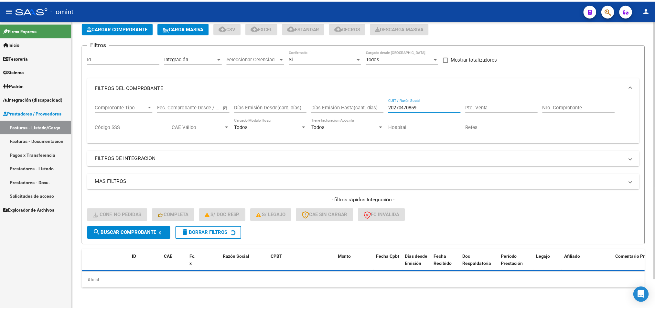
scroll to position [47, 0]
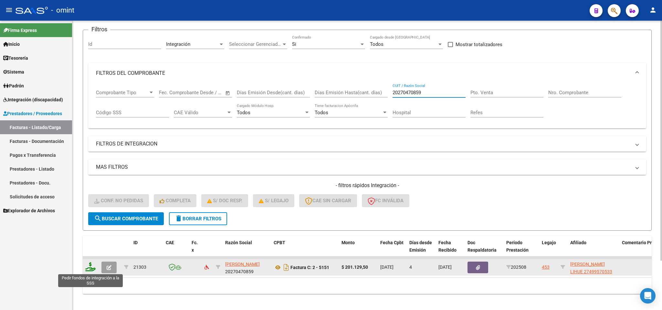
type input "20270470859"
click at [94, 266] on icon at bounding box center [90, 267] width 10 height 9
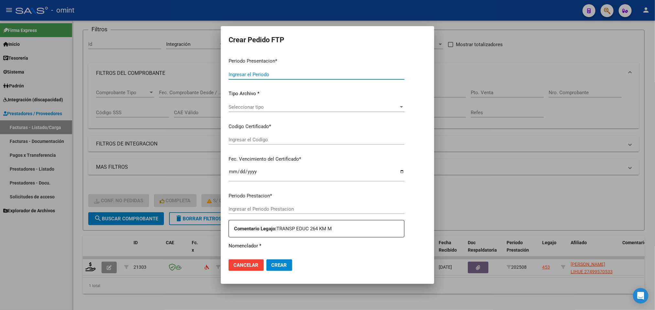
type input "202508"
type input "$ 201.129,50"
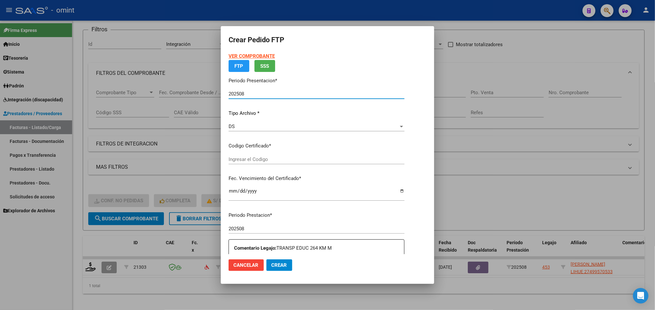
type input "4557980412"
type input "[DATE]"
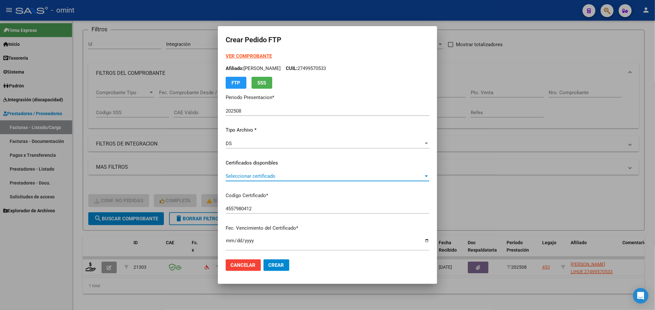
click at [250, 174] on span "Seleccionar certificado" at bounding box center [325, 176] width 198 height 6
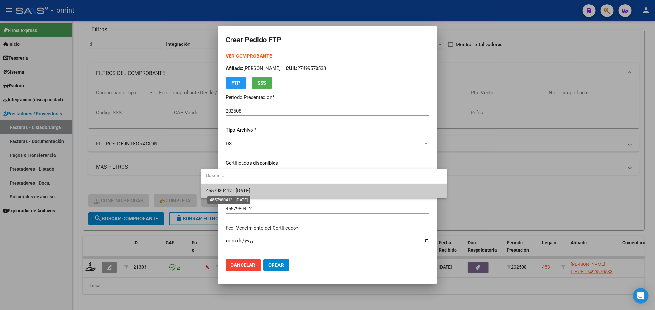
click at [250, 189] on span "4557980412 - [DATE]" at bounding box center [228, 191] width 44 height 6
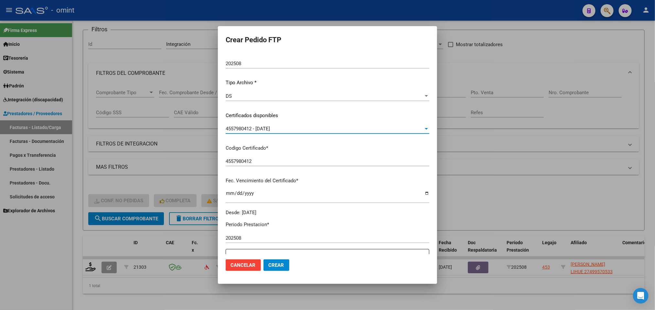
scroll to position [194, 0]
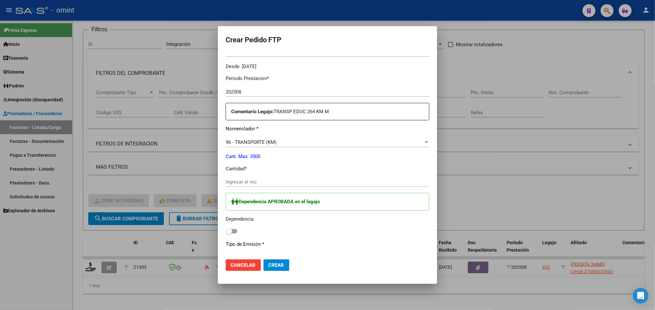
click at [243, 180] on input "Ingresar el nro" at bounding box center [328, 182] width 204 height 6
type input "275"
click at [226, 231] on span at bounding box center [232, 231] width 12 height 5
click at [228, 234] on input "checkbox" at bounding box center [228, 234] width 0 height 0
checkbox input "true"
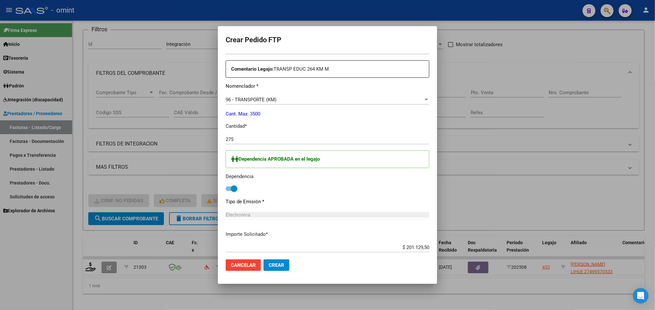
scroll to position [339, 0]
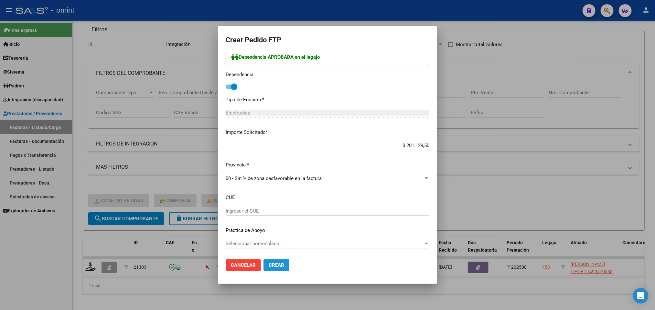
click at [266, 265] on button "Crear" at bounding box center [276, 266] width 26 height 12
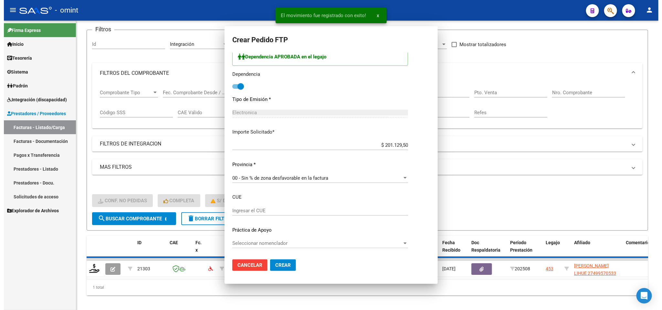
scroll to position [0, 0]
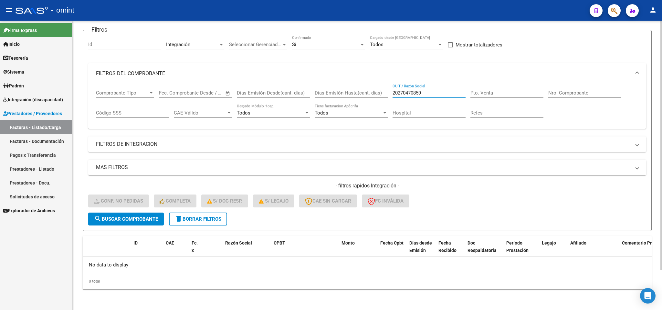
drag, startPoint x: 440, startPoint y: 91, endPoint x: 303, endPoint y: 72, distance: 138.4
click at [300, 77] on mat-expansion-panel "FILTROS DEL COMPROBANTE Comprobante Tipo Comprobante Tipo Fecha inicio – Fecha …" at bounding box center [367, 96] width 558 height 66
paste input "7387955513"
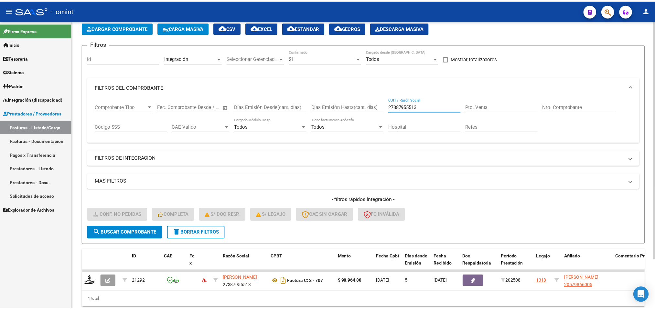
scroll to position [47, 0]
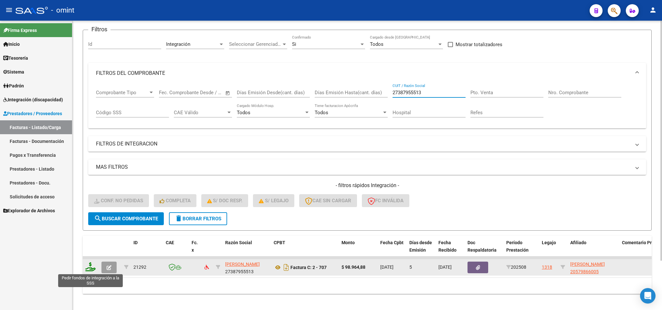
type input "27387955513"
click at [89, 269] on icon at bounding box center [90, 267] width 10 height 9
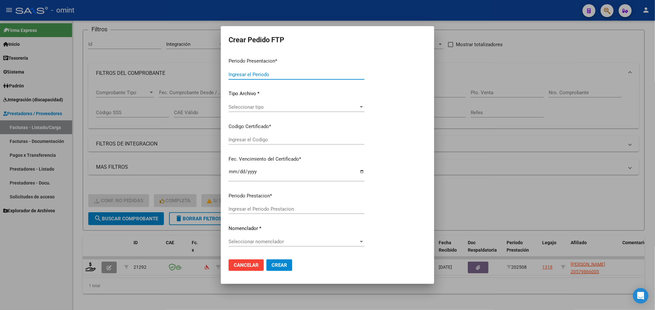
type input "202508"
type input "$ 98.964,88"
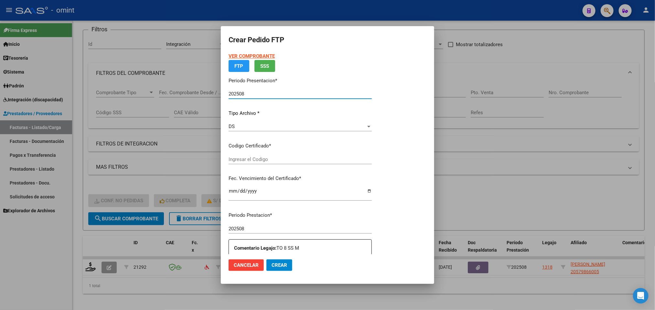
type input "2839385219"
type input "[DATE]"
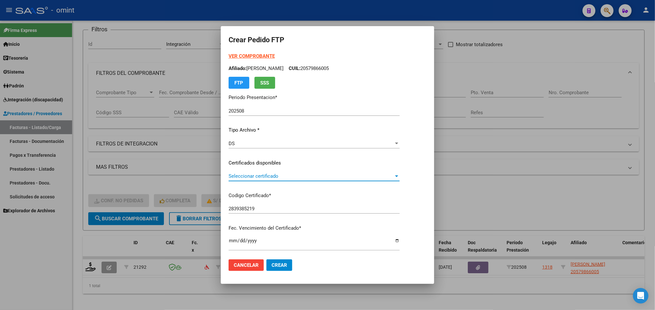
click at [278, 175] on span "Seleccionar certificado" at bounding box center [310, 176] width 165 height 6
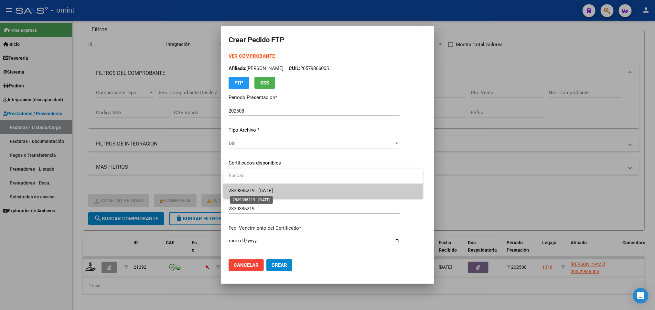
click at [273, 193] on span "2839385219 - [DATE]" at bounding box center [250, 191] width 44 height 6
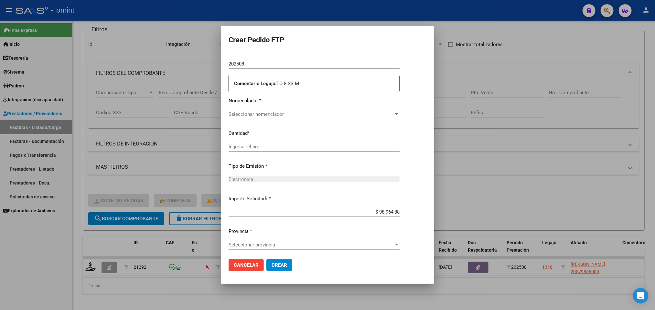
scroll to position [223, 0]
click at [284, 142] on div "Ingresar el nro" at bounding box center [313, 146] width 171 height 10
click at [285, 105] on div "Periodo Prestacion * 202508 Ingresar el Periodo Prestacion Comentario Legajo: T…" at bounding box center [313, 148] width 171 height 214
click at [284, 111] on span "Seleccionar nomenclador" at bounding box center [310, 113] width 165 height 6
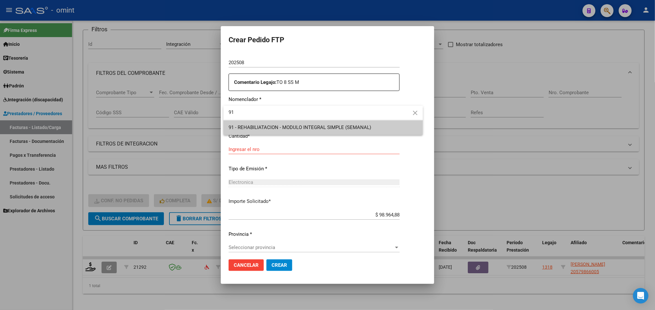
type input "91"
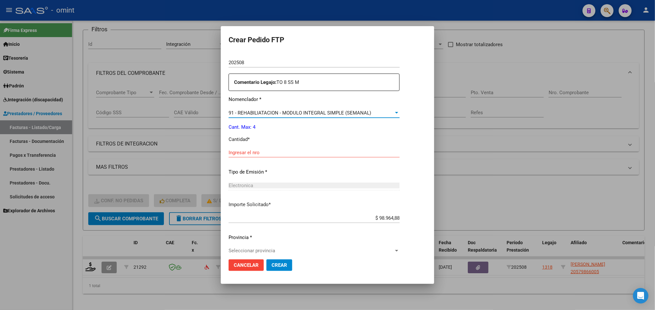
click at [276, 152] on input "Ingresar el nro" at bounding box center [313, 153] width 171 height 6
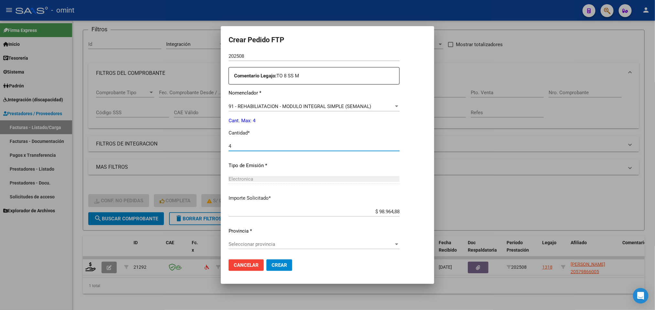
scroll to position [231, 0]
type input "4"
click at [273, 244] on span "Seleccionar provincia" at bounding box center [310, 244] width 165 height 6
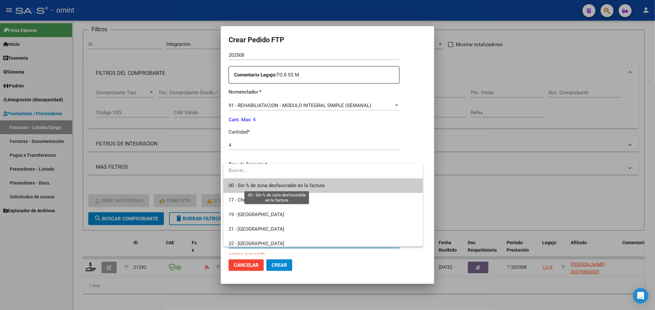
drag, startPoint x: 282, startPoint y: 186, endPoint x: 283, endPoint y: 229, distance: 42.7
click at [282, 186] on span "00 - Sin % de zona desfavorable en la factura" at bounding box center [276, 186] width 96 height 6
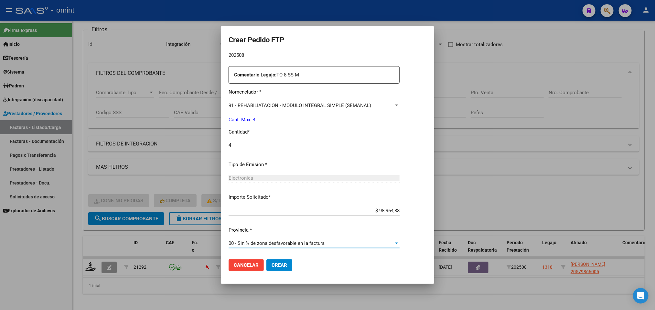
click at [280, 263] on span "Crear" at bounding box center [279, 266] width 16 height 6
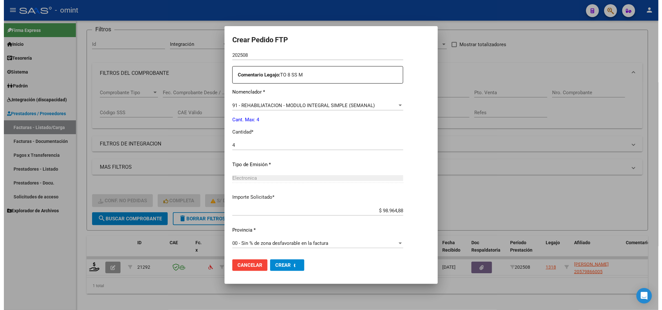
scroll to position [0, 0]
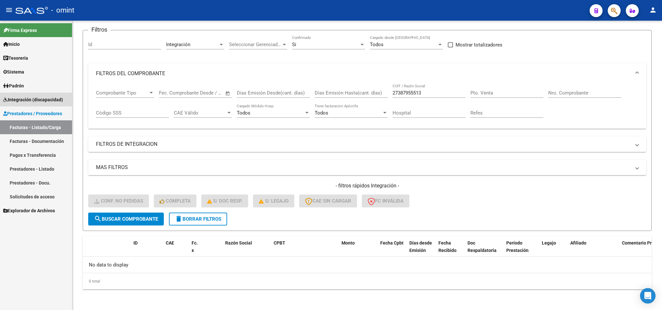
click at [47, 101] on span "Integración (discapacidad)" at bounding box center [33, 99] width 60 height 7
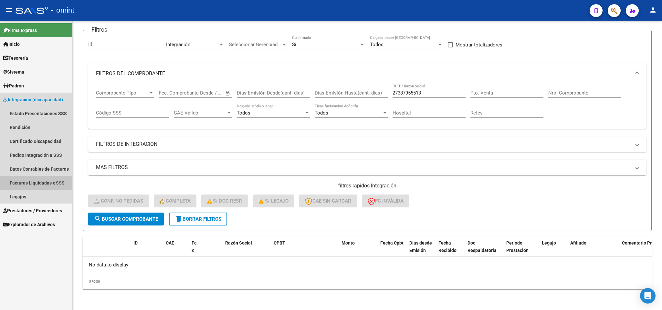
click at [47, 182] on link "Facturas Liquidadas x SSS" at bounding box center [36, 183] width 72 height 14
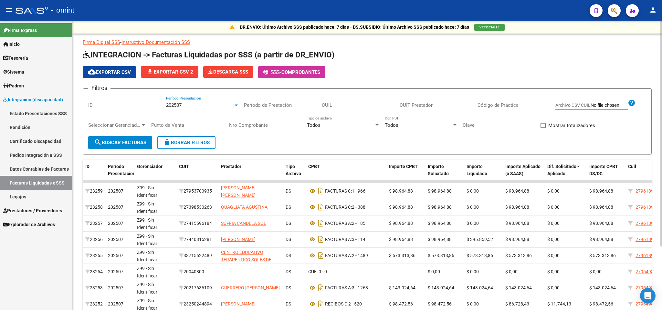
click at [231, 104] on div "202507" at bounding box center [199, 105] width 67 height 6
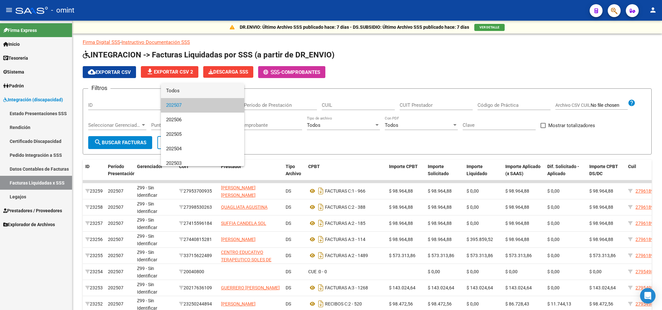
click at [199, 89] on span "Todos" at bounding box center [202, 91] width 73 height 15
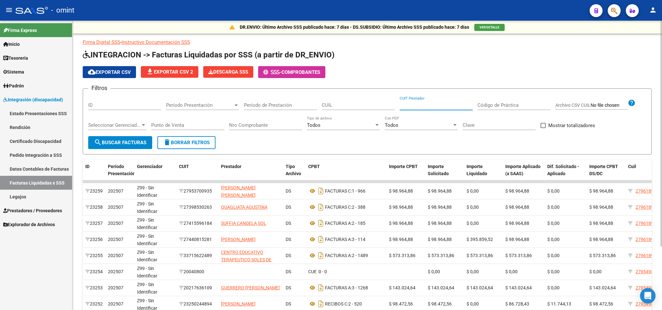
paste input "27-38795551-3"
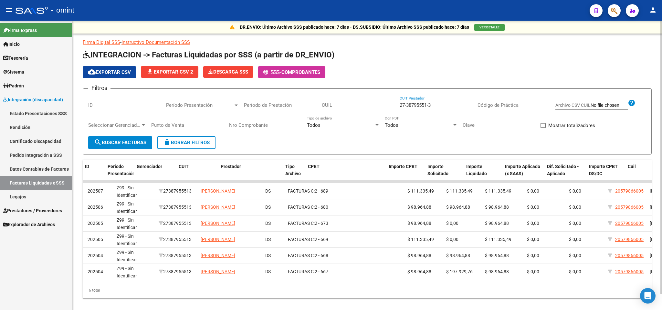
scroll to position [0, 158]
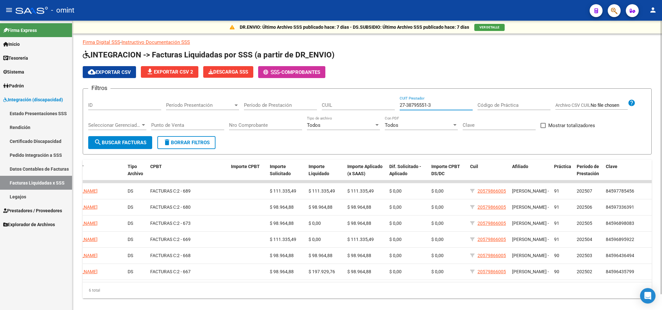
type input "27-38795551-3"
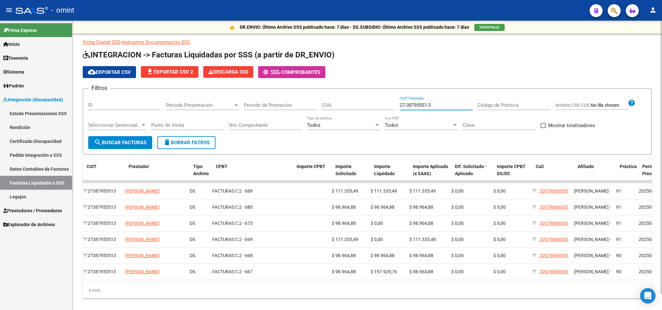
scroll to position [0, 92]
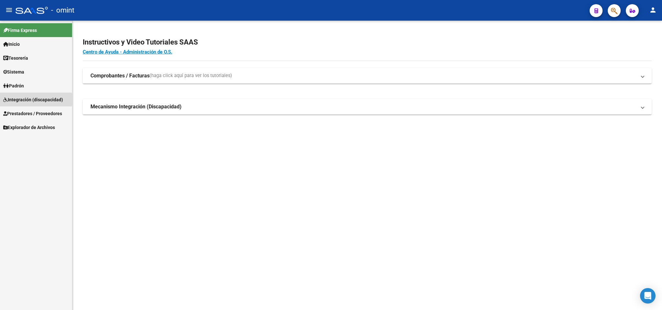
click at [29, 100] on span "Integración (discapacidad)" at bounding box center [33, 99] width 60 height 7
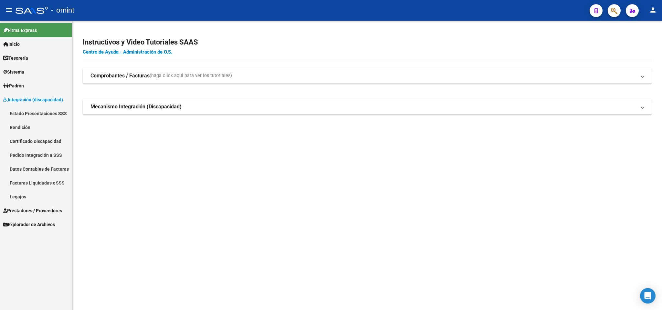
click at [14, 195] on link "Legajos" at bounding box center [36, 197] width 72 height 14
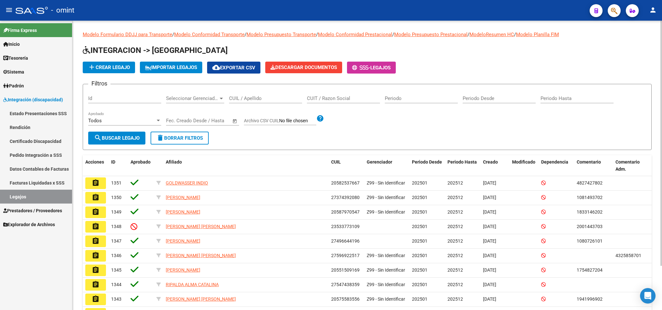
click at [340, 98] on input "CUIT / Razon Social" at bounding box center [343, 99] width 73 height 6
drag, startPoint x: 263, startPoint y: 96, endPoint x: 266, endPoint y: 90, distance: 6.8
click at [265, 94] on div "CUIL / Apellido" at bounding box center [265, 96] width 73 height 14
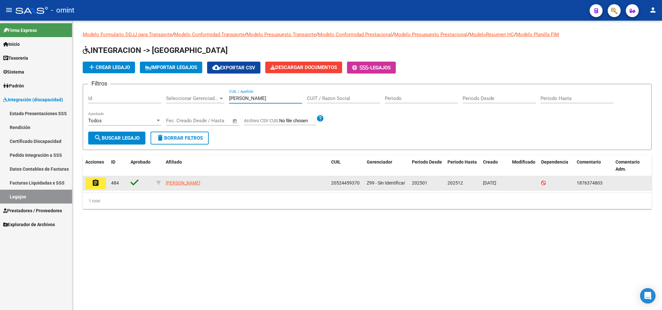
type input "GIMELLI"
click at [100, 183] on button "assignment" at bounding box center [95, 184] width 21 height 12
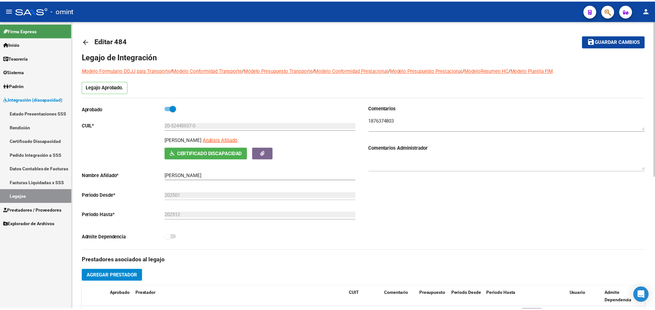
scroll to position [145, 0]
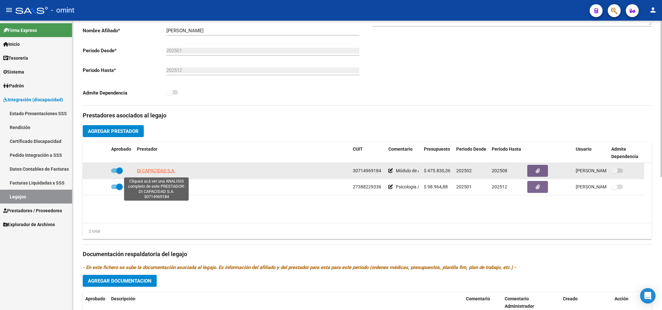
click at [161, 171] on span "DI CAPACIDAD S.A." at bounding box center [156, 170] width 38 height 5
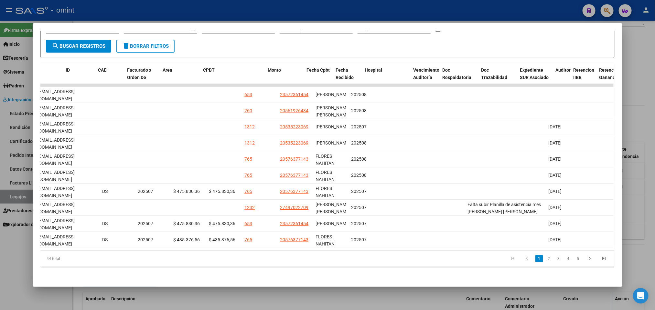
scroll to position [0, 0]
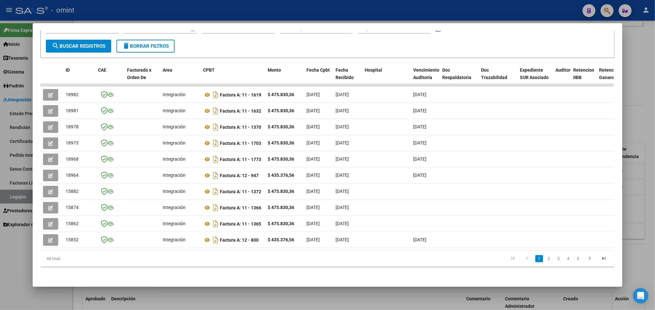
click at [263, 11] on div at bounding box center [327, 155] width 655 height 310
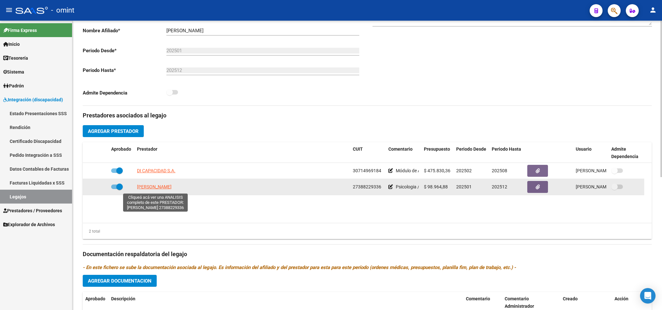
click at [156, 187] on span "[PERSON_NAME]" at bounding box center [154, 186] width 35 height 5
type textarea "27388229336"
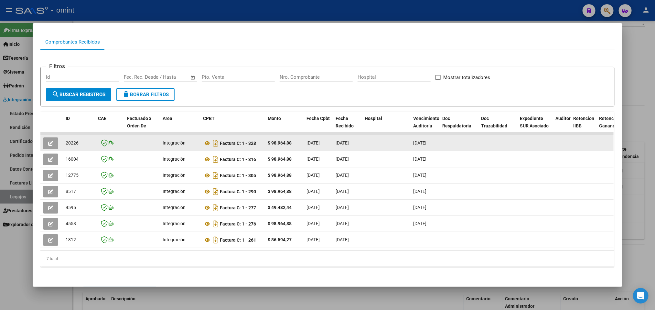
click at [48, 141] on icon "button" at bounding box center [50, 143] width 5 height 5
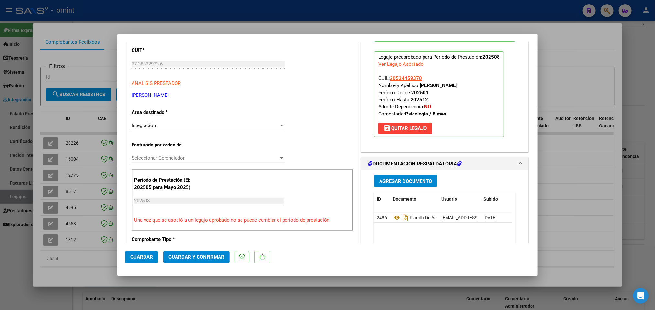
scroll to position [145, 0]
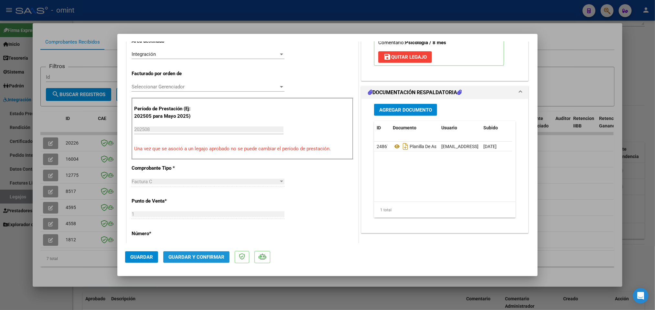
click at [205, 255] on span "Guardar y Confirmar" at bounding box center [196, 258] width 56 height 6
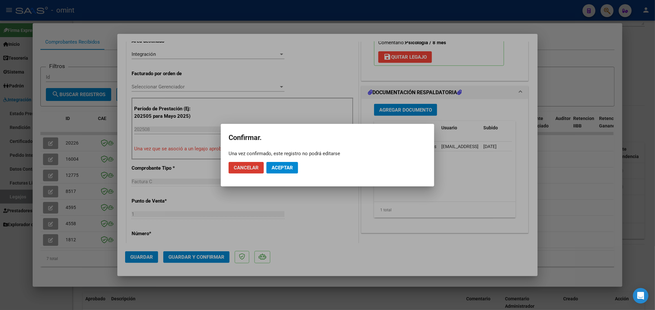
drag, startPoint x: 283, startPoint y: 169, endPoint x: 291, endPoint y: 127, distance: 42.1
click at [283, 168] on span "Aceptar" at bounding box center [281, 168] width 21 height 6
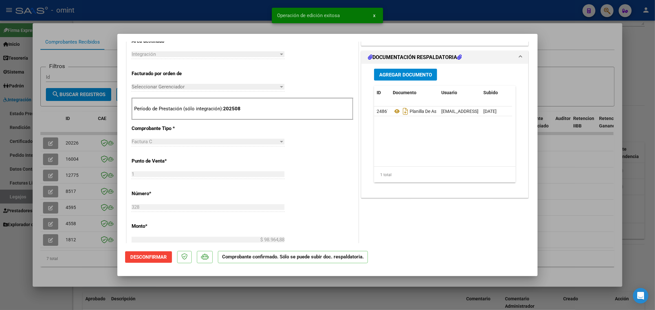
click at [429, 10] on div at bounding box center [327, 155] width 655 height 310
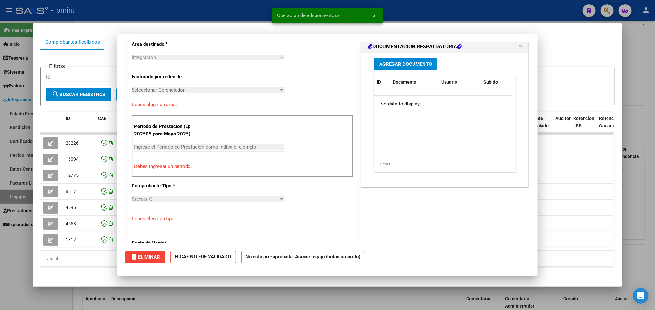
type input "$ 0,00"
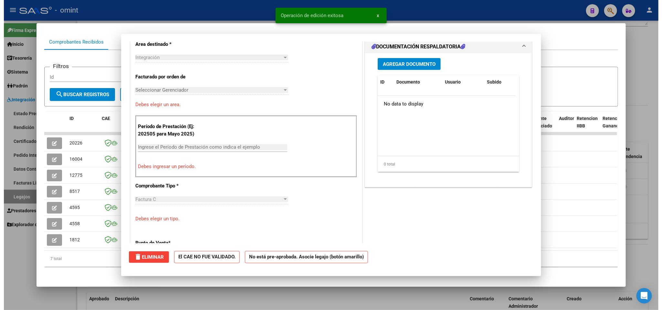
scroll to position [0, 0]
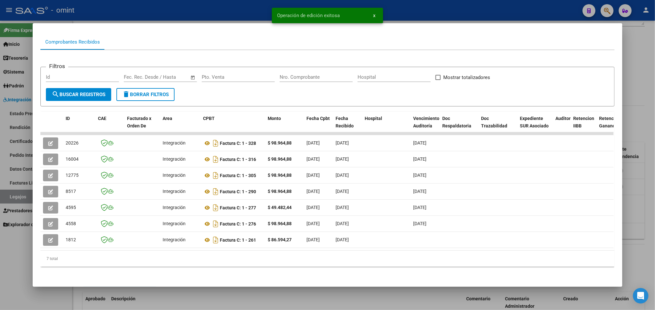
click at [429, 10] on div at bounding box center [327, 155] width 655 height 310
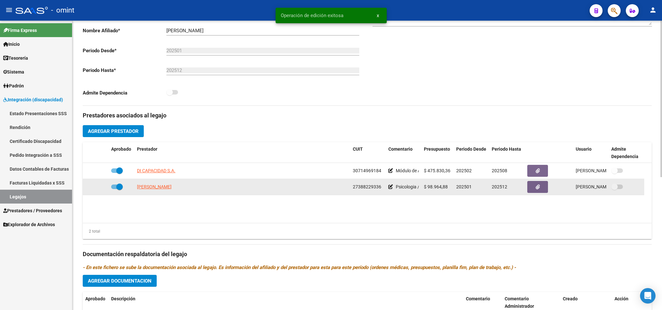
drag, startPoint x: 352, startPoint y: 187, endPoint x: 379, endPoint y: 189, distance: 27.5
click at [379, 189] on datatable-body-cell "27388229336" at bounding box center [368, 187] width 36 height 16
copy span "27388229336"
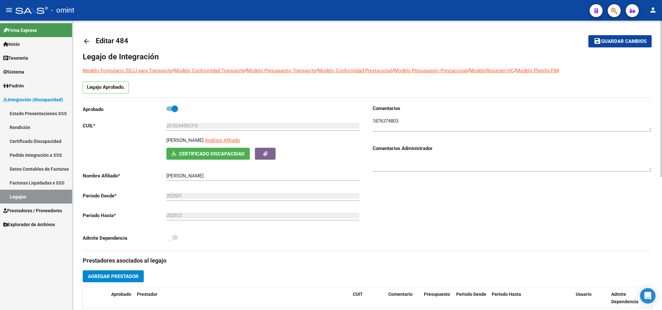
click at [87, 39] on mat-icon "arrow_back" at bounding box center [87, 41] width 8 height 8
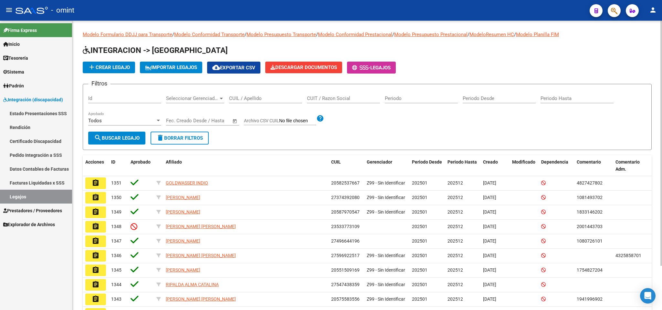
click at [268, 98] on input "CUIL / Apellido" at bounding box center [265, 99] width 73 height 6
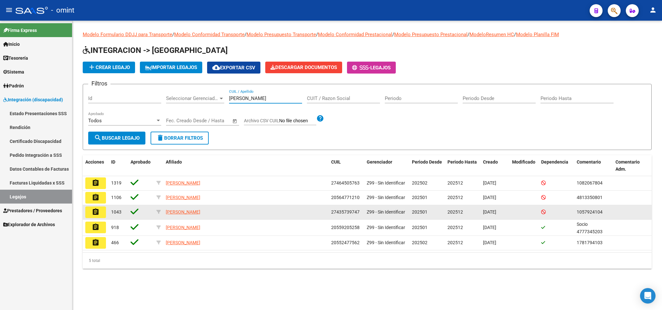
type input "GIL"
click at [92, 213] on mat-icon "assignment" at bounding box center [96, 212] width 8 height 8
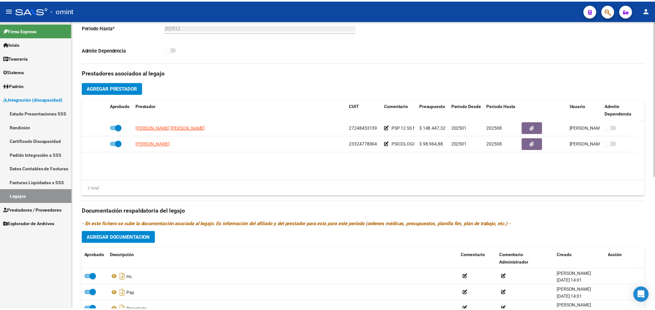
scroll to position [194, 0]
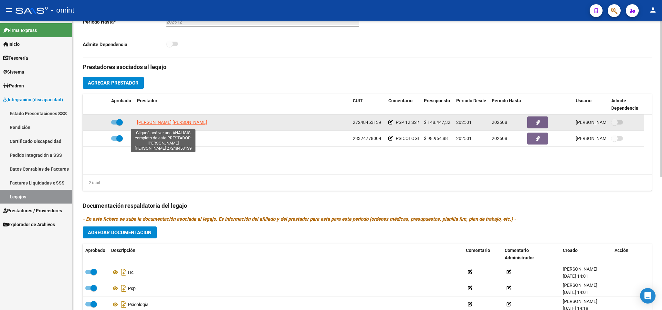
click at [176, 125] on span "[PERSON_NAME] [PERSON_NAME]" at bounding box center [172, 122] width 70 height 5
type textarea "27248453139"
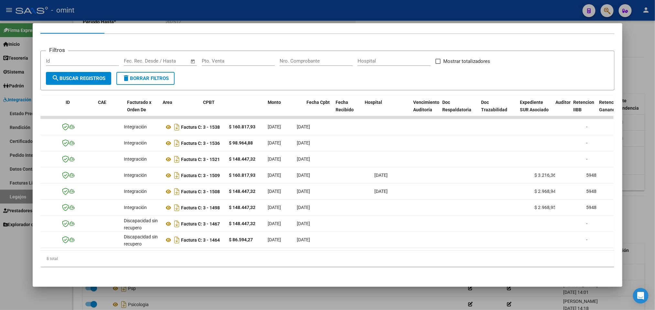
scroll to position [0, 0]
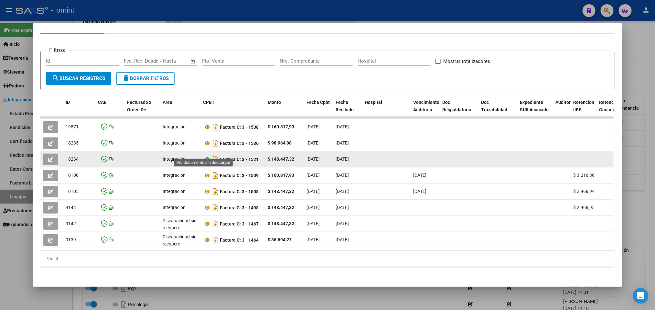
click at [205, 156] on icon at bounding box center [207, 160] width 8 height 8
click at [48, 157] on icon "button" at bounding box center [50, 159] width 5 height 5
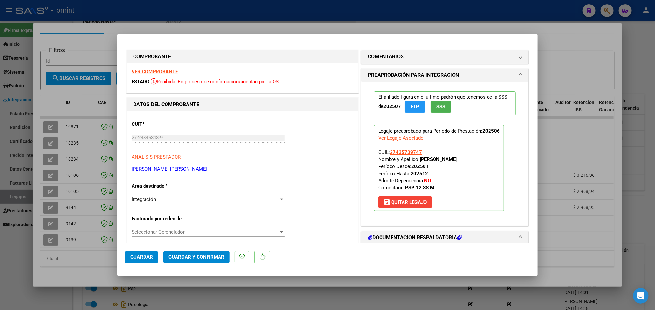
click at [225, 200] on div "Integración" at bounding box center [204, 200] width 147 height 6
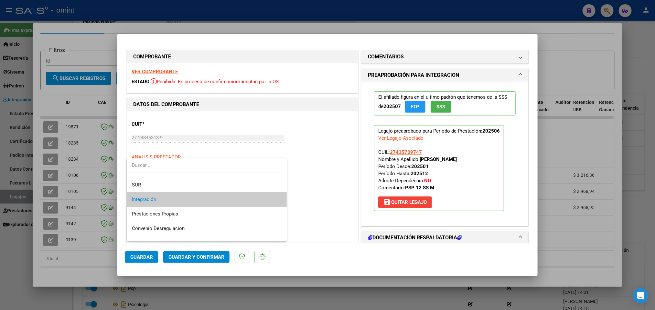
scroll to position [62, 0]
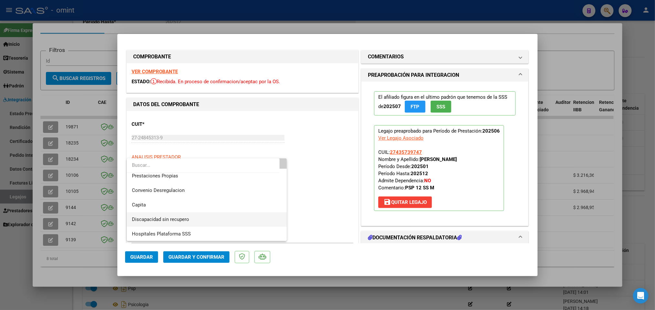
click at [234, 221] on span "Discapacidad sin recupero" at bounding box center [207, 220] width 150 height 15
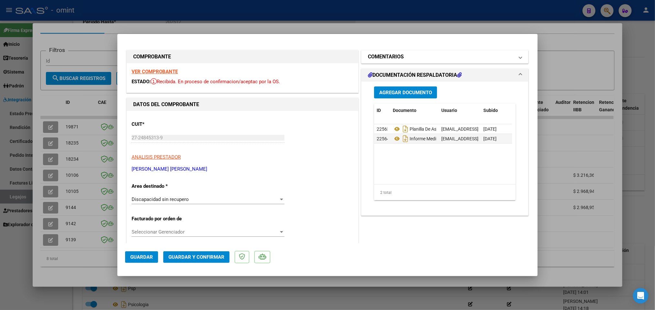
click at [504, 60] on mat-panel-title "COMENTARIOS" at bounding box center [441, 57] width 146 height 8
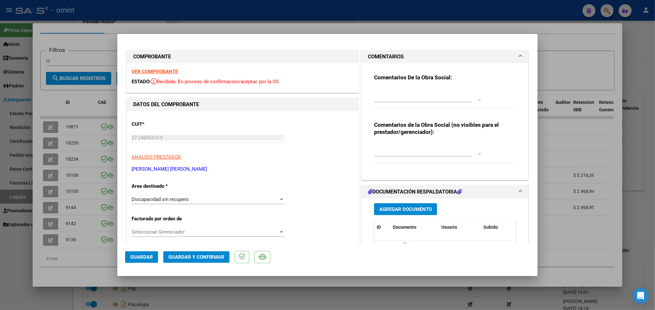
click at [433, 89] on textarea at bounding box center [427, 94] width 107 height 13
type textarea "DEBE FACTURAR CON FECHA ACTUAL"
click at [197, 255] on span "Guardar y Confirmar" at bounding box center [196, 258] width 56 height 6
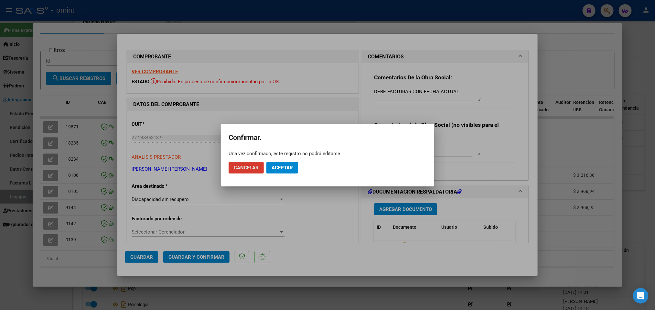
click at [282, 167] on span "Aceptar" at bounding box center [281, 168] width 21 height 6
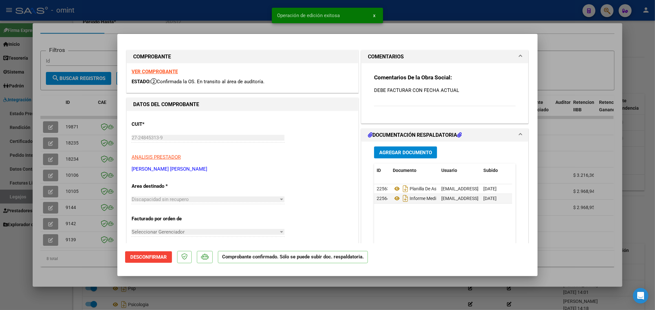
click at [484, 23] on div at bounding box center [327, 155] width 655 height 310
type input "$ 0,00"
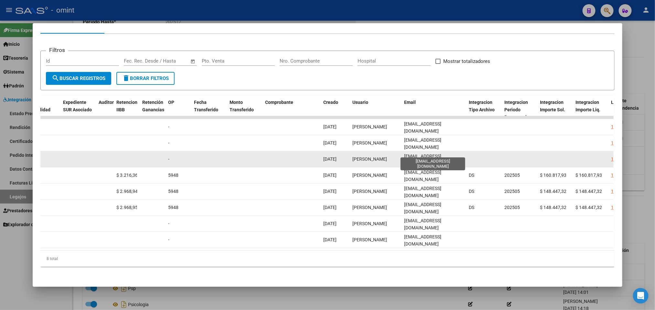
scroll to position [0, 4]
drag, startPoint x: 401, startPoint y: 153, endPoint x: 464, endPoint y: 152, distance: 62.4
click at [464, 152] on div "18234 Integración Factura C: 3 - 1521 $ 148.447,32 27/07/2025 31/08/2025 - 31/0…" at bounding box center [282, 160] width 1396 height 16
copy div "[EMAIL_ADDRESS][DOMAIN_NAME]"
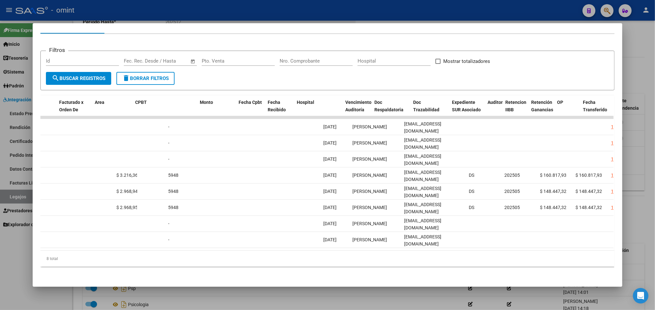
scroll to position [0, 0]
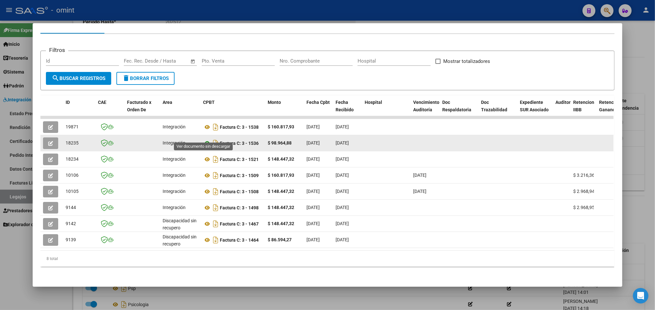
click at [205, 140] on icon at bounding box center [207, 144] width 8 height 8
click at [51, 139] on button "button" at bounding box center [50, 144] width 15 height 12
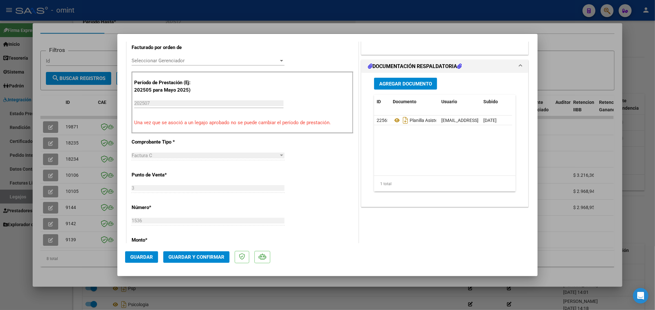
scroll to position [194, 0]
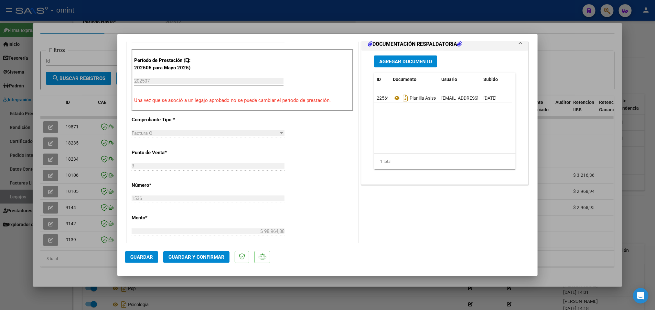
click at [210, 255] on span "Guardar y Confirmar" at bounding box center [196, 258] width 56 height 6
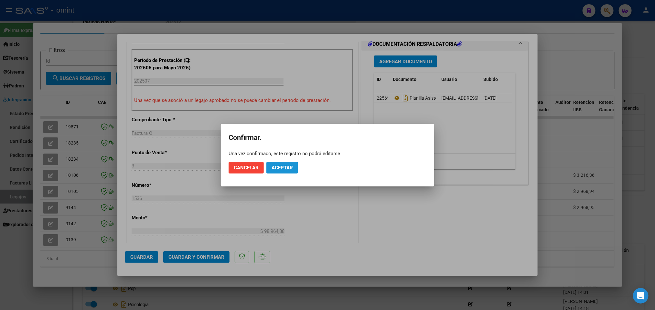
click at [287, 166] on span "Aceptar" at bounding box center [281, 168] width 21 height 6
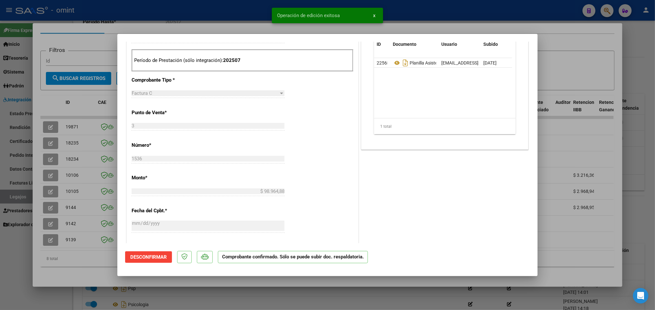
click at [434, 21] on div at bounding box center [327, 155] width 655 height 310
type input "$ 0,00"
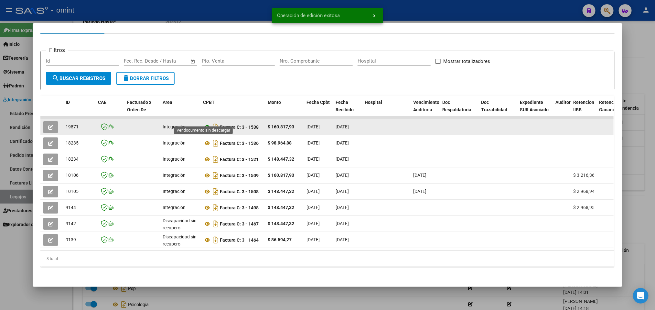
click at [204, 123] on icon at bounding box center [207, 127] width 8 height 8
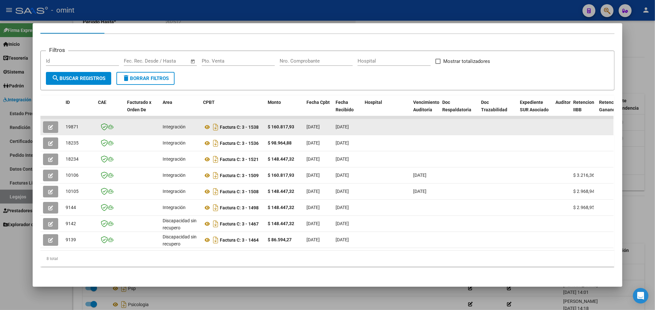
click at [48, 124] on span "button" at bounding box center [50, 127] width 5 height 6
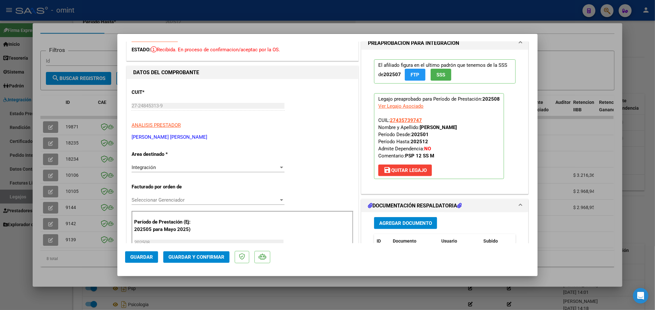
scroll to position [97, 0]
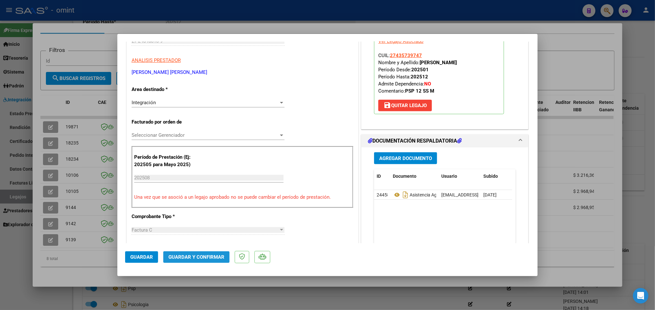
click at [201, 256] on span "Guardar y Confirmar" at bounding box center [196, 258] width 56 height 6
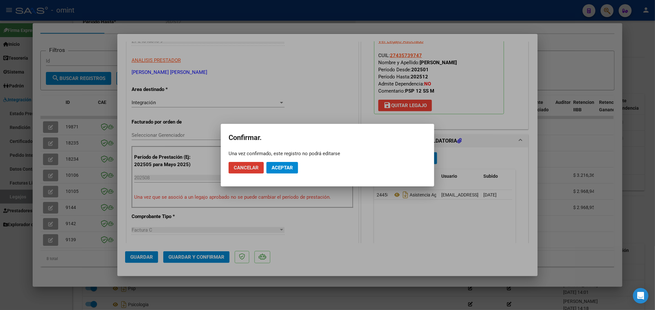
click at [280, 166] on span "Aceptar" at bounding box center [281, 168] width 21 height 6
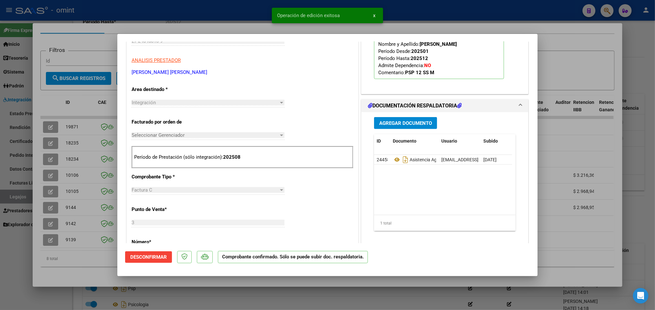
click at [223, 20] on div at bounding box center [327, 155] width 655 height 310
type input "$ 0,00"
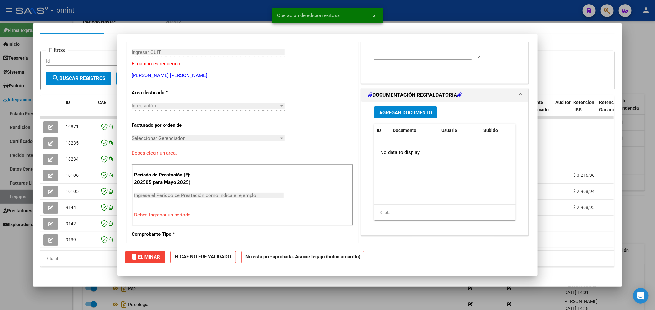
scroll to position [0, 0]
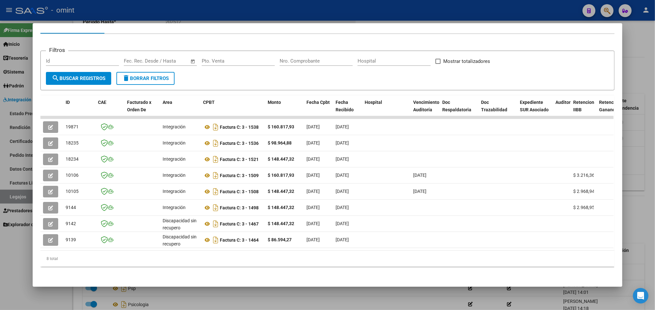
click at [287, 13] on div at bounding box center [327, 155] width 655 height 310
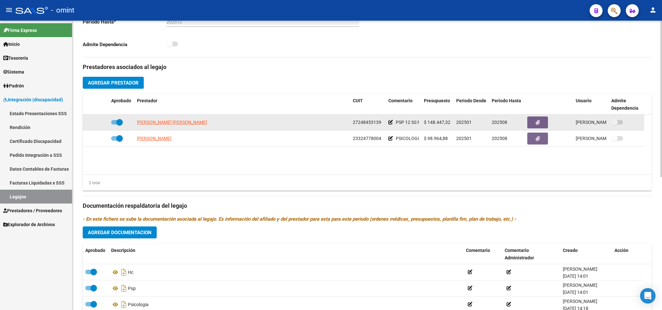
drag, startPoint x: 353, startPoint y: 122, endPoint x: 381, endPoint y: 123, distance: 28.1
click at [381, 123] on div "27248453139" at bounding box center [368, 122] width 30 height 7
copy span "27248453139"
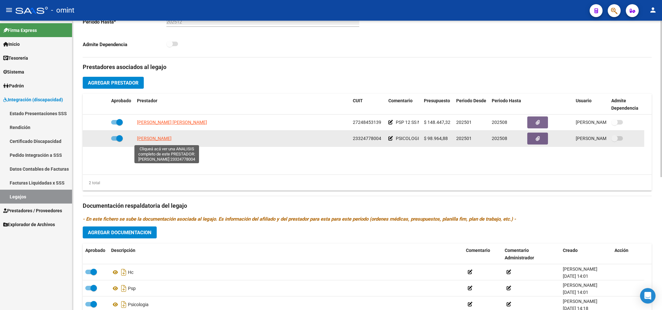
click at [172, 139] on span "[PERSON_NAME]" at bounding box center [154, 138] width 35 height 5
type textarea "23324778004"
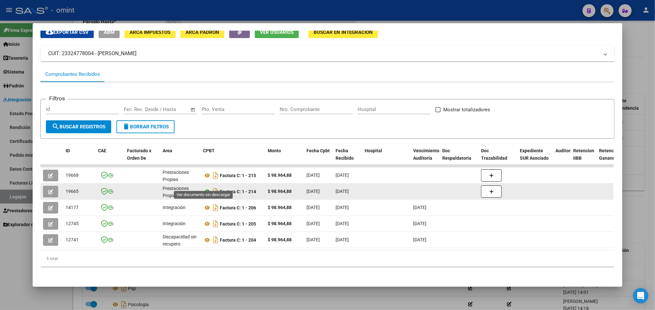
click at [203, 188] on icon at bounding box center [207, 192] width 8 height 8
click at [54, 186] on button "button" at bounding box center [50, 192] width 15 height 12
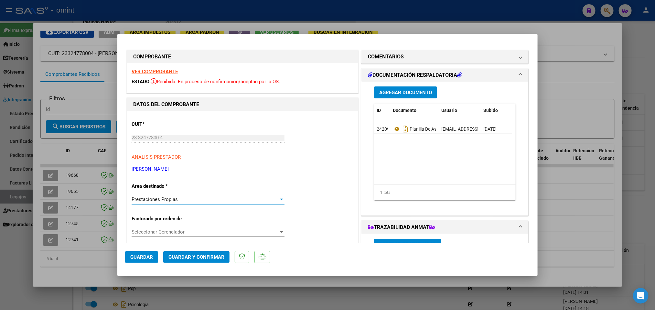
click at [280, 200] on div at bounding box center [281, 200] width 3 height 2
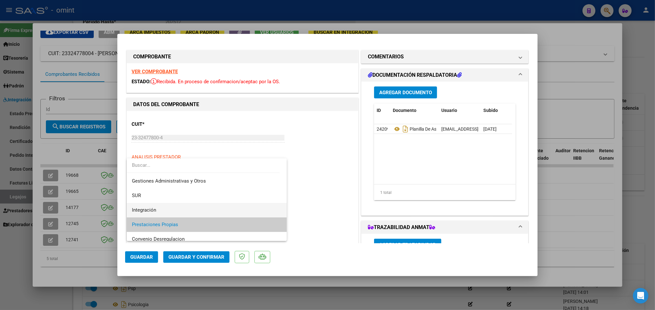
scroll to position [15, 0]
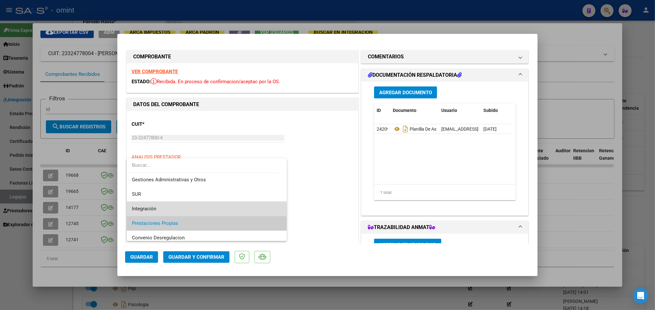
click at [253, 211] on span "Integración" at bounding box center [207, 209] width 150 height 15
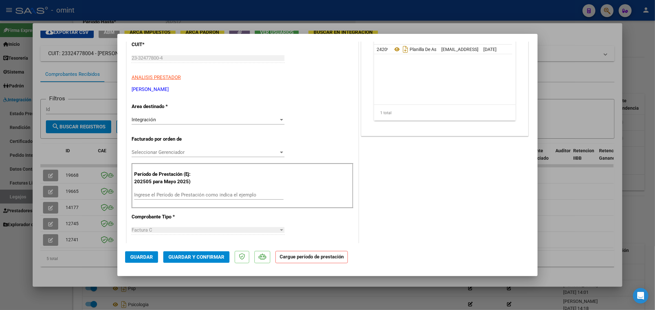
scroll to position [97, 0]
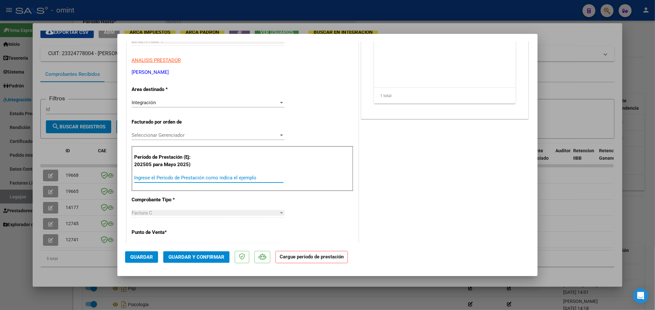
click at [222, 176] on input "Ingrese el Período de Prestación como indica el ejemplo" at bounding box center [208, 178] width 149 height 6
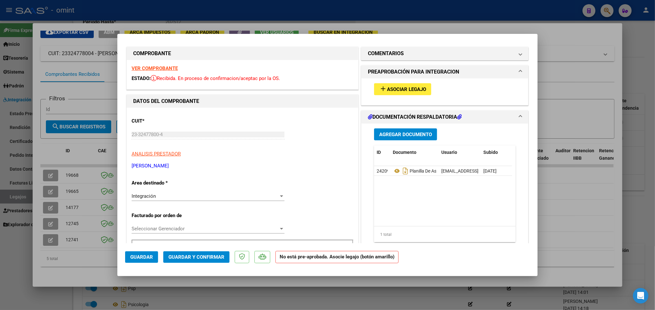
scroll to position [0, 0]
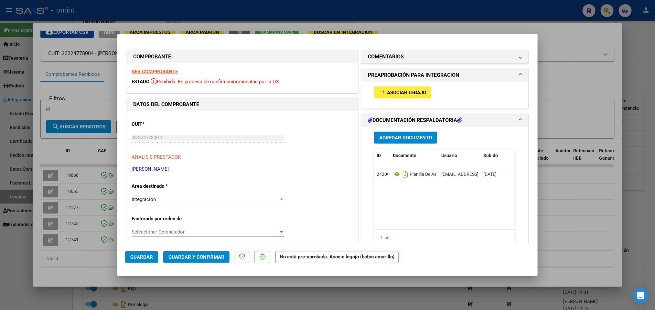
type input "202506"
click at [401, 91] on span "Asociar Legajo" at bounding box center [406, 93] width 39 height 6
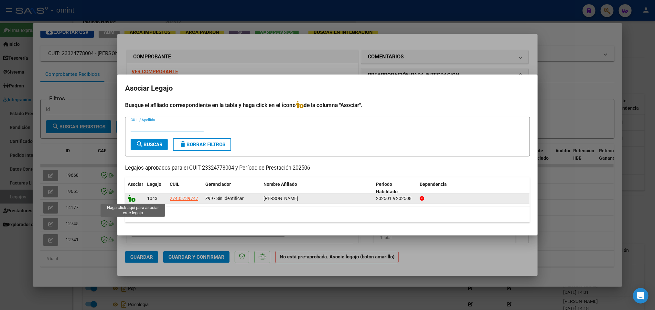
click at [130, 199] on icon at bounding box center [132, 198] width 8 height 7
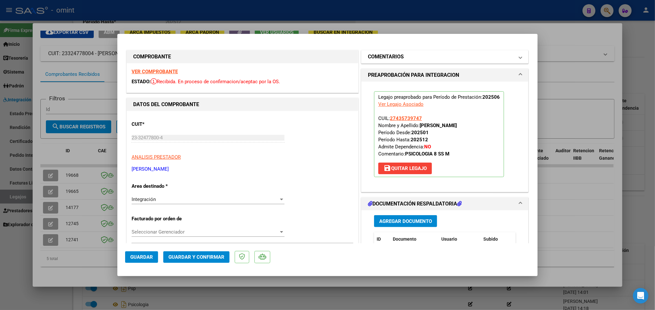
click at [468, 58] on mat-panel-title "COMENTARIOS" at bounding box center [441, 57] width 146 height 8
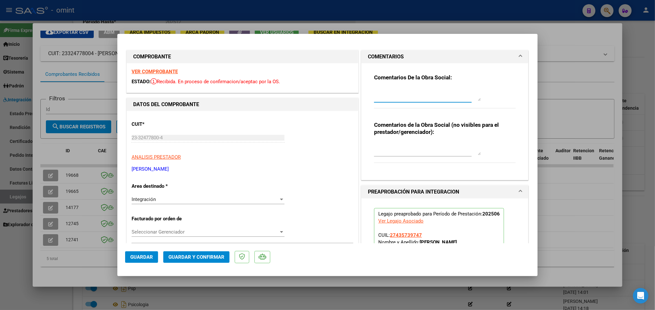
click at [436, 91] on textarea at bounding box center [427, 94] width 107 height 13
type textarea "e"
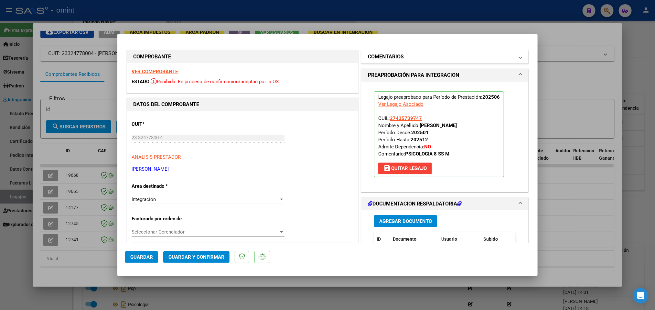
click at [515, 58] on mat-expansion-panel-header "COMENTARIOS" at bounding box center [444, 56] width 167 height 13
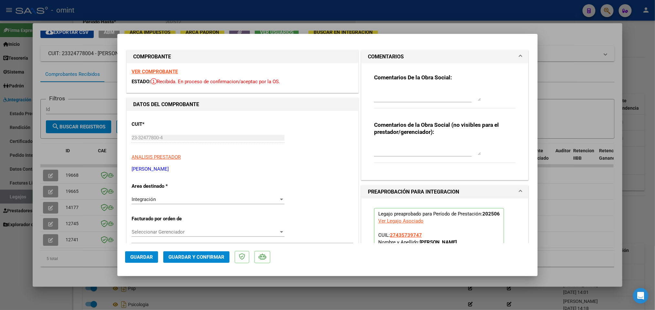
click at [430, 93] on textarea at bounding box center [427, 94] width 107 height 13
type textarea "E"
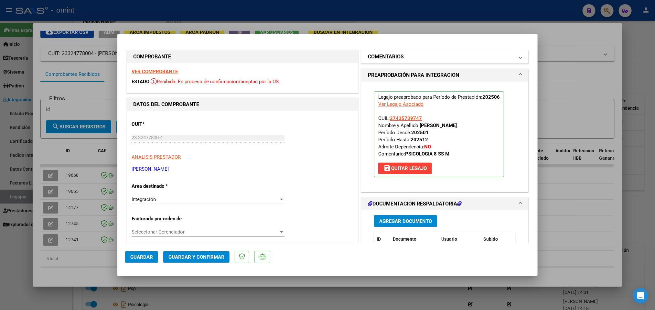
click at [507, 57] on span "COMENTARIOS" at bounding box center [443, 57] width 151 height 8
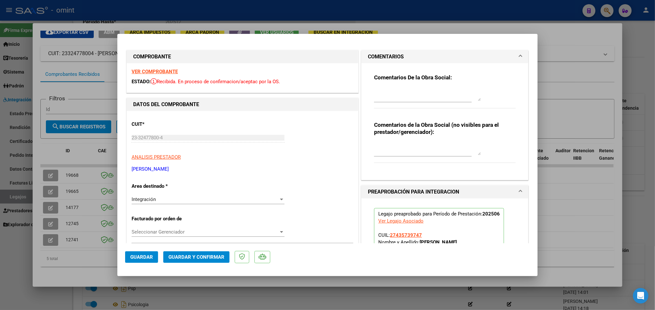
click at [423, 95] on textarea at bounding box center [427, 94] width 107 height 13
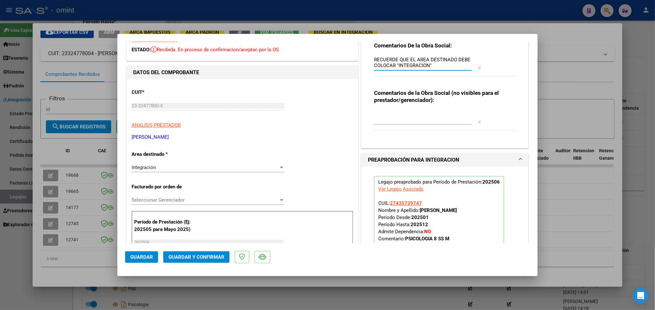
scroll to position [48, 0]
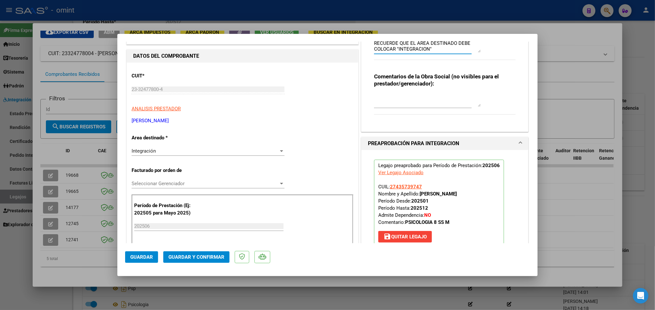
type textarea "RECUERDE QUE EL AREA DESTINADO DEBE COLOCAR "INTEGRACION""
click at [220, 256] on span "Guardar y Confirmar" at bounding box center [196, 258] width 56 height 6
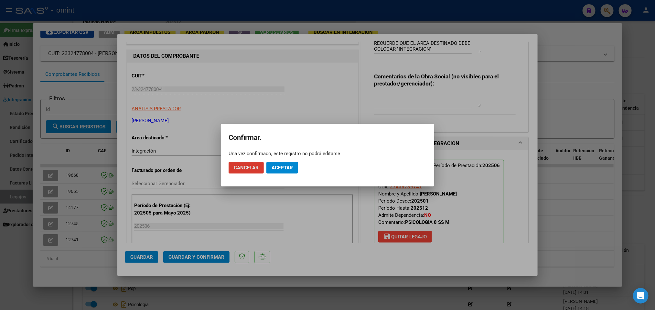
click at [289, 166] on span "Aceptar" at bounding box center [281, 168] width 21 height 6
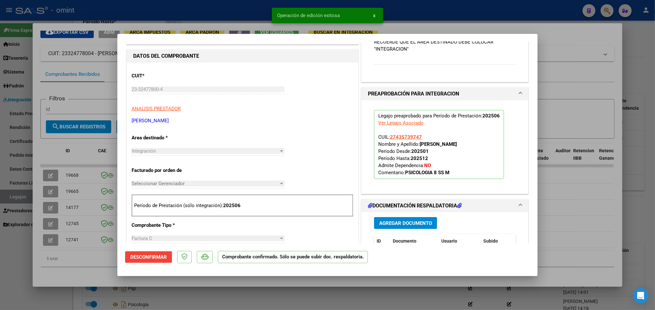
click at [444, 18] on div at bounding box center [327, 155] width 655 height 310
type input "$ 0,00"
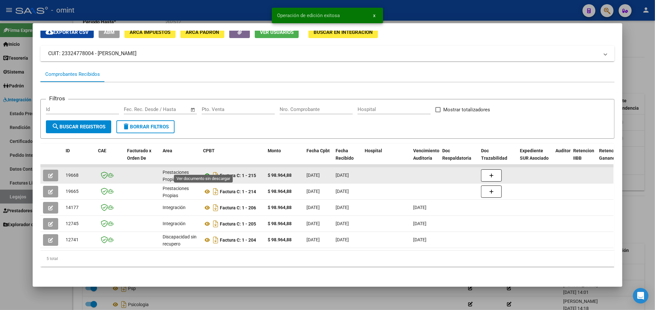
click at [205, 172] on icon at bounding box center [207, 176] width 8 height 8
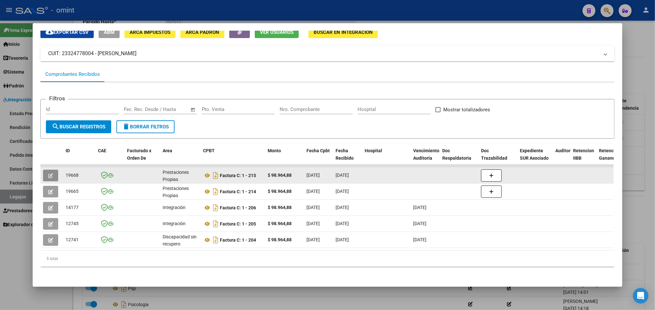
click at [48, 173] on icon "button" at bounding box center [50, 175] width 5 height 5
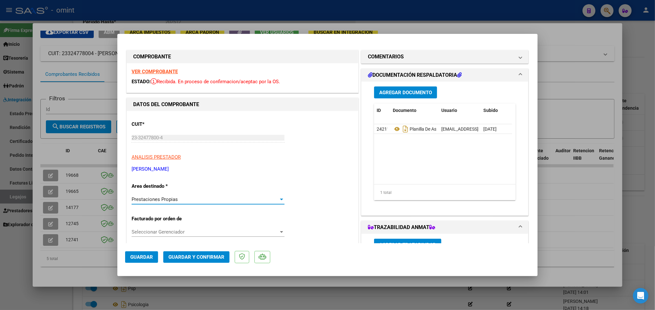
click at [252, 197] on div "Prestaciones Propias" at bounding box center [204, 200] width 147 height 6
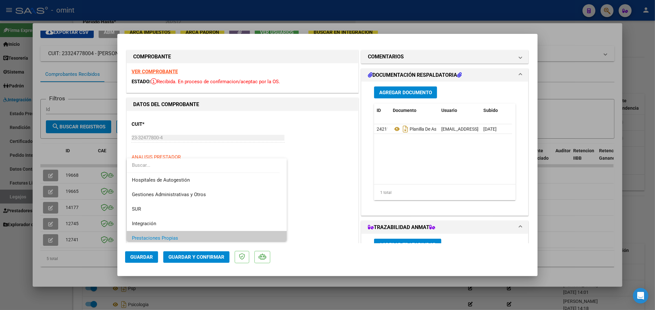
scroll to position [39, 0]
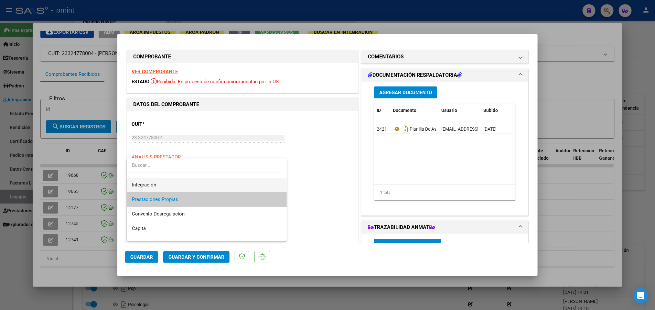
click at [251, 185] on span "Integración" at bounding box center [207, 185] width 150 height 15
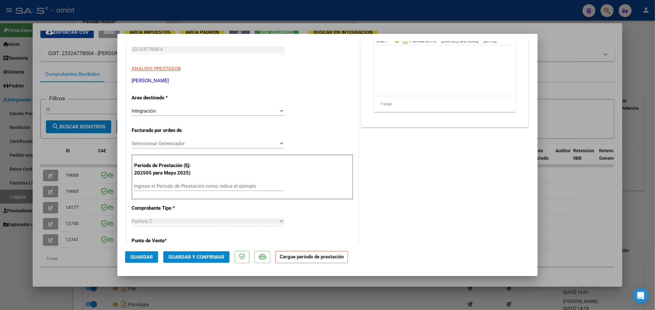
scroll to position [97, 0]
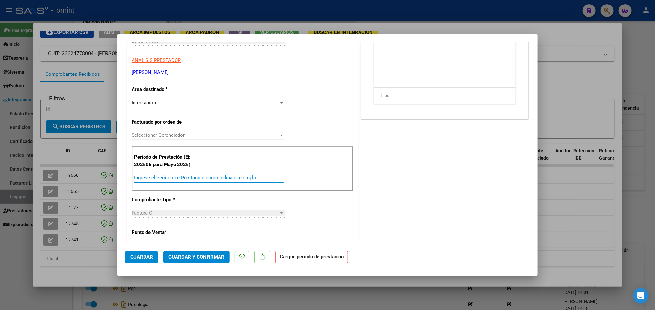
click at [219, 179] on input "Ingrese el Período de Prestación como indica el ejemplo" at bounding box center [208, 178] width 149 height 6
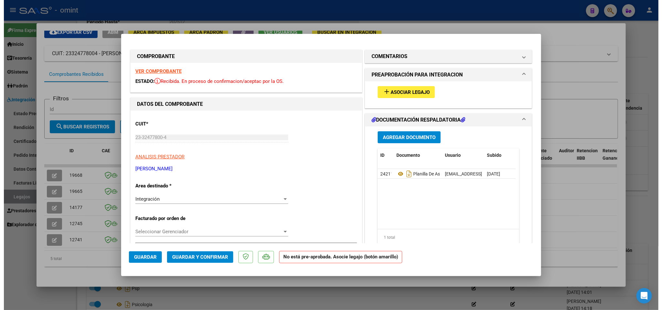
scroll to position [0, 0]
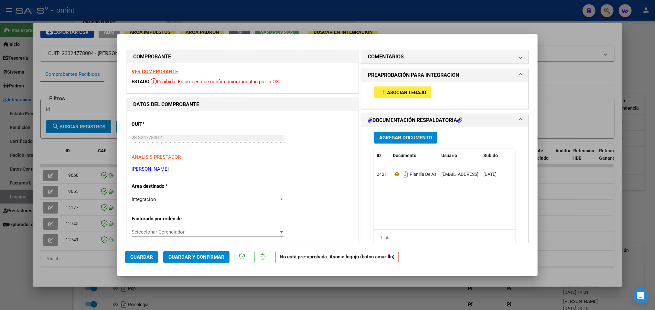
type input "202507"
click at [414, 92] on span "Asociar Legajo" at bounding box center [406, 93] width 39 height 6
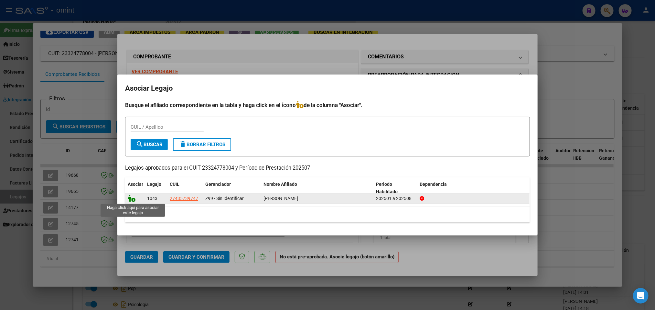
click at [132, 199] on icon at bounding box center [132, 198] width 8 height 7
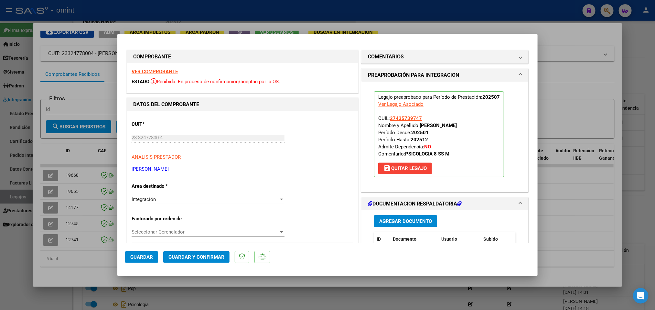
click at [208, 255] on span "Guardar y Confirmar" at bounding box center [196, 258] width 56 height 6
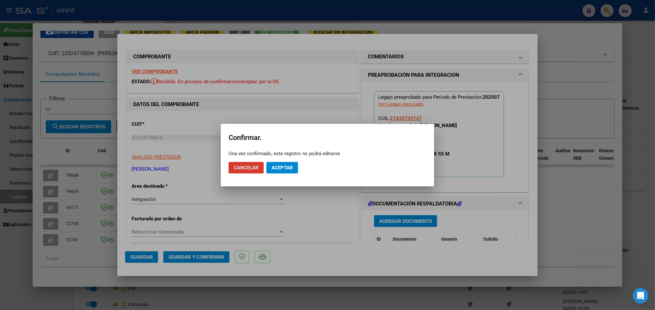
click at [279, 167] on span "Aceptar" at bounding box center [281, 168] width 21 height 6
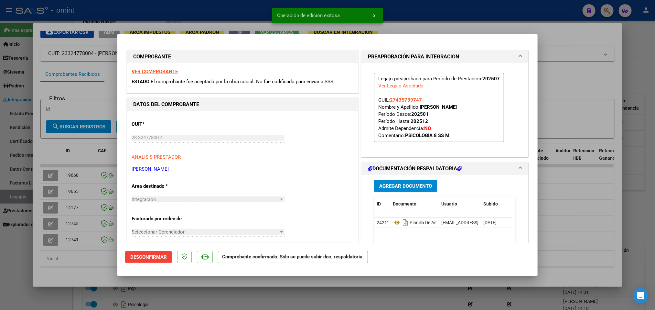
click at [447, 15] on div at bounding box center [327, 155] width 655 height 310
type input "$ 0,00"
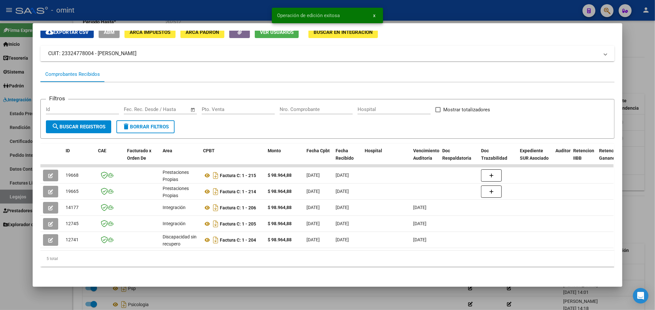
click at [446, 14] on div at bounding box center [327, 155] width 655 height 310
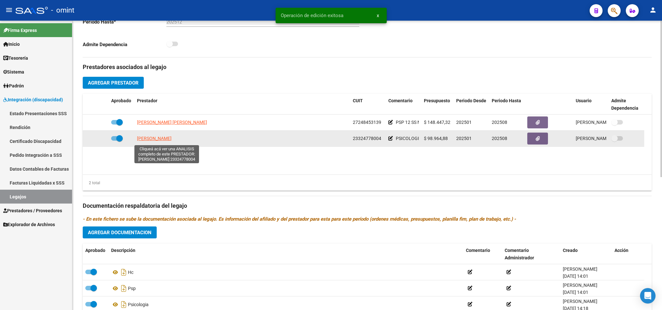
click at [160, 140] on span "[PERSON_NAME]" at bounding box center [154, 138] width 35 height 5
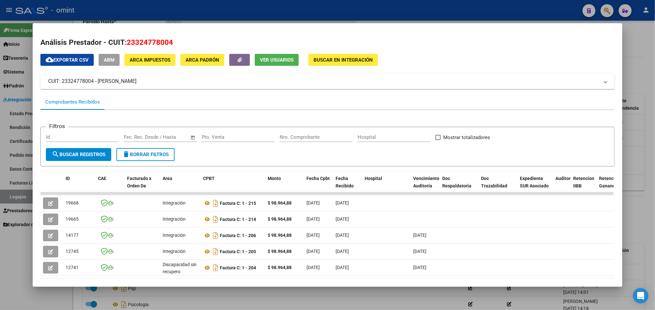
click at [360, 1] on div at bounding box center [327, 155] width 655 height 310
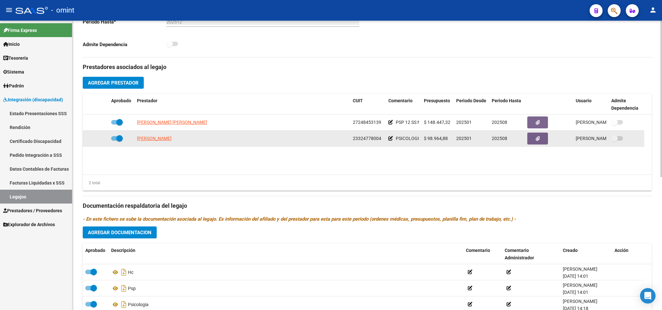
drag, startPoint x: 352, startPoint y: 139, endPoint x: 374, endPoint y: 141, distance: 22.4
click at [380, 139] on span "23324778004" at bounding box center [367, 138] width 28 height 5
copy span "23324778004"
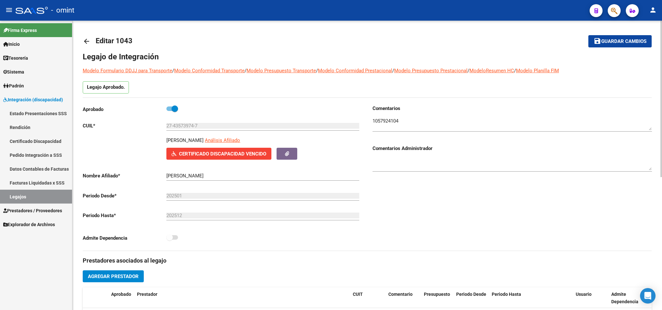
click at [83, 37] on link "arrow_back" at bounding box center [89, 41] width 13 height 15
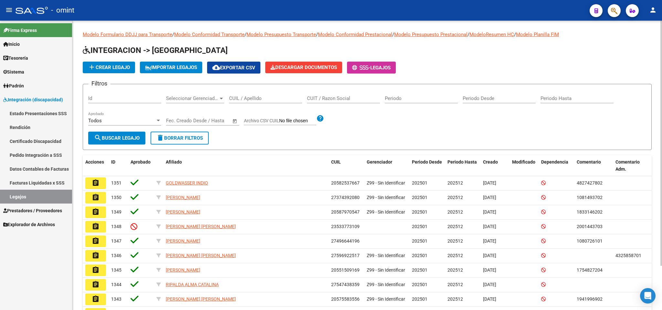
click at [277, 98] on input "CUIL / Apellido" at bounding box center [265, 99] width 73 height 6
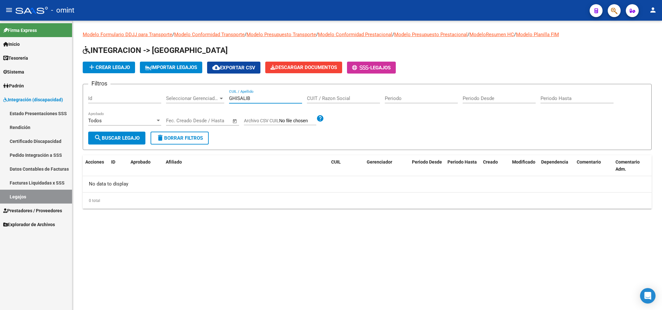
click at [278, 97] on input "GHISALIB" at bounding box center [265, 99] width 73 height 6
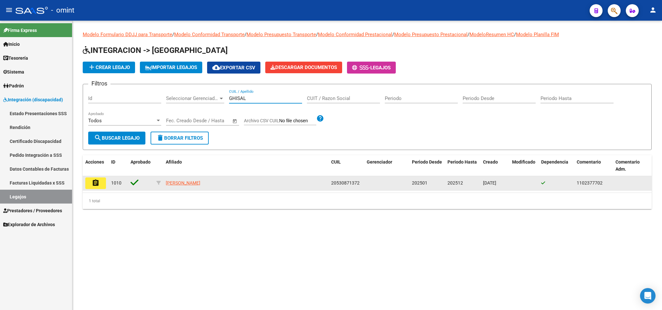
type input "GHISAL"
click at [92, 186] on mat-icon "assignment" at bounding box center [96, 183] width 8 height 8
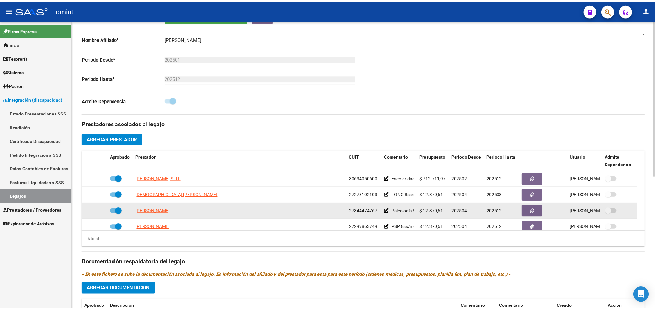
scroll to position [145, 0]
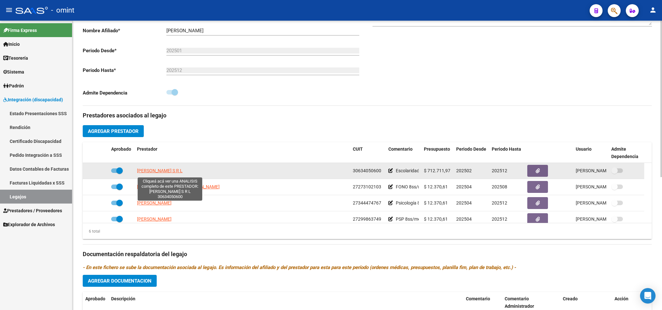
click at [183, 172] on span "[PERSON_NAME] S R L" at bounding box center [160, 170] width 46 height 5
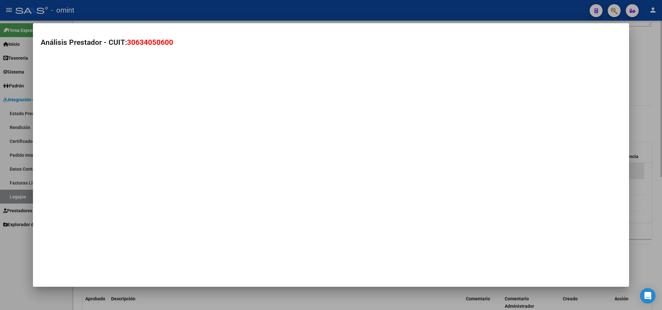
type textarea "30634050600"
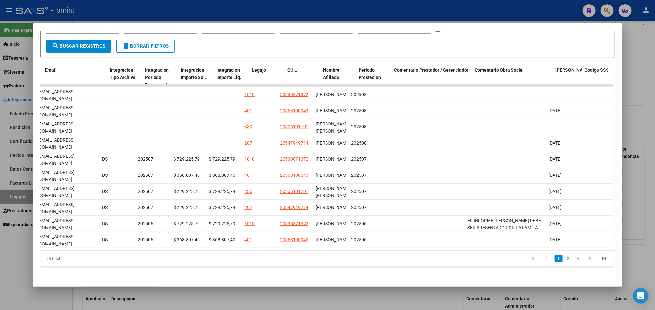
scroll to position [0, 0]
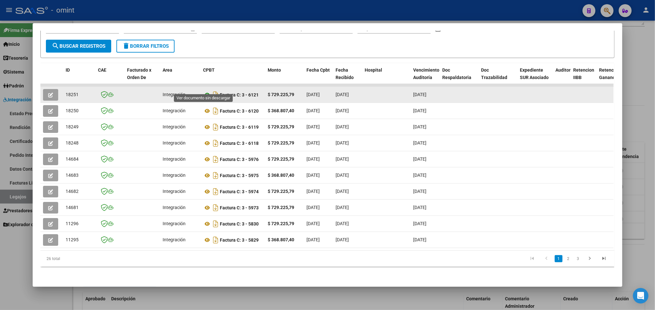
click at [203, 91] on icon at bounding box center [207, 95] width 8 height 8
click at [48, 93] on icon "button" at bounding box center [50, 95] width 5 height 5
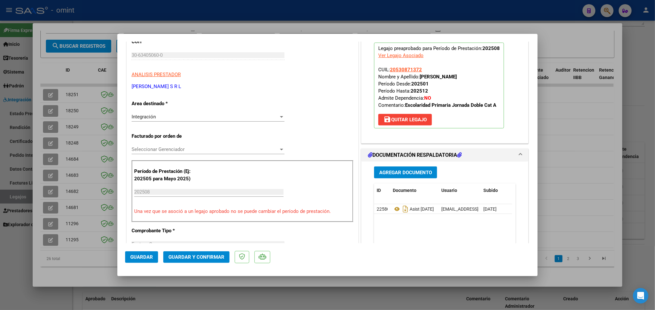
scroll to position [97, 0]
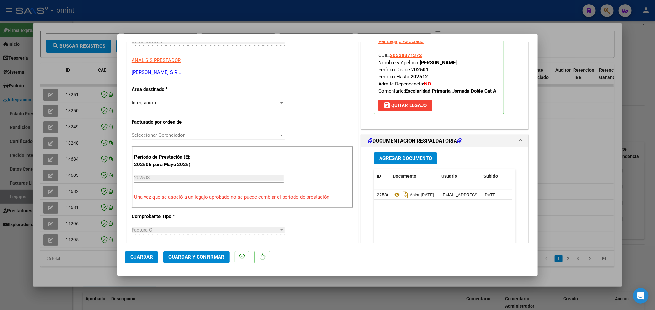
click at [215, 255] on span "Guardar y Confirmar" at bounding box center [196, 258] width 56 height 6
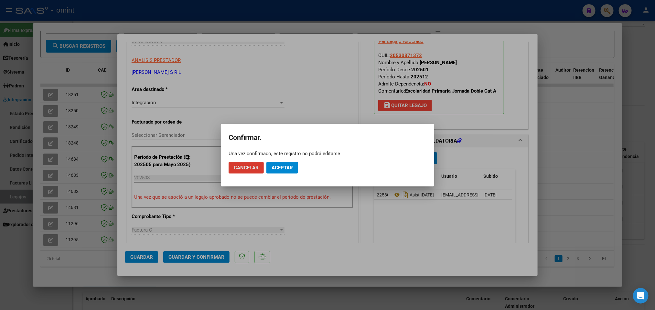
click at [291, 167] on span "Aceptar" at bounding box center [281, 168] width 21 height 6
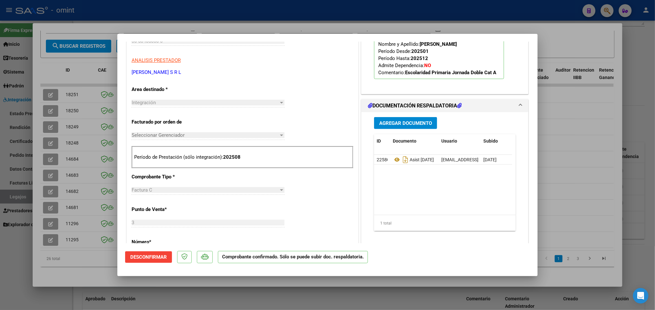
click at [385, 15] on div at bounding box center [327, 155] width 655 height 310
type input "$ 0,00"
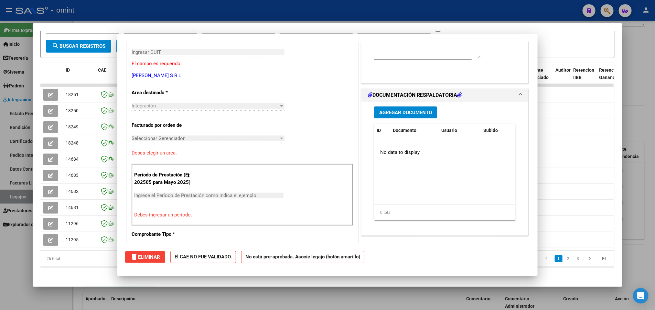
scroll to position [0, 0]
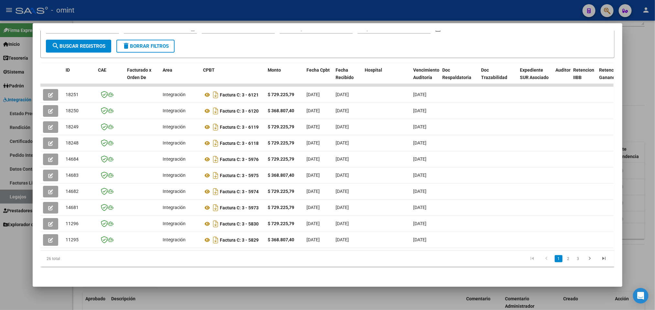
click at [385, 15] on div at bounding box center [327, 155] width 655 height 310
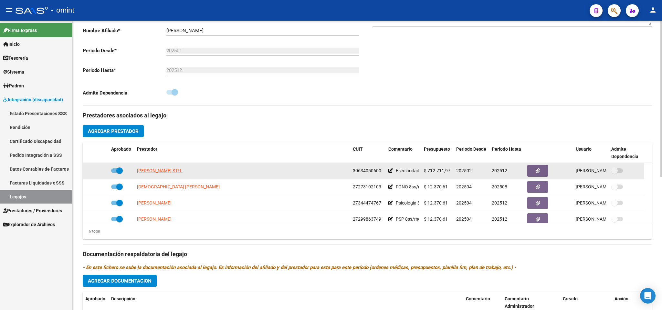
drag, startPoint x: 353, startPoint y: 171, endPoint x: 379, endPoint y: 172, distance: 26.2
click at [379, 172] on span "30634050600" at bounding box center [367, 170] width 28 height 5
copy span "30634050600"
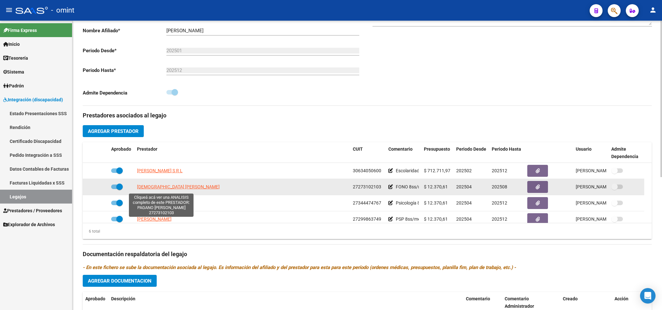
click at [182, 190] on span "[DEMOGRAPHIC_DATA] [PERSON_NAME]" at bounding box center [178, 186] width 83 height 5
type textarea "27273102103"
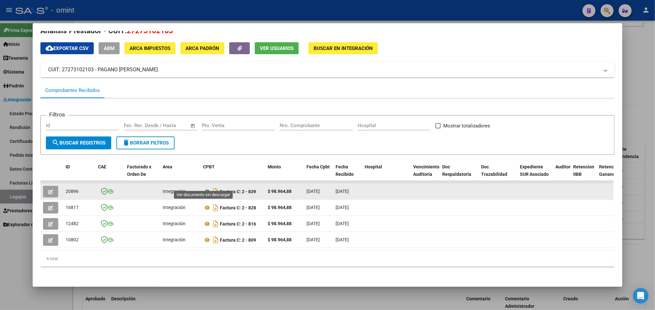
click at [204, 188] on icon at bounding box center [207, 192] width 8 height 8
click at [49, 190] on icon "button" at bounding box center [50, 192] width 5 height 5
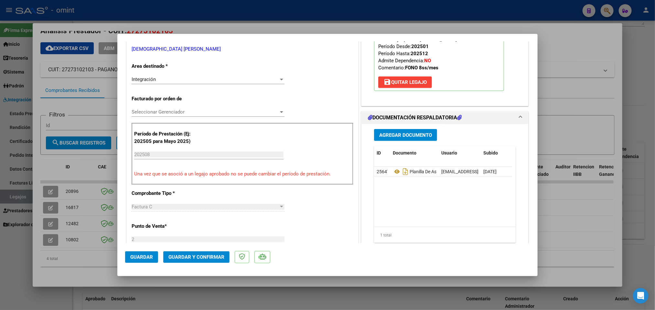
scroll to position [145, 0]
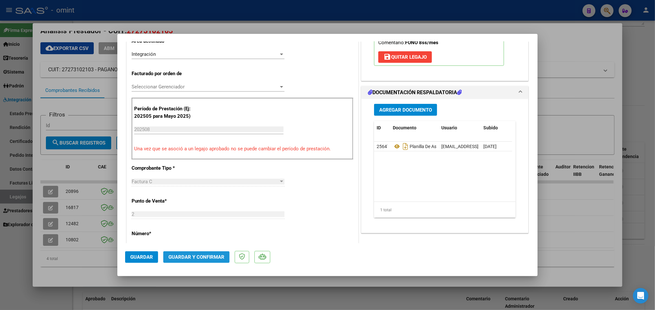
click at [206, 253] on button "Guardar y Confirmar" at bounding box center [196, 258] width 66 height 12
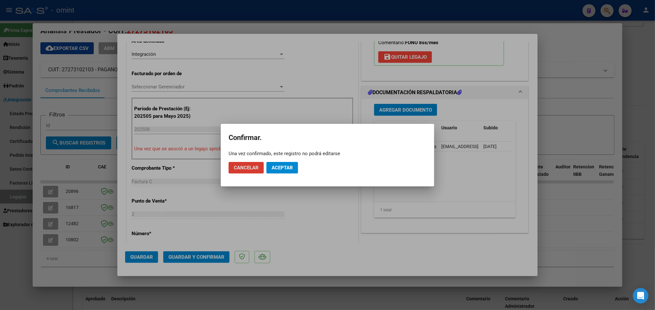
drag, startPoint x: 279, startPoint y: 171, endPoint x: 280, endPoint y: 164, distance: 6.8
click at [279, 170] on span "Aceptar" at bounding box center [281, 168] width 21 height 6
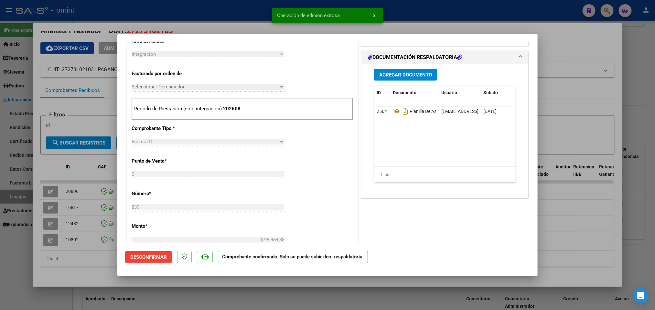
click at [416, 9] on div at bounding box center [327, 155] width 655 height 310
type input "$ 0,00"
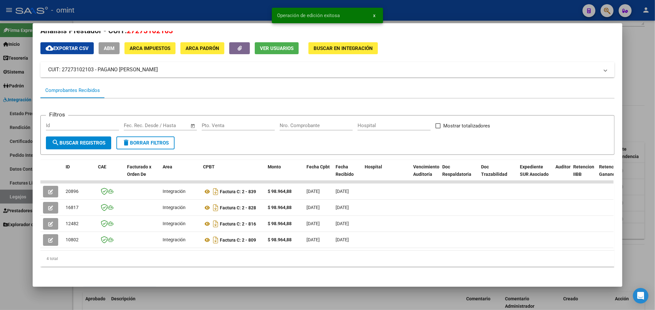
click at [416, 9] on div at bounding box center [327, 155] width 655 height 310
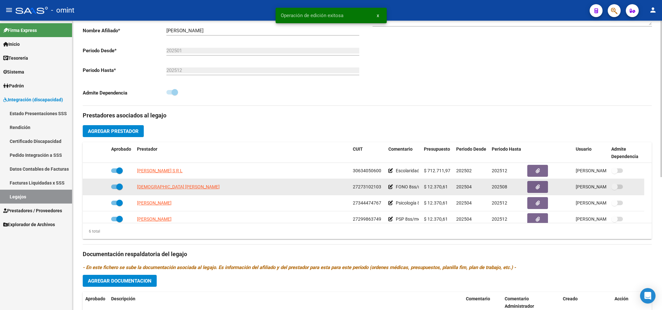
drag, startPoint x: 352, startPoint y: 189, endPoint x: 383, endPoint y: 188, distance: 30.7
click at [383, 188] on div "27273102103" at bounding box center [368, 187] width 30 height 7
copy span "27273102103"
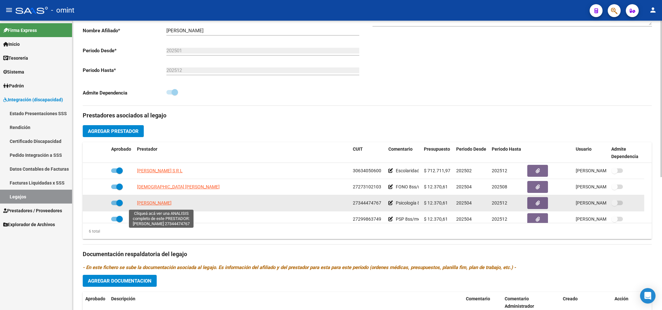
click at [172, 206] on span "[PERSON_NAME]" at bounding box center [154, 203] width 35 height 5
type textarea "27344474767"
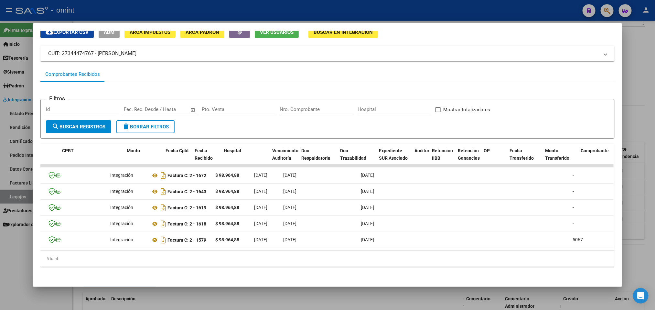
scroll to position [0, 0]
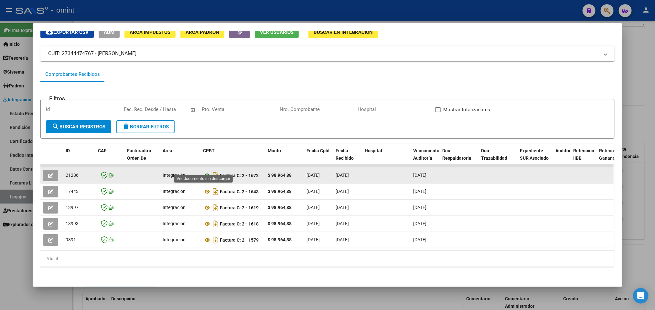
click at [203, 172] on icon at bounding box center [207, 176] width 8 height 8
click at [48, 173] on icon "button" at bounding box center [50, 175] width 5 height 5
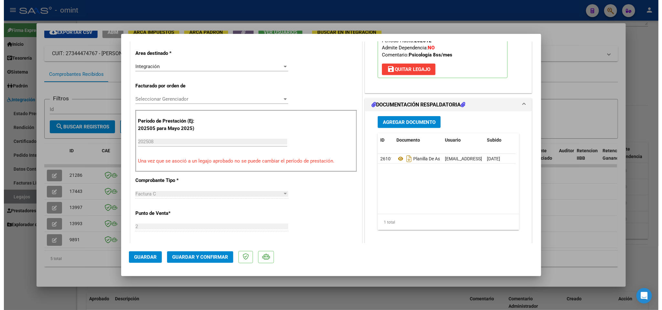
scroll to position [145, 0]
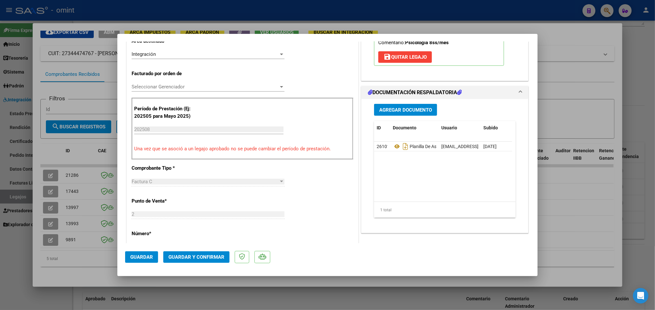
click at [217, 258] on span "Guardar y Confirmar" at bounding box center [196, 258] width 56 height 6
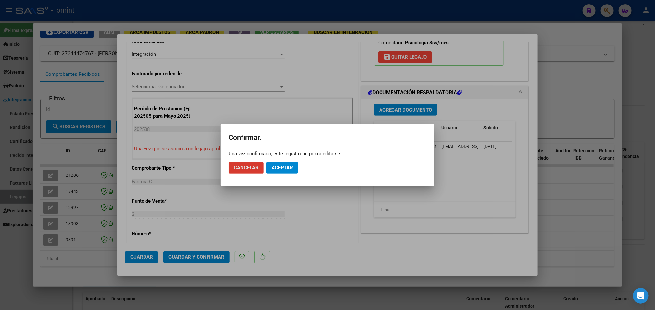
click at [286, 168] on span "Aceptar" at bounding box center [281, 168] width 21 height 6
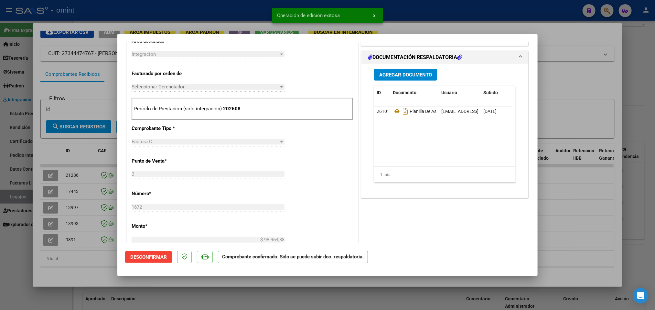
click at [395, 18] on div at bounding box center [327, 155] width 655 height 310
type input "$ 0,00"
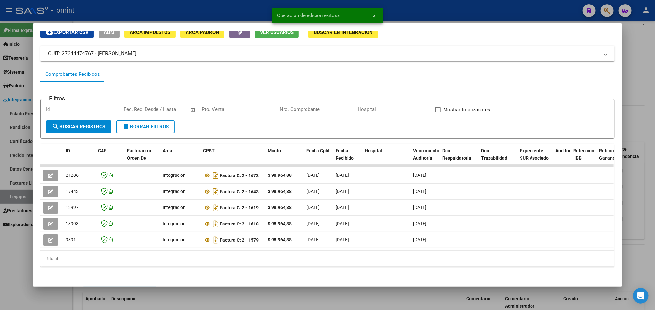
click at [407, 15] on div at bounding box center [327, 155] width 655 height 310
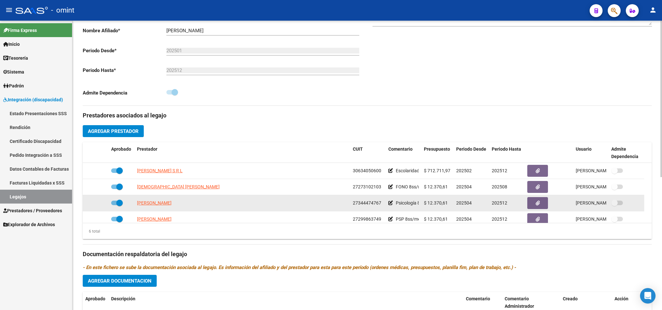
drag, startPoint x: 353, startPoint y: 205, endPoint x: 380, endPoint y: 205, distance: 26.8
click at [380, 205] on span "27344474767" at bounding box center [367, 203] width 28 height 5
copy span "27344474767"
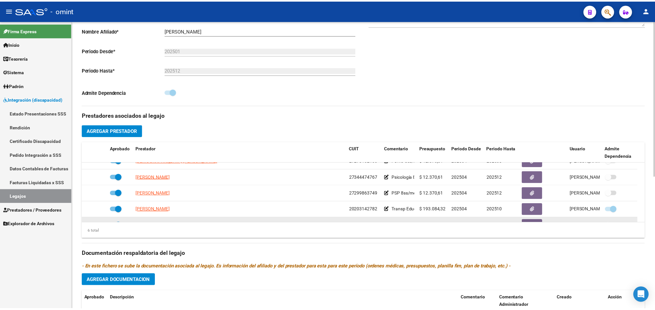
scroll to position [39, 0]
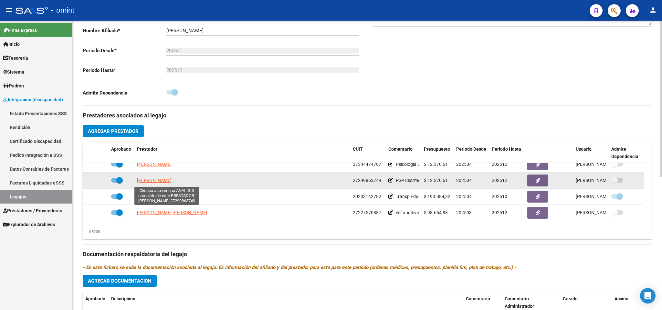
click at [172, 183] on span "[PERSON_NAME]" at bounding box center [154, 180] width 35 height 5
type textarea "27299863749"
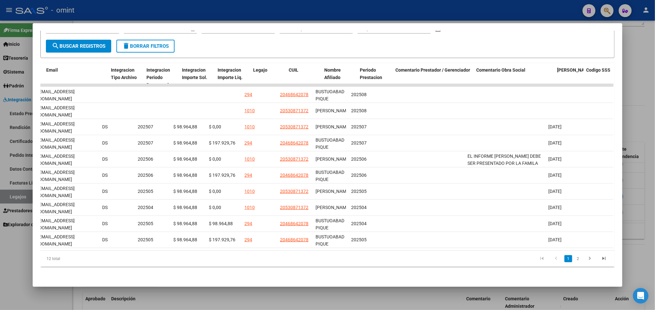
scroll to position [0, 0]
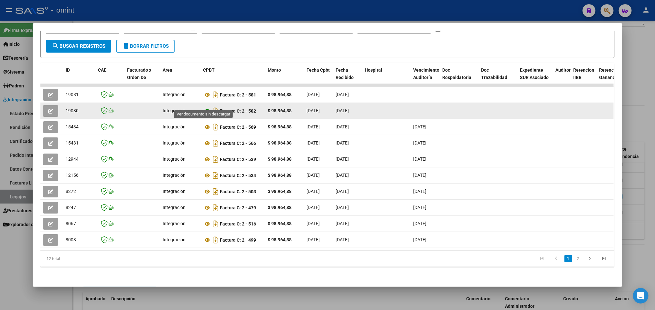
click at [204, 107] on icon at bounding box center [207, 111] width 8 height 8
click at [43, 105] on button "button" at bounding box center [50, 111] width 15 height 12
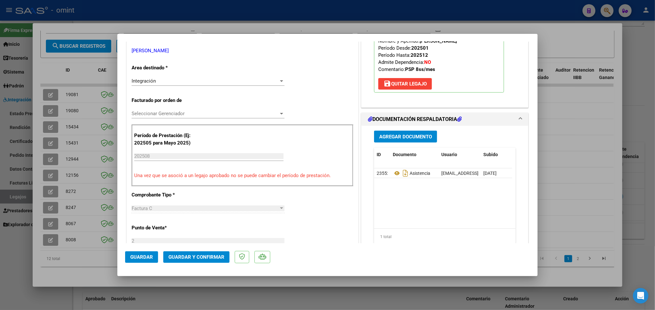
scroll to position [145, 0]
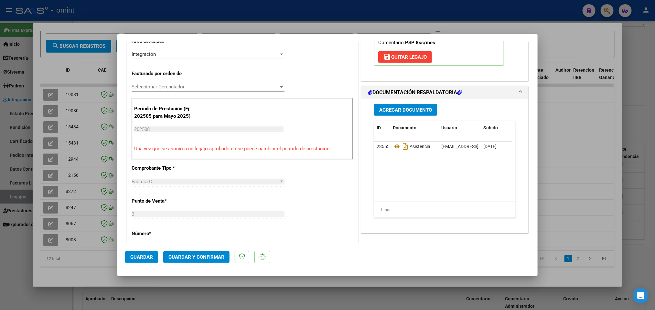
click at [184, 257] on span "Guardar y Confirmar" at bounding box center [196, 258] width 56 height 6
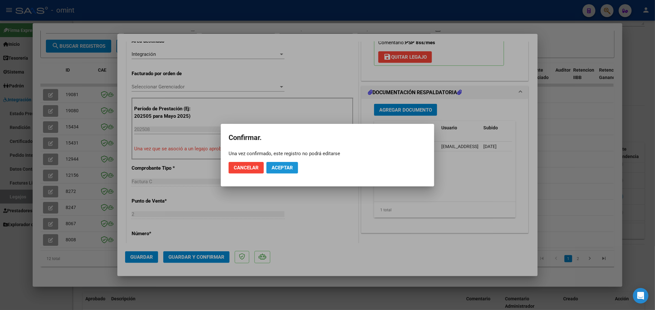
click at [281, 166] on span "Aceptar" at bounding box center [281, 168] width 21 height 6
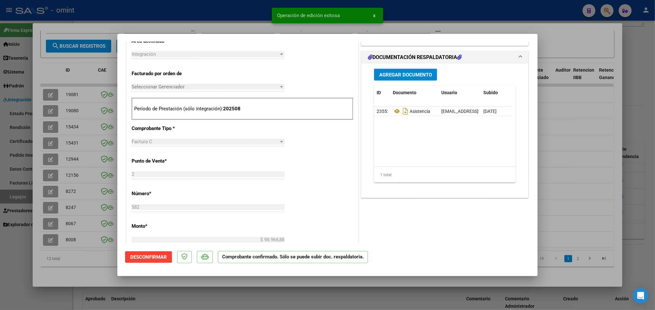
click at [419, 13] on div at bounding box center [327, 155] width 655 height 310
type input "$ 0,00"
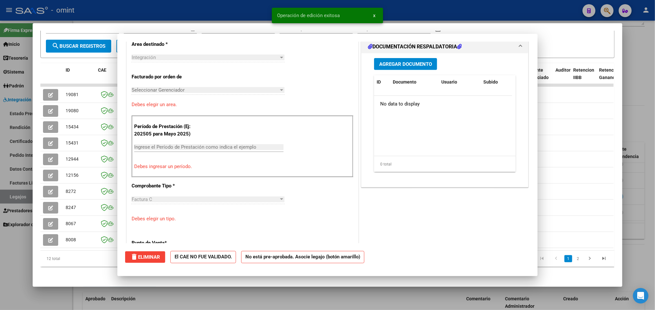
scroll to position [0, 0]
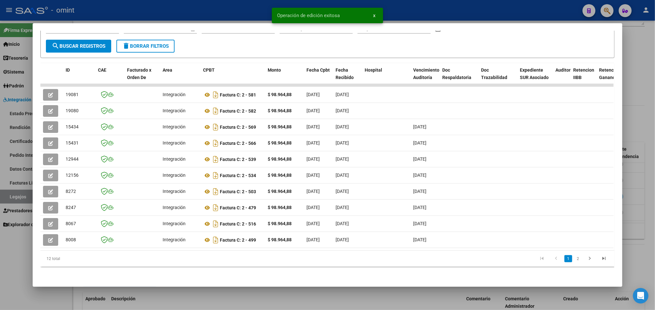
click at [420, 13] on div at bounding box center [327, 155] width 655 height 310
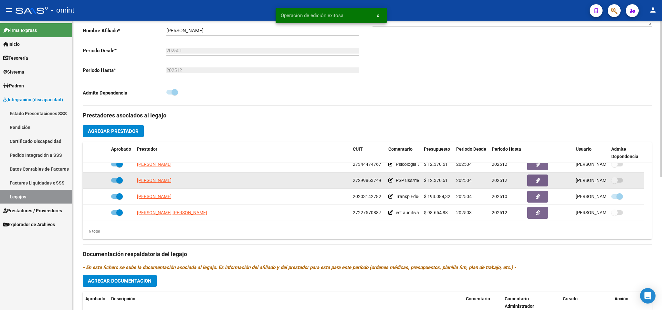
drag, startPoint x: 353, startPoint y: 181, endPoint x: 378, endPoint y: 181, distance: 25.2
click at [379, 181] on span "27299863749" at bounding box center [367, 180] width 28 height 5
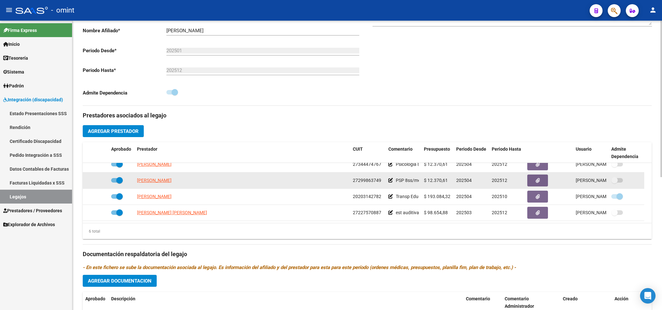
copy span "27299863749"
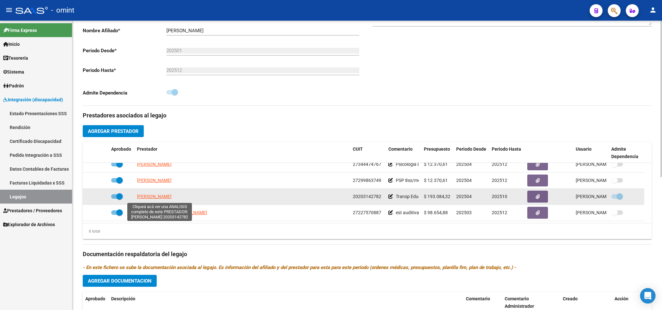
click at [172, 199] on span "[PERSON_NAME]" at bounding box center [154, 196] width 35 height 5
type textarea "20203142782"
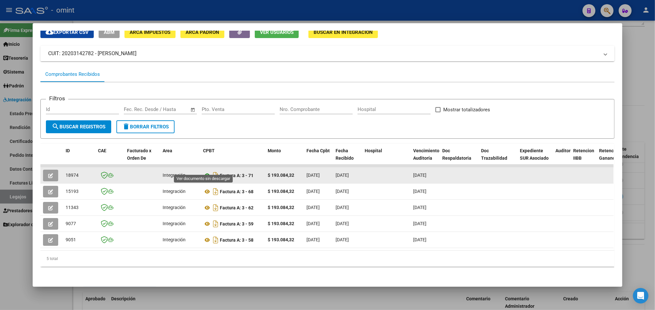
click at [205, 172] on icon at bounding box center [207, 176] width 8 height 8
click at [51, 170] on button "button" at bounding box center [50, 176] width 15 height 12
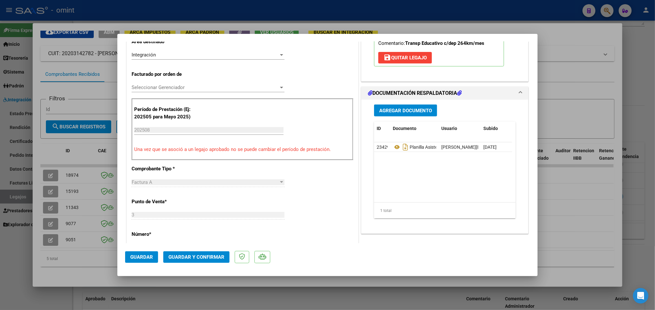
scroll to position [145, 0]
click at [189, 256] on span "Guardar y Confirmar" at bounding box center [196, 258] width 56 height 6
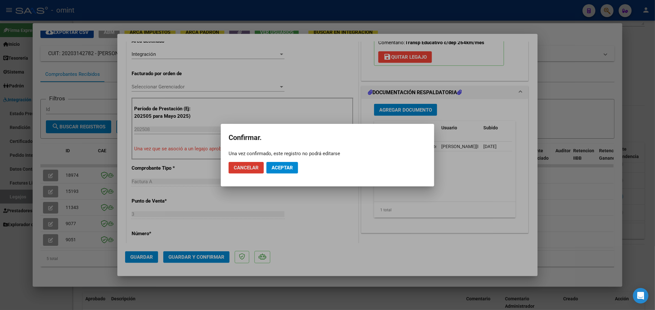
click at [280, 168] on span "Aceptar" at bounding box center [281, 168] width 21 height 6
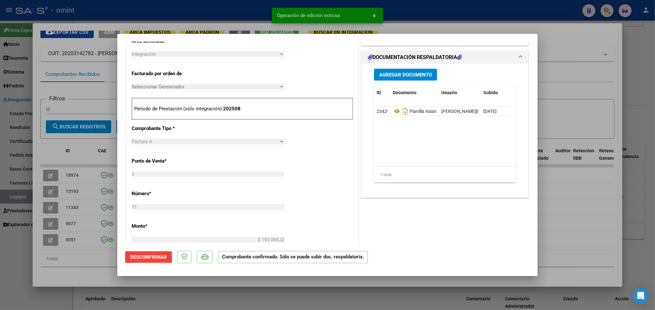
click at [454, 19] on div at bounding box center [327, 155] width 655 height 310
type input "$ 0,00"
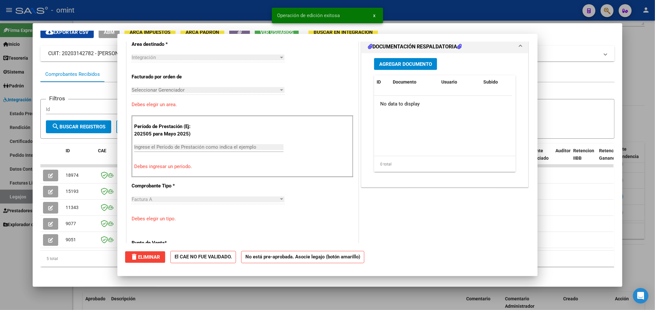
scroll to position [0, 0]
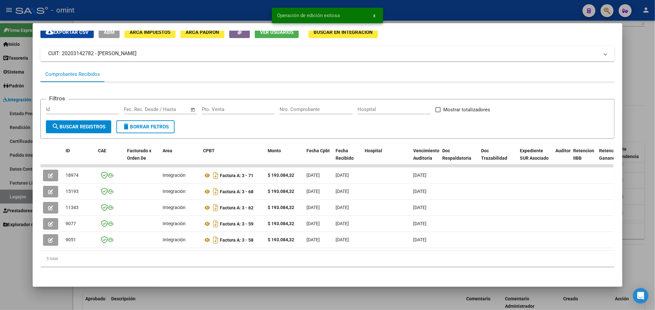
click at [455, 15] on div at bounding box center [327, 155] width 655 height 310
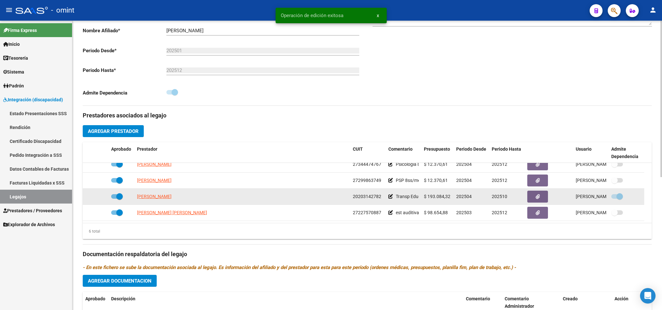
drag, startPoint x: 352, startPoint y: 198, endPoint x: 375, endPoint y: 197, distance: 23.0
click at [381, 197] on div "20203142782" at bounding box center [368, 196] width 30 height 7
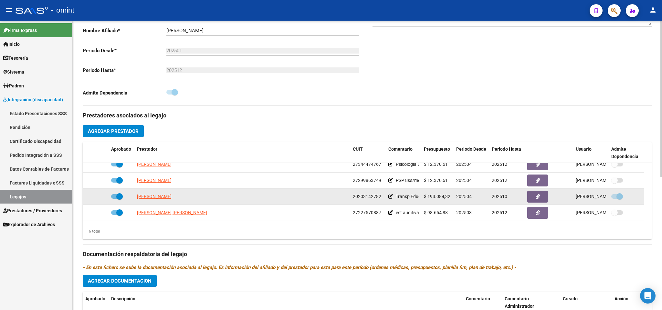
copy span "20203142782"
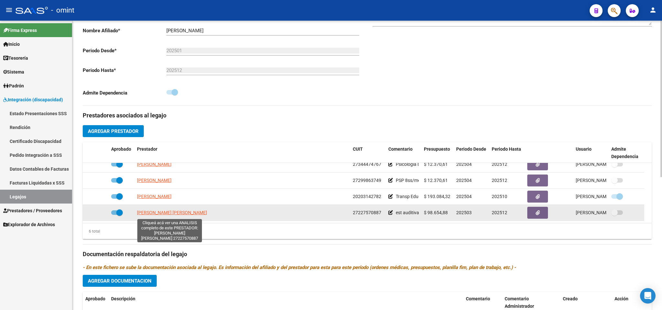
click at [177, 214] on span "[PERSON_NAME] [PERSON_NAME]" at bounding box center [172, 212] width 70 height 5
type textarea "27227570887"
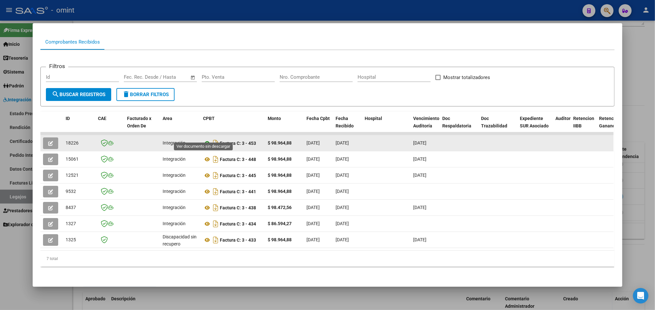
click at [204, 140] on icon at bounding box center [207, 144] width 8 height 8
click at [51, 138] on button "button" at bounding box center [50, 144] width 15 height 12
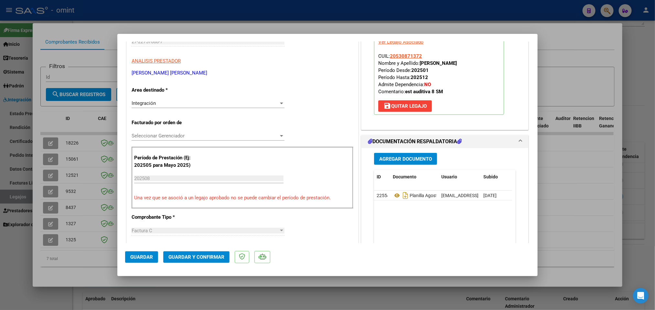
scroll to position [97, 0]
click at [219, 257] on span "Guardar y Confirmar" at bounding box center [196, 258] width 56 height 6
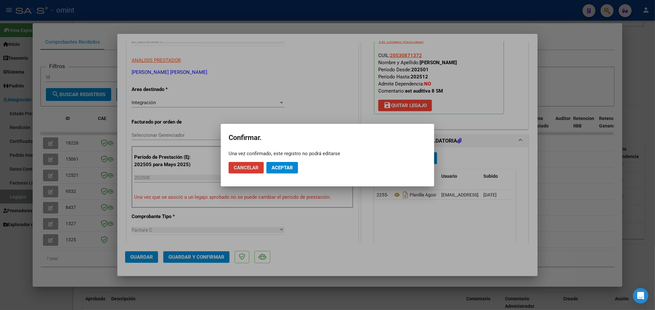
click at [289, 165] on span "Aceptar" at bounding box center [281, 168] width 21 height 6
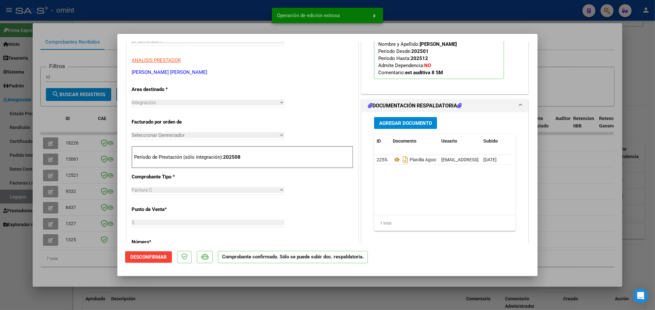
click at [415, 17] on div at bounding box center [327, 155] width 655 height 310
type input "$ 0,00"
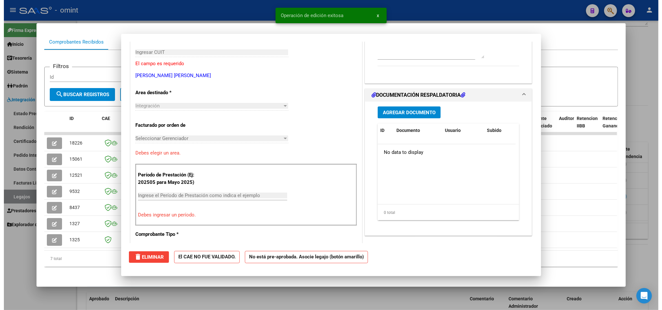
scroll to position [0, 0]
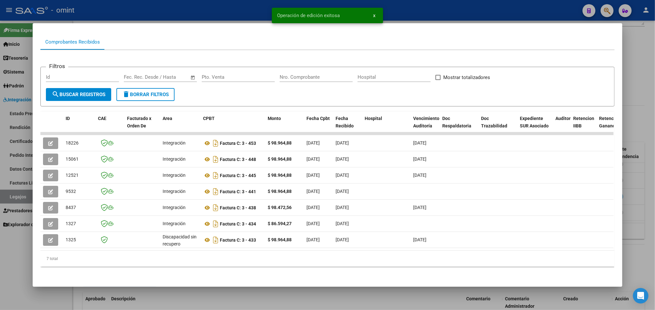
click at [415, 17] on div at bounding box center [327, 155] width 655 height 310
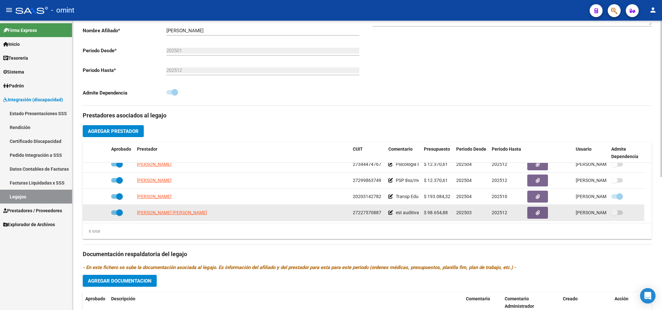
drag, startPoint x: 352, startPoint y: 213, endPoint x: 383, endPoint y: 213, distance: 30.7
click at [383, 213] on div "27227570887" at bounding box center [368, 212] width 30 height 7
copy span "27227570887"
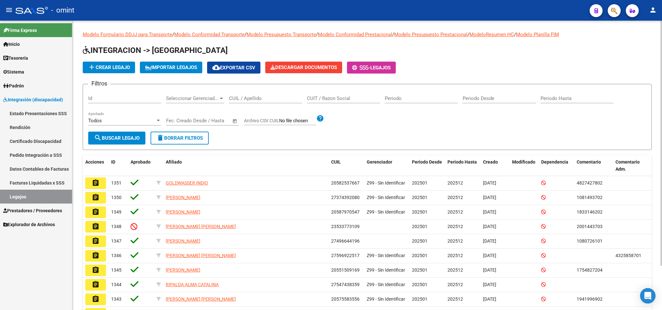
click at [273, 95] on div "CUIL / Apellido" at bounding box center [265, 96] width 73 height 14
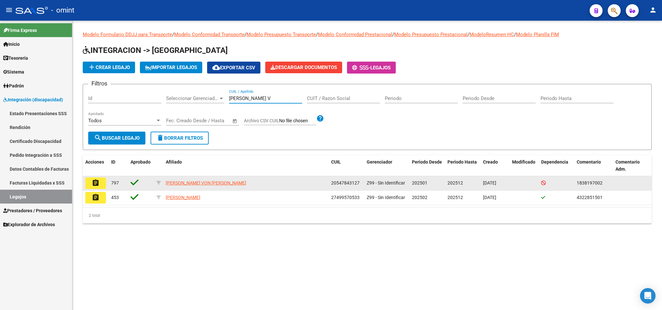
type input "GEREZ V"
click at [98, 183] on mat-icon "assignment" at bounding box center [96, 183] width 8 height 8
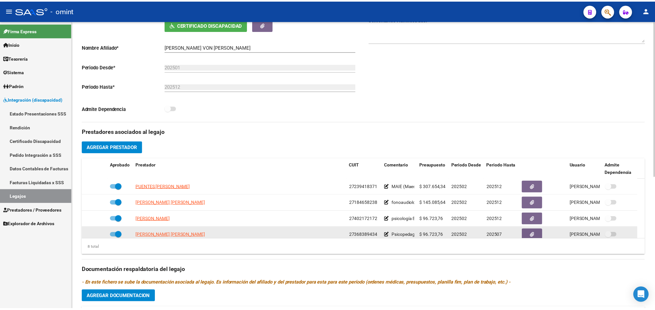
scroll to position [145, 0]
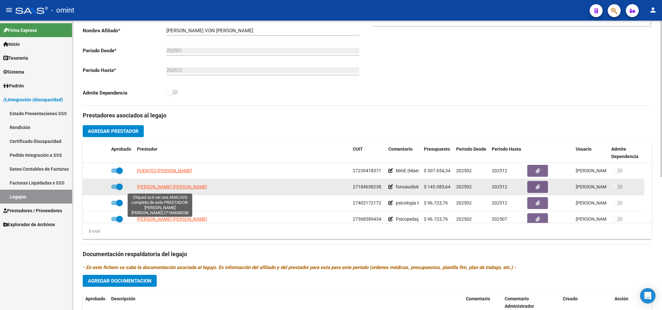
click at [159, 187] on span "[PERSON_NAME] [PERSON_NAME]" at bounding box center [172, 186] width 70 height 5
type textarea "27184658238"
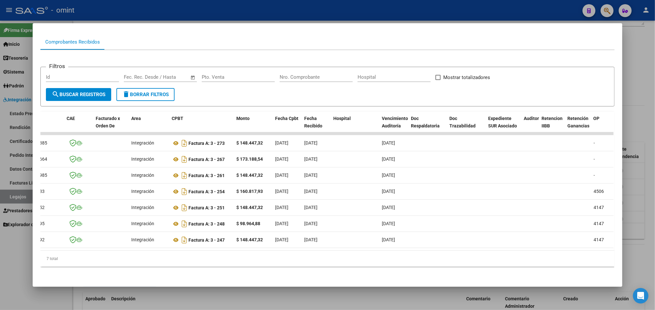
scroll to position [0, 0]
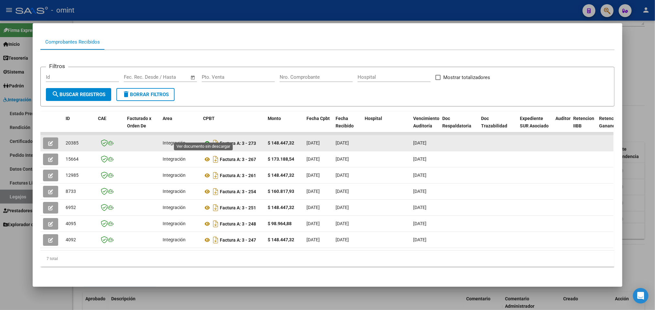
click at [207, 140] on icon at bounding box center [207, 144] width 8 height 8
click at [43, 138] on button "button" at bounding box center [50, 144] width 15 height 12
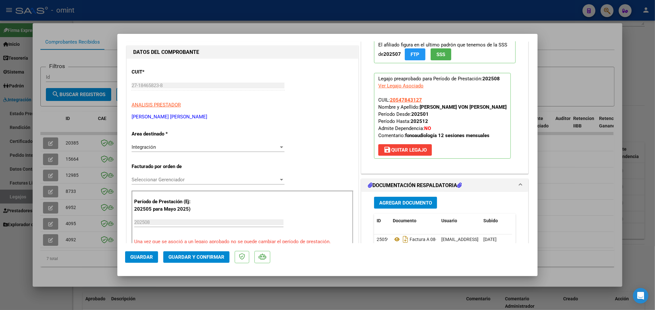
scroll to position [145, 0]
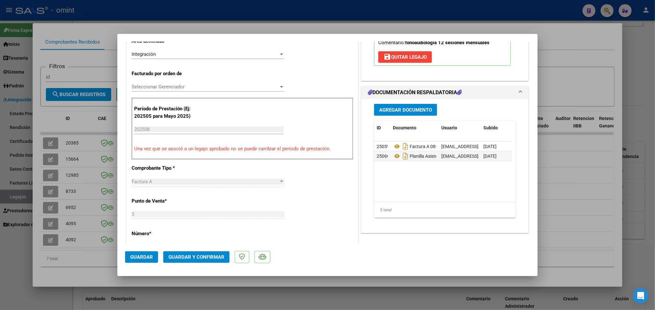
click at [199, 255] on span "Guardar y Confirmar" at bounding box center [196, 258] width 56 height 6
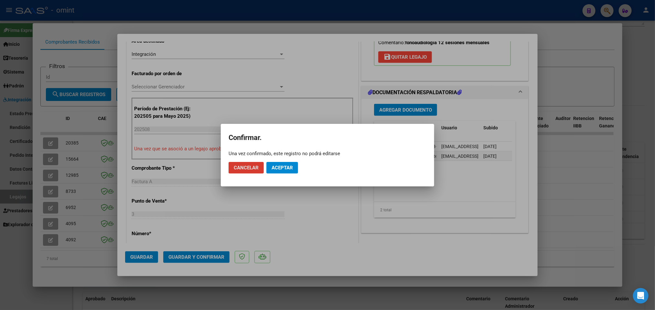
click at [278, 171] on span "Aceptar" at bounding box center [281, 168] width 21 height 6
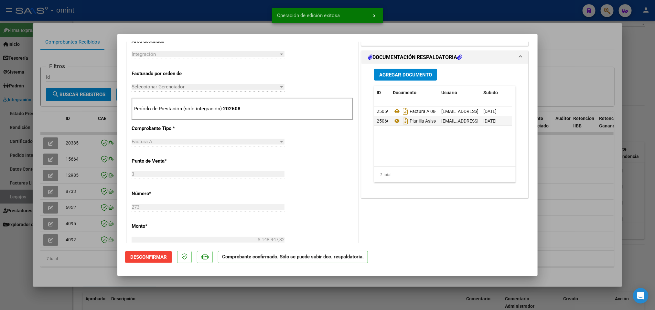
click at [444, 26] on div at bounding box center [327, 155] width 655 height 310
type input "$ 0,00"
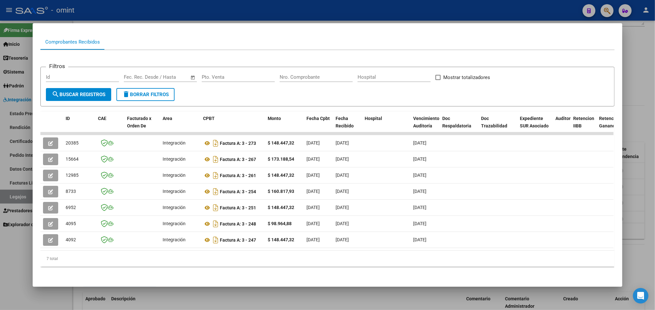
click at [310, 13] on div at bounding box center [327, 155] width 655 height 310
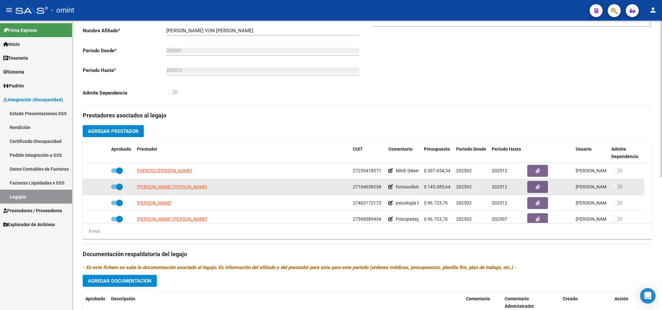
drag, startPoint x: 352, startPoint y: 188, endPoint x: 382, endPoint y: 189, distance: 29.8
click at [382, 189] on div "27184658238" at bounding box center [368, 187] width 30 height 7
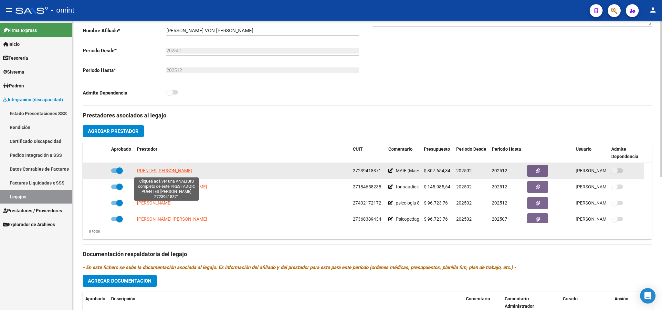
click at [178, 173] on span "PUENTES CRISTINA GRISELL" at bounding box center [164, 170] width 55 height 5
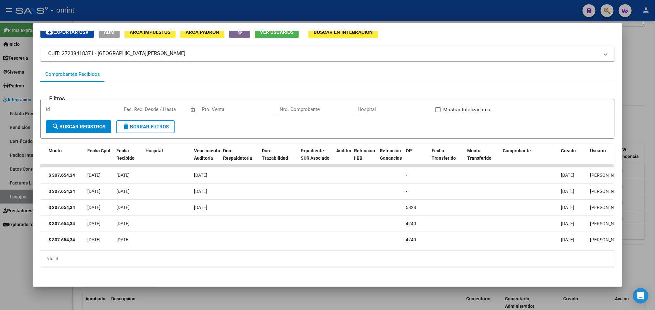
scroll to position [0, 823]
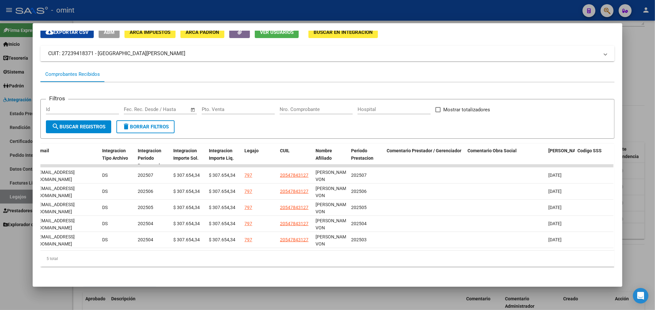
click at [428, 16] on div at bounding box center [327, 155] width 655 height 310
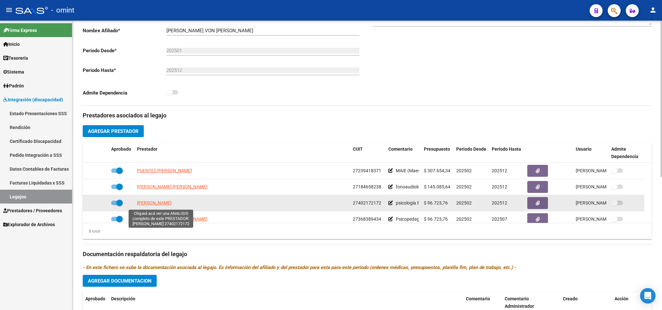
click at [163, 205] on span "[PERSON_NAME]" at bounding box center [154, 203] width 35 height 5
type textarea "27402172172"
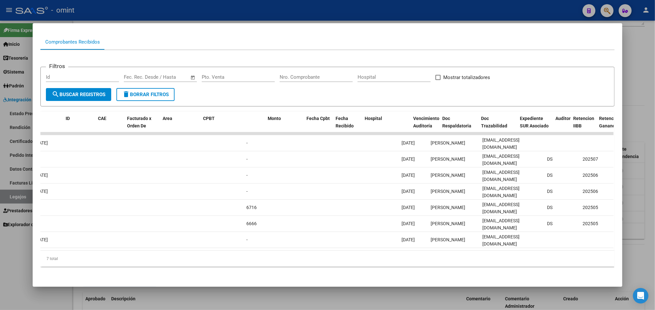
scroll to position [0, 0]
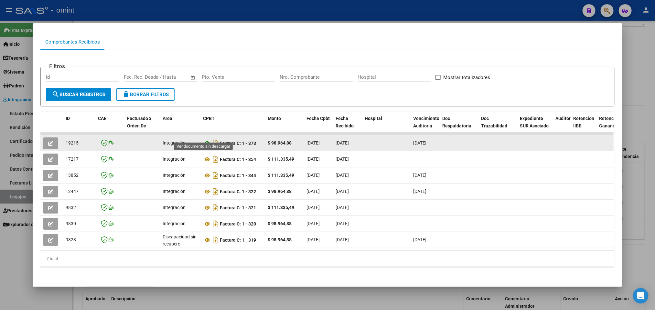
click at [205, 140] on icon at bounding box center [207, 144] width 8 height 8
click at [48, 141] on icon "button" at bounding box center [50, 143] width 5 height 5
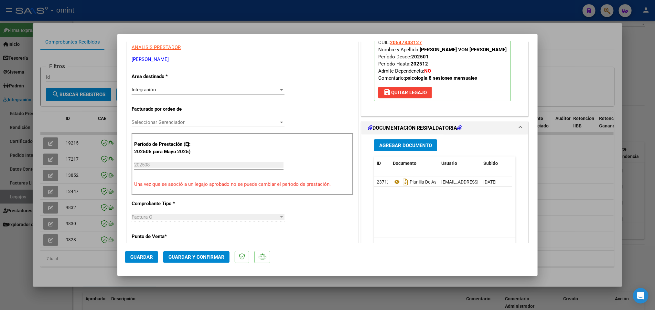
scroll to position [145, 0]
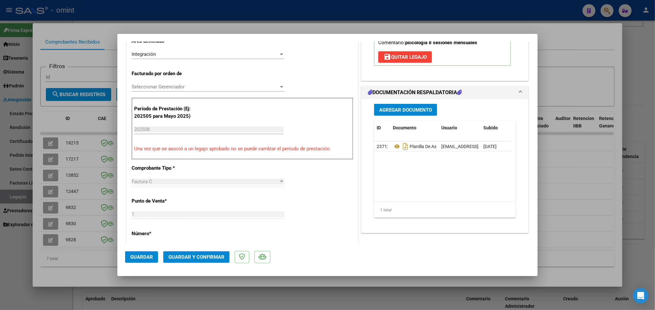
click at [222, 256] on span "Guardar y Confirmar" at bounding box center [196, 258] width 56 height 6
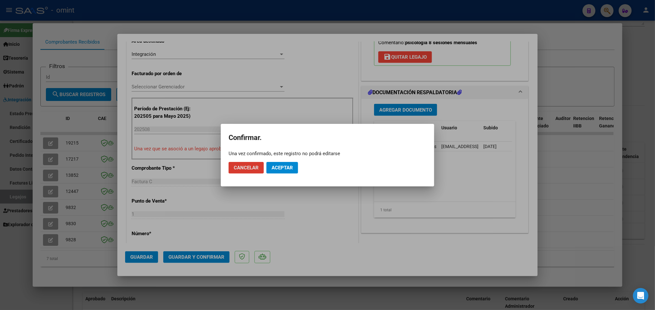
drag, startPoint x: 286, startPoint y: 170, endPoint x: 285, endPoint y: 161, distance: 8.5
click at [285, 169] on span "Aceptar" at bounding box center [281, 168] width 21 height 6
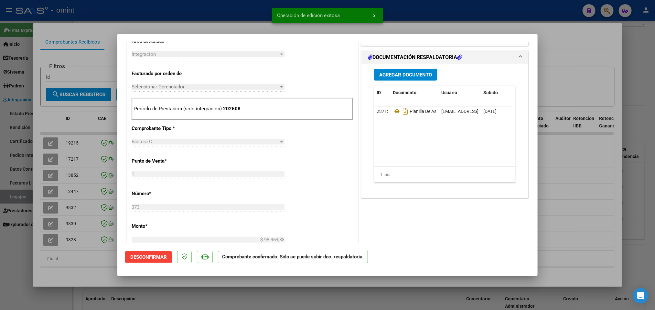
click at [432, 24] on div at bounding box center [327, 155] width 655 height 310
type input "$ 0,00"
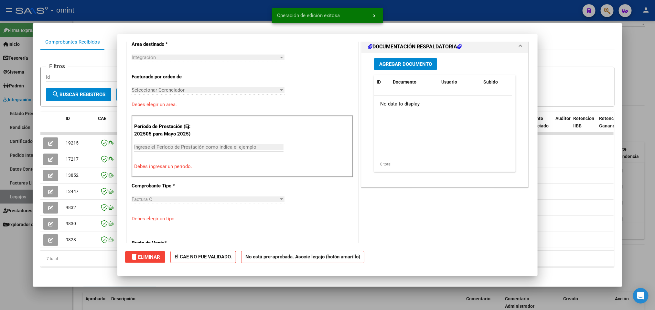
scroll to position [0, 0]
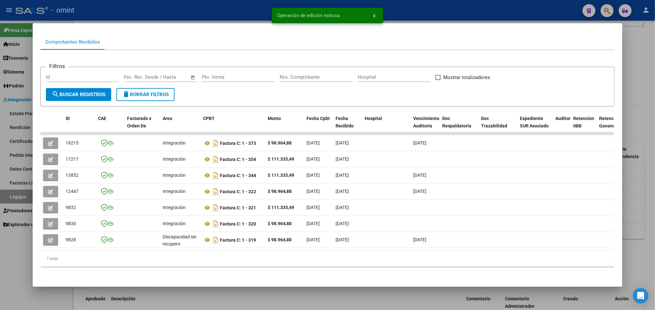
click at [244, 10] on div at bounding box center [327, 155] width 655 height 310
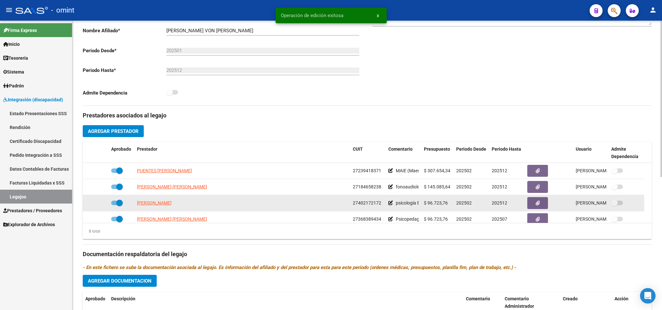
drag, startPoint x: 352, startPoint y: 204, endPoint x: 381, endPoint y: 204, distance: 29.4
click at [381, 204] on datatable-body-cell "27402172172" at bounding box center [368, 203] width 36 height 16
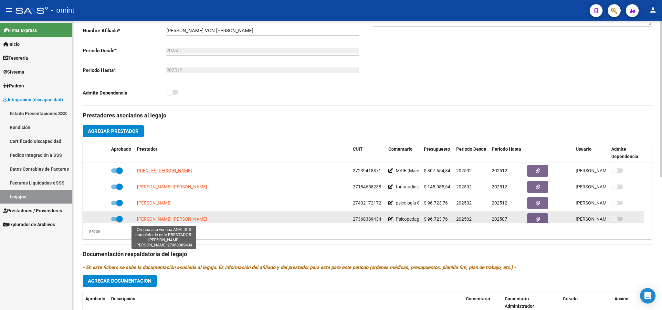
click at [149, 221] on span "ORDOÑEZ MARIA JULIETA" at bounding box center [172, 219] width 70 height 5
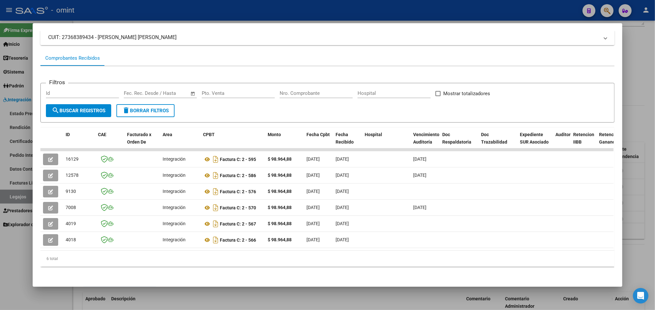
click at [302, 14] on div at bounding box center [327, 155] width 655 height 310
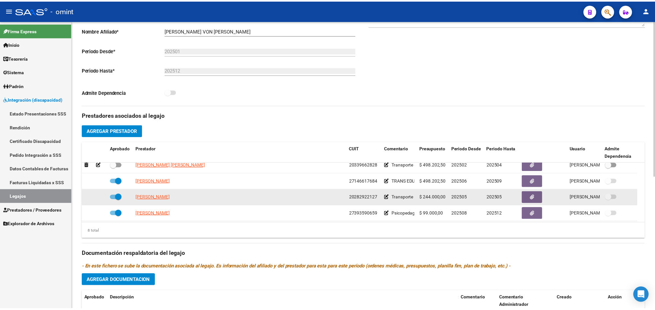
scroll to position [71, 0]
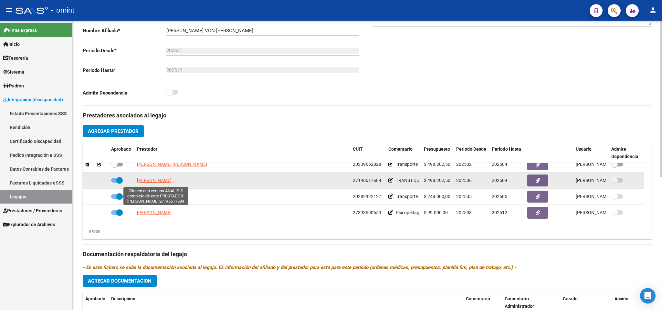
click at [167, 182] on span "[PERSON_NAME]" at bounding box center [154, 180] width 35 height 5
type textarea "27146617684"
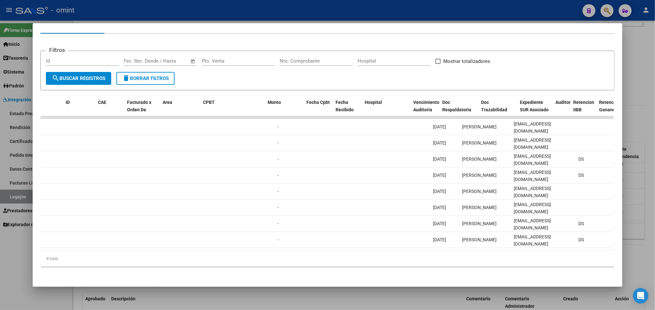
scroll to position [0, 0]
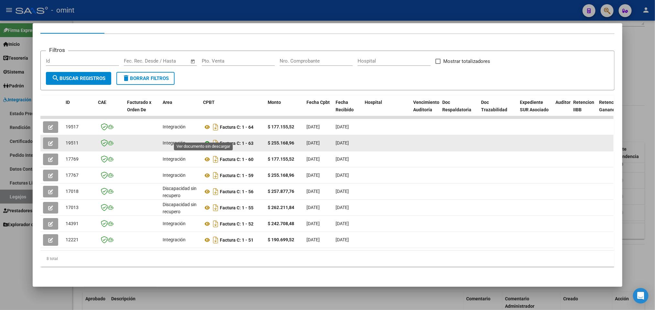
click at [203, 140] on icon at bounding box center [207, 144] width 8 height 8
click at [43, 138] on button "button" at bounding box center [50, 144] width 15 height 12
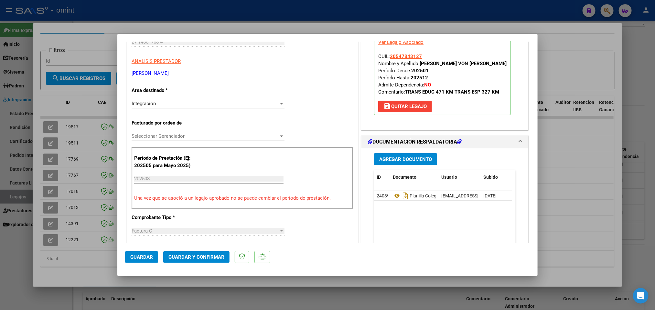
scroll to position [97, 0]
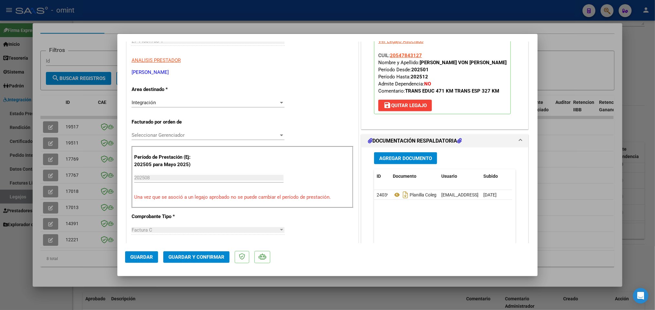
click at [204, 258] on span "Guardar y Confirmar" at bounding box center [196, 258] width 56 height 6
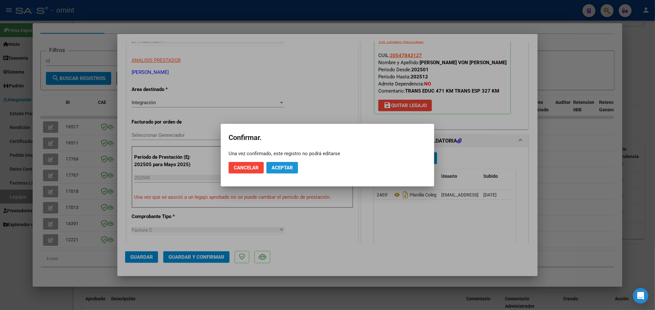
click at [282, 168] on span "Aceptar" at bounding box center [281, 168] width 21 height 6
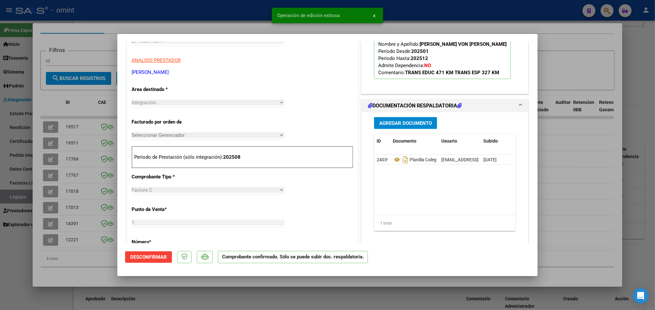
click at [445, 10] on div at bounding box center [327, 155] width 655 height 310
type input "$ 0,00"
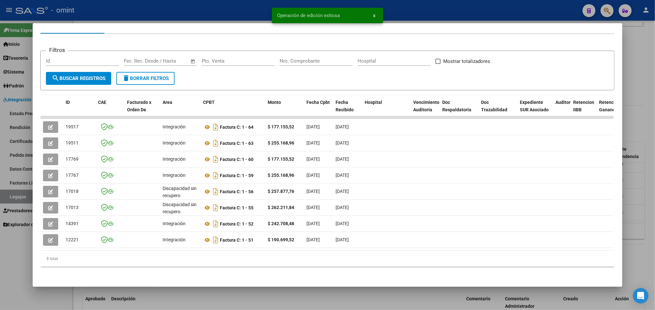
click at [445, 10] on div at bounding box center [327, 155] width 655 height 310
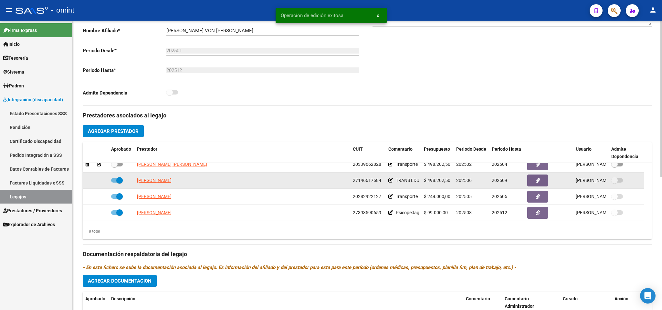
drag, startPoint x: 351, startPoint y: 181, endPoint x: 381, endPoint y: 182, distance: 30.4
click at [381, 182] on datatable-body-cell "27146617684" at bounding box center [368, 181] width 36 height 16
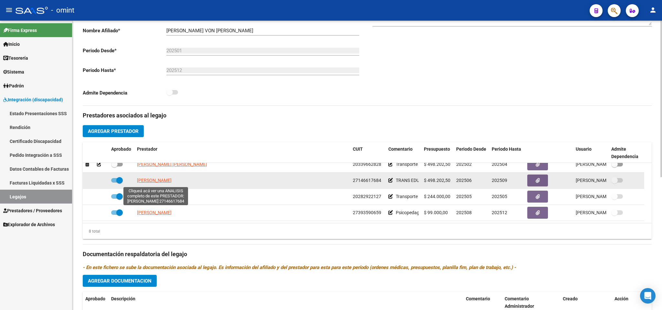
click at [161, 183] on span "[PERSON_NAME]" at bounding box center [154, 180] width 35 height 5
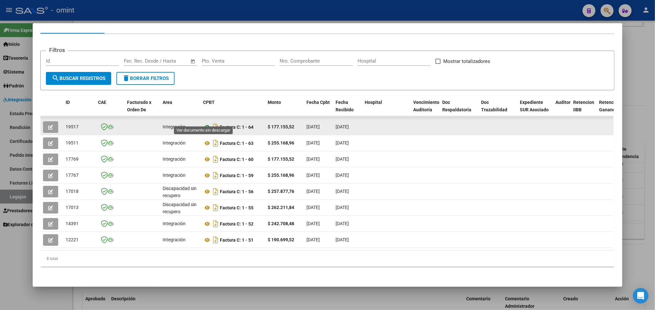
click at [205, 123] on icon at bounding box center [207, 127] width 8 height 8
click at [48, 124] on span "button" at bounding box center [50, 127] width 5 height 6
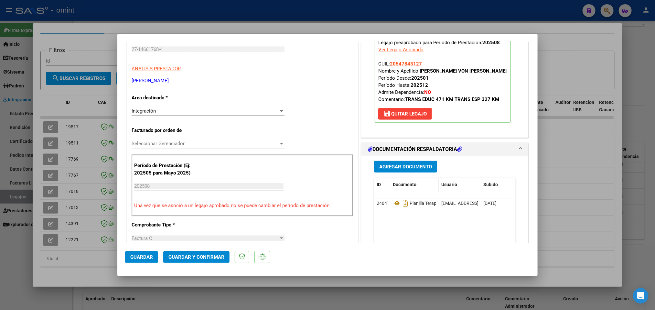
scroll to position [97, 0]
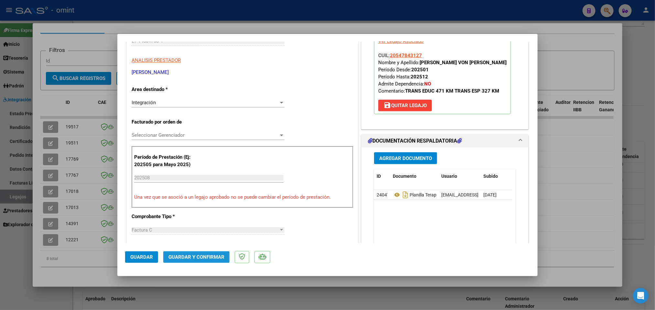
click at [202, 255] on span "Guardar y Confirmar" at bounding box center [196, 258] width 56 height 6
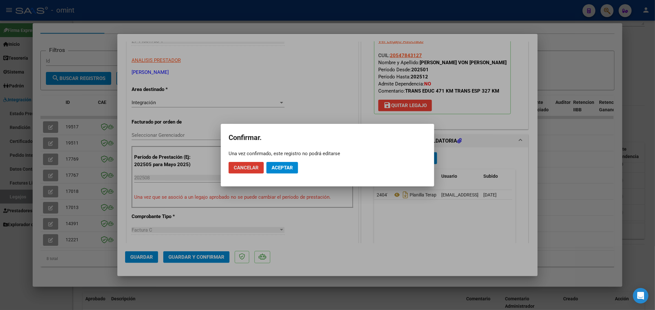
click at [290, 168] on span "Aceptar" at bounding box center [281, 168] width 21 height 6
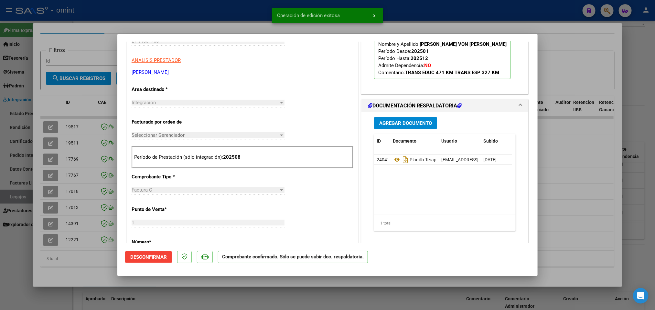
click at [439, 8] on div at bounding box center [327, 155] width 655 height 310
type input "$ 0,00"
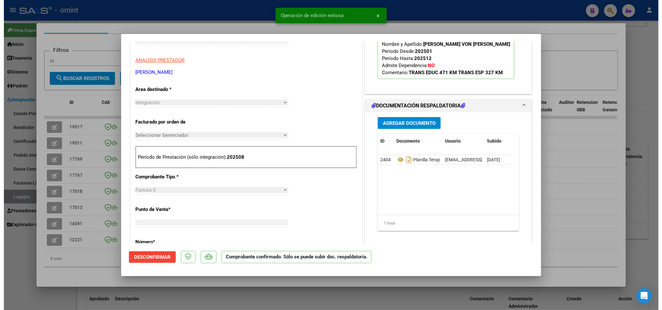
scroll to position [0, 0]
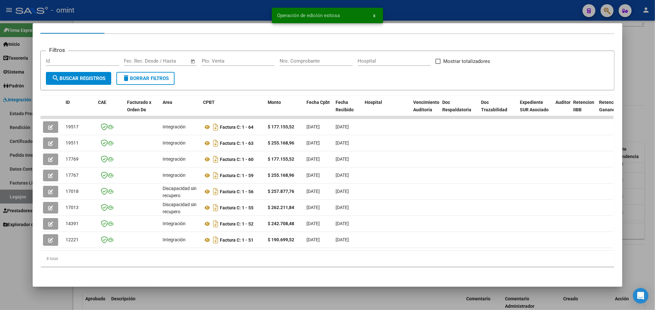
click at [439, 8] on div at bounding box center [327, 155] width 655 height 310
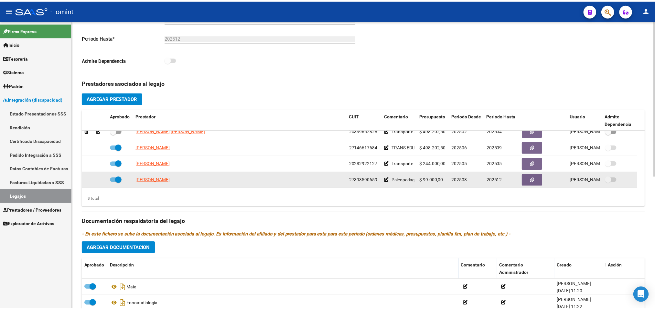
scroll to position [194, 0]
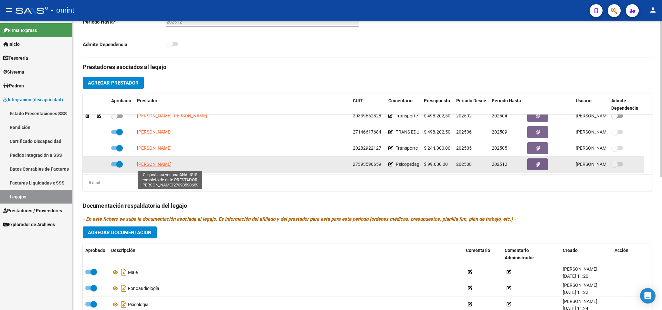
click at [172, 164] on span "[PERSON_NAME]" at bounding box center [154, 164] width 35 height 5
type textarea "27393590659"
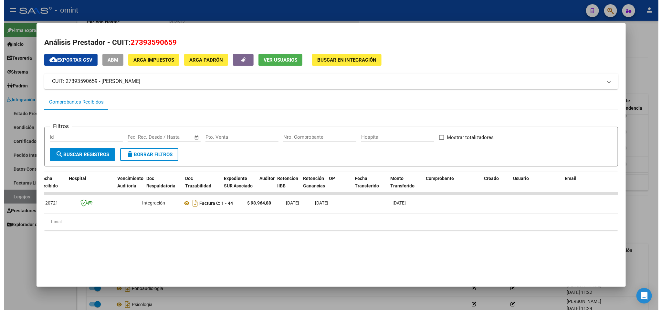
scroll to position [0, 0]
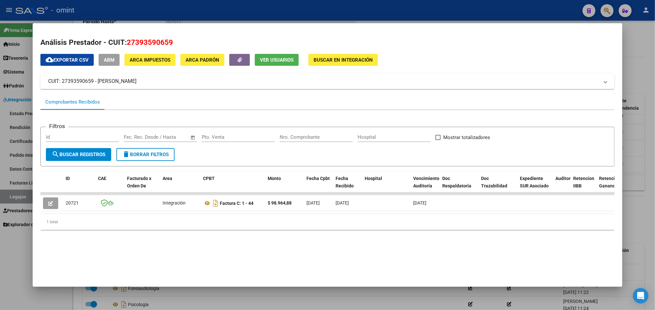
click at [436, 12] on div at bounding box center [327, 155] width 655 height 310
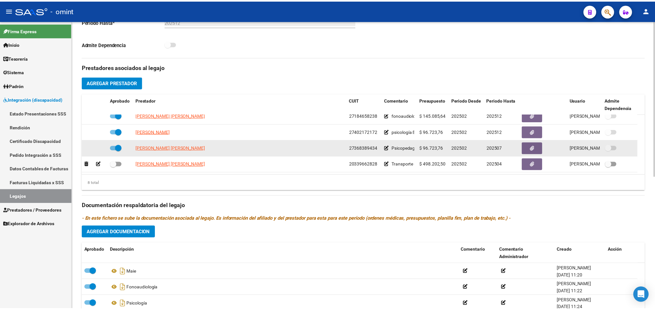
scroll to position [71, 0]
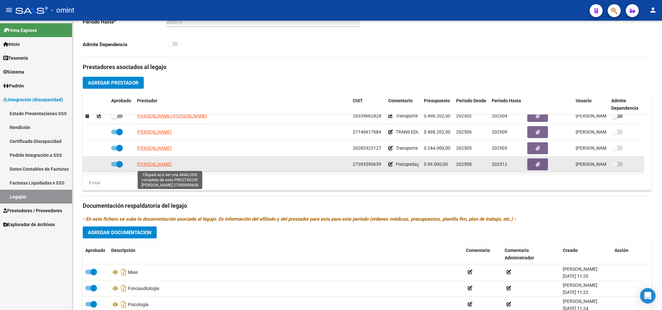
click at [172, 166] on span "[PERSON_NAME]" at bounding box center [154, 164] width 35 height 5
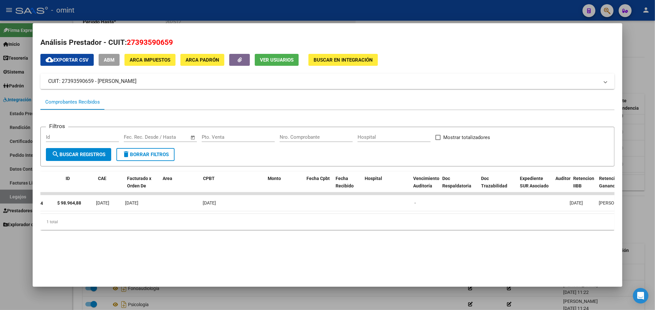
scroll to position [0, 0]
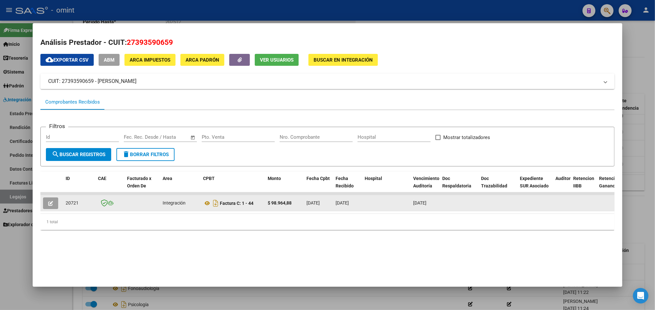
click at [48, 201] on icon "button" at bounding box center [50, 203] width 5 height 5
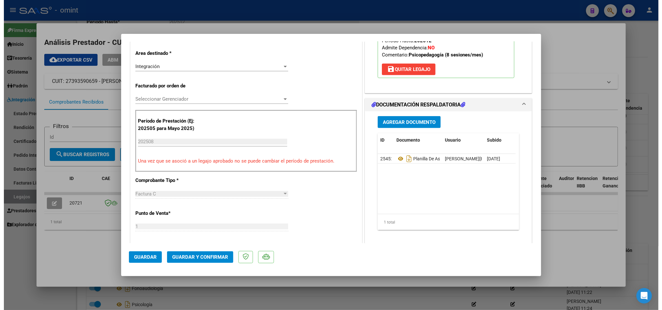
scroll to position [194, 0]
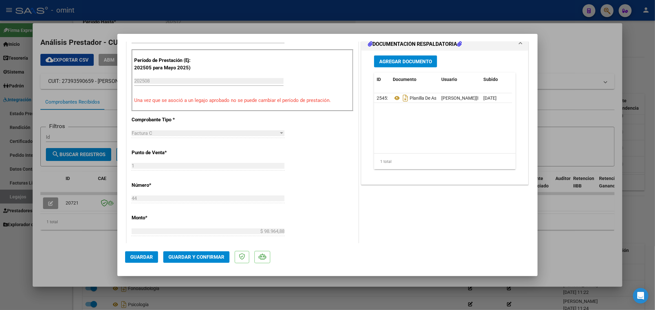
click at [215, 256] on span "Guardar y Confirmar" at bounding box center [196, 258] width 56 height 6
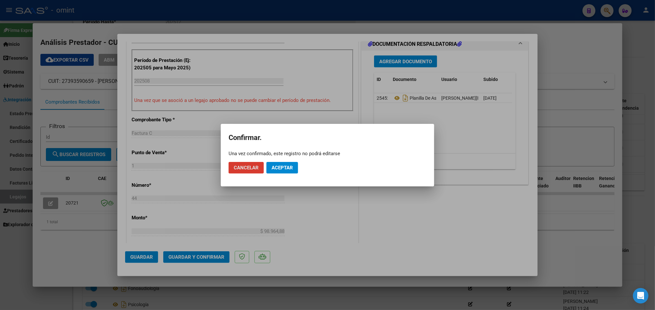
click at [278, 165] on span "Aceptar" at bounding box center [281, 168] width 21 height 6
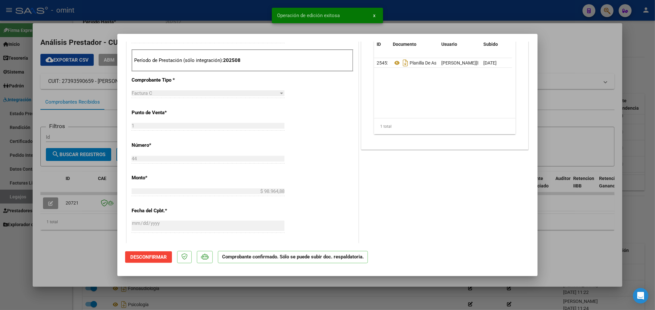
click at [84, 234] on div at bounding box center [327, 155] width 655 height 310
type input "$ 0,00"
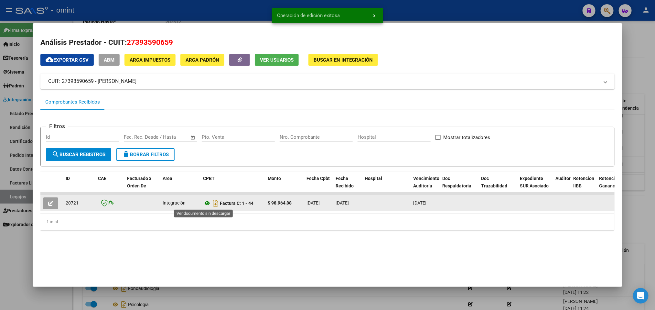
click at [203, 203] on icon at bounding box center [207, 204] width 8 height 8
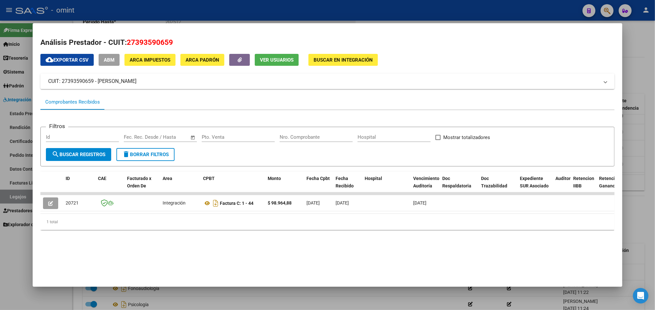
click at [306, 9] on div at bounding box center [327, 155] width 655 height 310
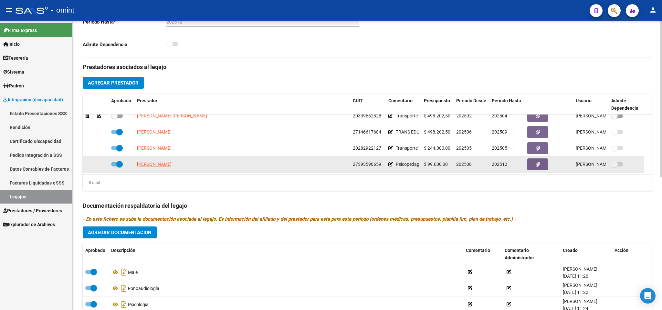
drag, startPoint x: 353, startPoint y: 166, endPoint x: 384, endPoint y: 164, distance: 31.4
click at [384, 164] on datatable-body-cell "27393590659" at bounding box center [368, 165] width 36 height 16
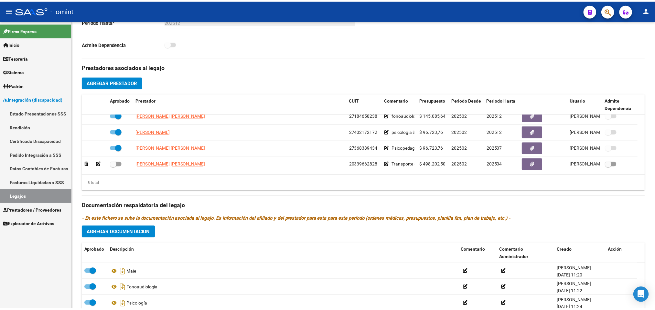
scroll to position [0, 0]
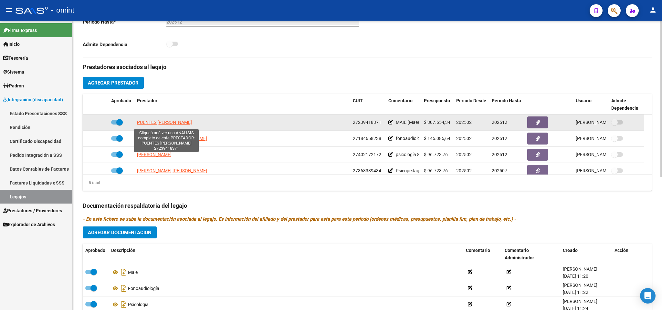
click at [177, 125] on span "PUENTES CRISTINA GRISELL" at bounding box center [164, 122] width 55 height 5
type textarea "27239418371"
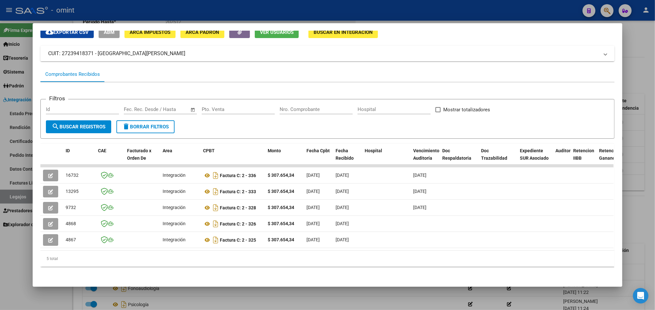
click at [243, 14] on div at bounding box center [327, 155] width 655 height 310
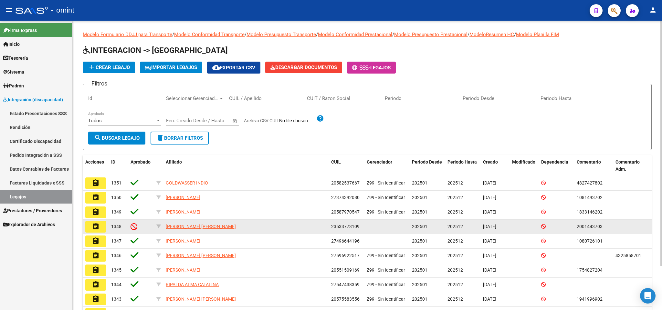
click at [102, 224] on button "assignment" at bounding box center [95, 227] width 21 height 12
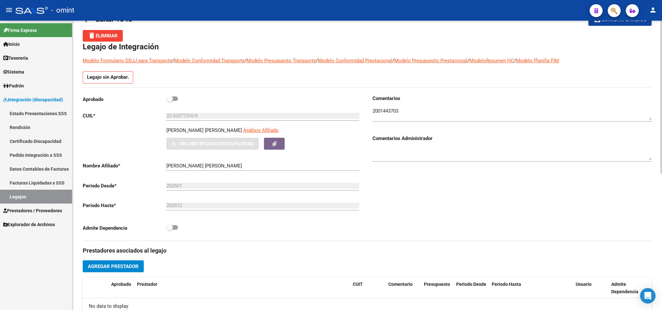
scroll to position [16, 0]
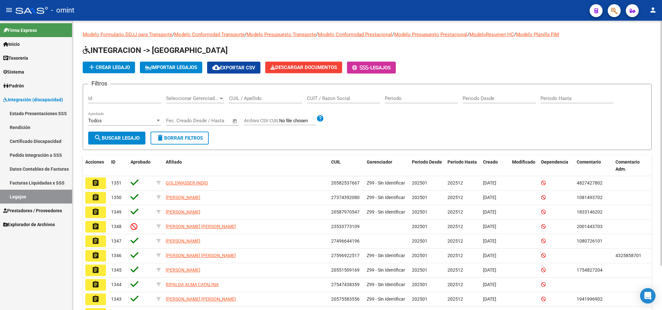
drag, startPoint x: 238, startPoint y: 99, endPoint x: 238, endPoint y: 90, distance: 8.7
click at [236, 98] on input "CUIL / Apellido" at bounding box center [265, 99] width 73 height 6
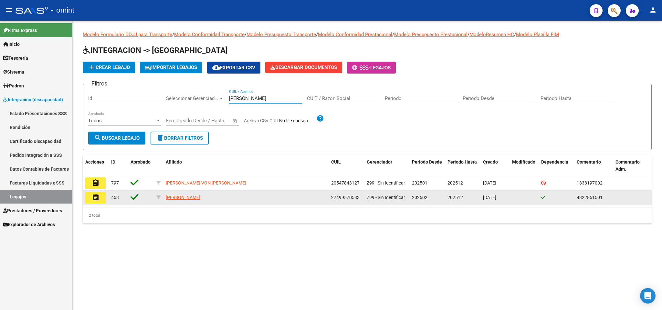
type input "GEREZ"
click at [96, 198] on mat-icon "assignment" at bounding box center [96, 198] width 8 height 8
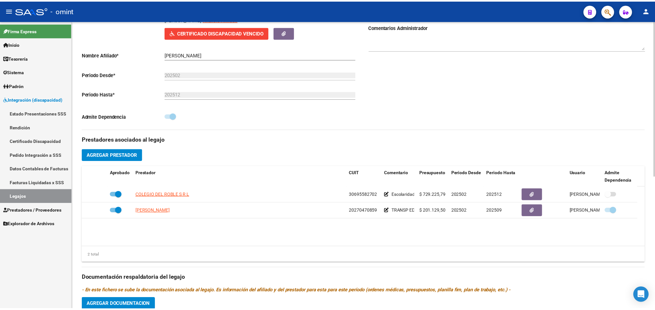
scroll to position [145, 0]
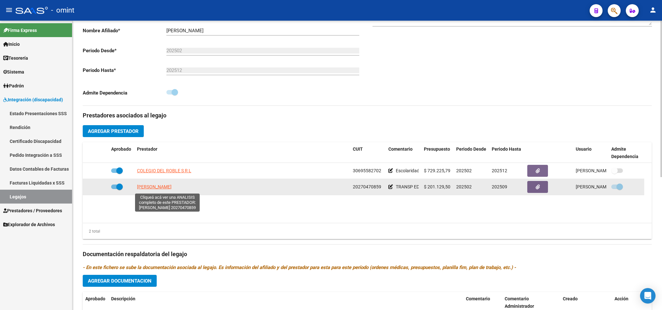
click at [172, 189] on span "[PERSON_NAME]" at bounding box center [154, 186] width 35 height 5
type textarea "20270470859"
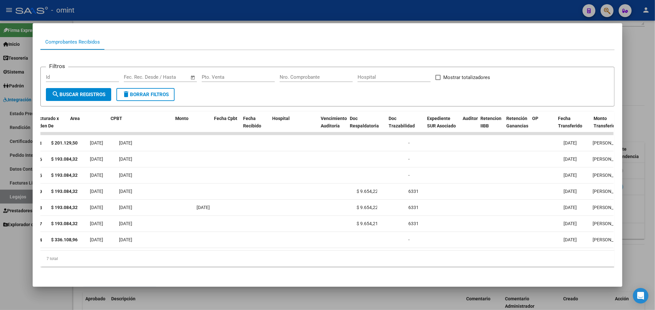
scroll to position [0, 0]
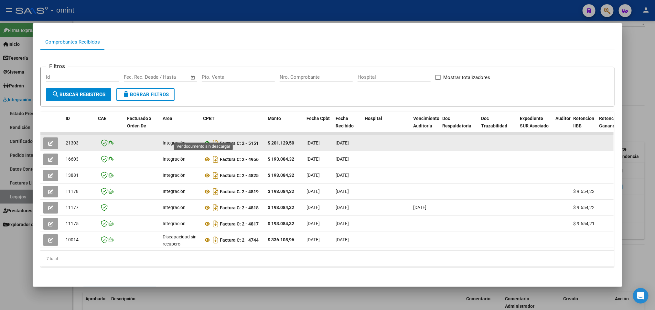
click at [204, 140] on icon at bounding box center [207, 144] width 8 height 8
click at [48, 141] on icon "button" at bounding box center [50, 143] width 5 height 5
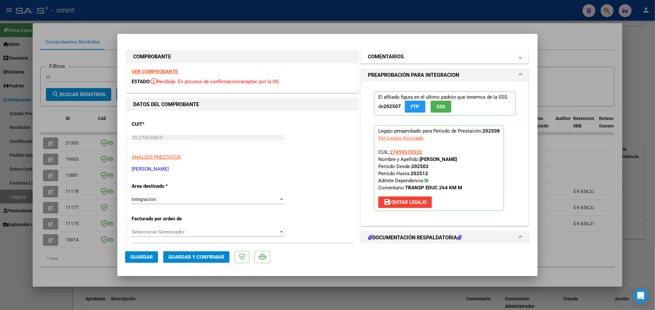
click at [409, 60] on mat-panel-title "COMENTARIOS" at bounding box center [441, 57] width 146 height 8
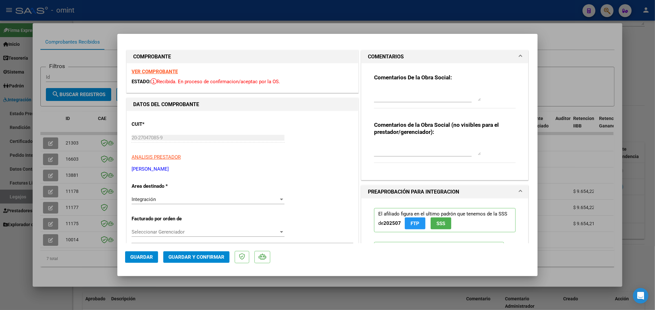
click at [397, 88] on textarea at bounding box center [427, 94] width 107 height 13
type textarea "SE RECUERDA QUE LO HABILITADO ES POR UN TOTAL DE 264 KM TOTALES"
click at [206, 256] on span "Guardar y Confirmar" at bounding box center [196, 258] width 56 height 6
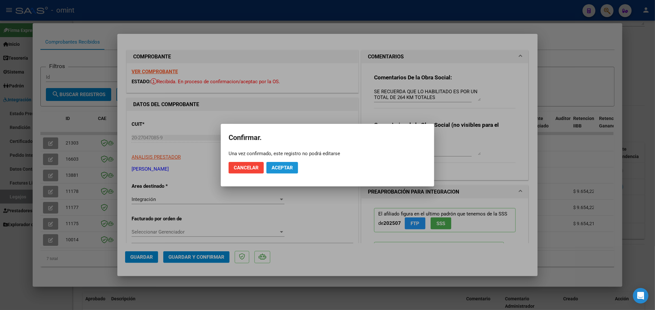
click at [283, 167] on span "Aceptar" at bounding box center [281, 168] width 21 height 6
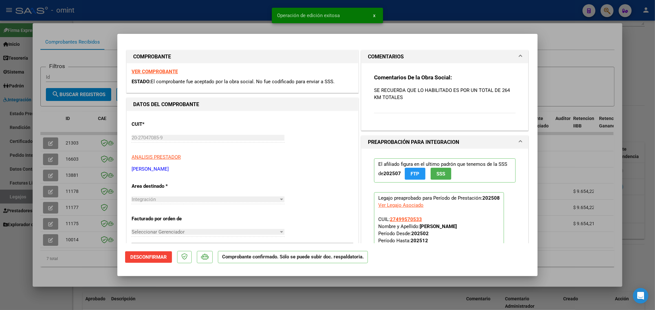
click at [409, 15] on div at bounding box center [327, 155] width 655 height 310
type input "$ 0,00"
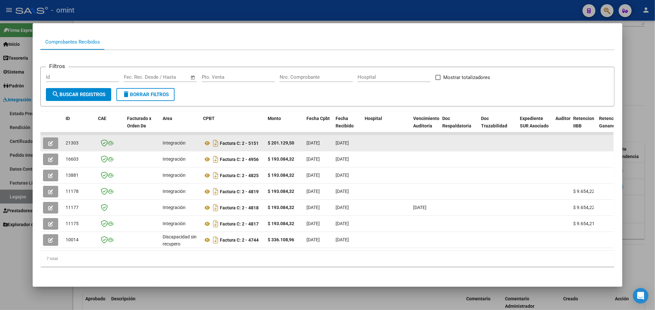
click at [48, 141] on icon "button" at bounding box center [50, 143] width 5 height 5
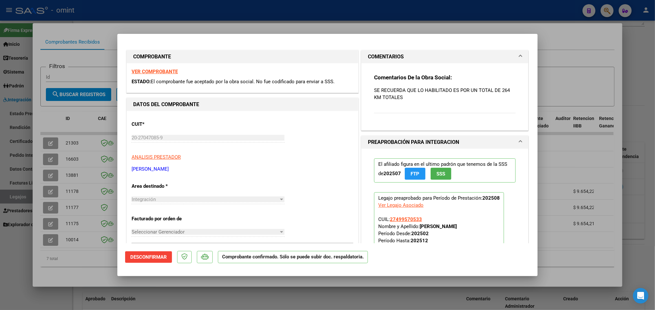
click at [354, 21] on div at bounding box center [327, 155] width 655 height 310
type input "$ 0,00"
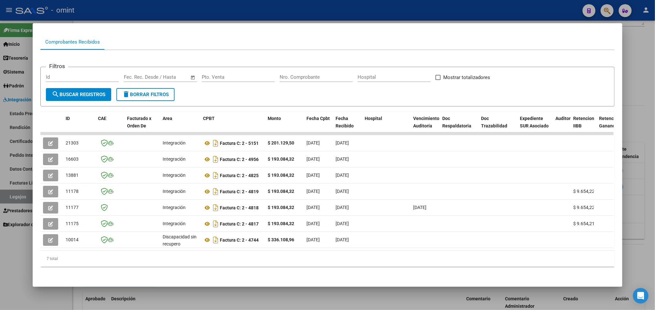
click at [409, 13] on div at bounding box center [327, 155] width 655 height 310
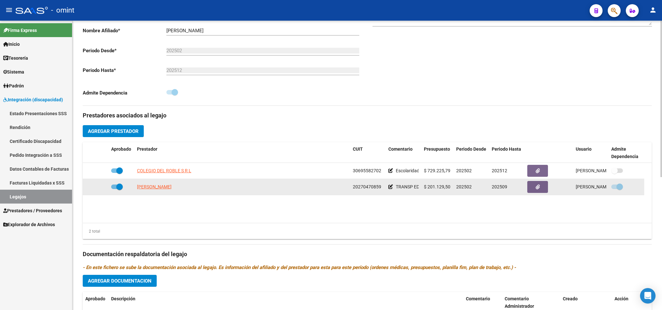
drag, startPoint x: 352, startPoint y: 186, endPoint x: 384, endPoint y: 185, distance: 32.0
click at [384, 185] on datatable-body-cell "20270470859" at bounding box center [368, 187] width 36 height 16
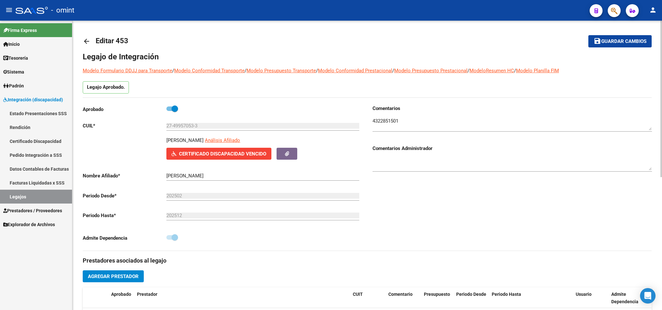
click at [83, 38] on mat-icon "arrow_back" at bounding box center [87, 41] width 8 height 8
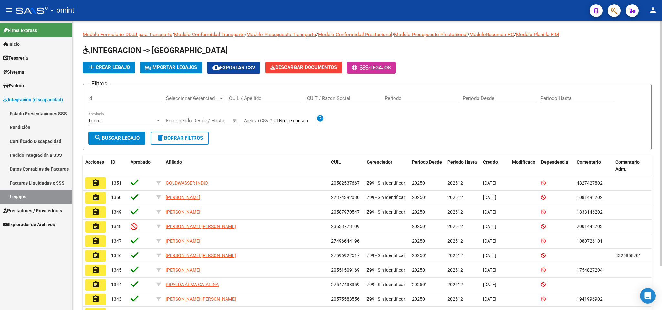
click at [267, 98] on input "CUIL / Apellido" at bounding box center [265, 99] width 73 height 6
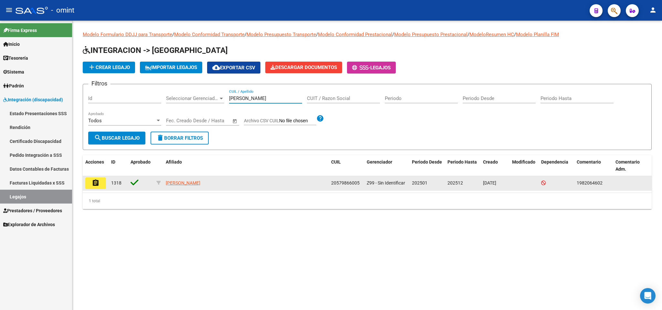
type input "GAUTO"
click at [95, 184] on mat-icon "assignment" at bounding box center [96, 183] width 8 height 8
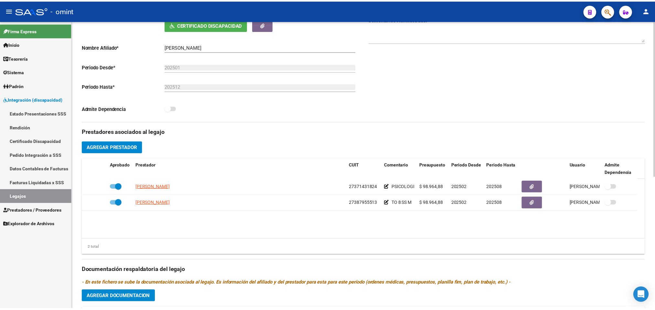
scroll to position [145, 0]
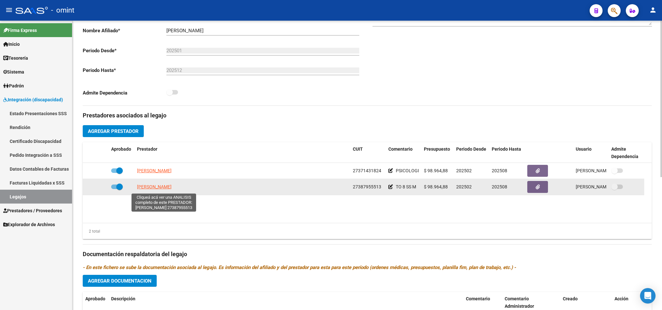
click at [172, 186] on span "[PERSON_NAME]" at bounding box center [154, 186] width 35 height 5
type textarea "27387955513"
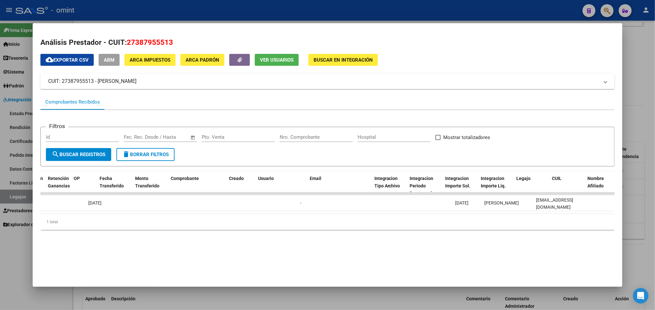
scroll to position [0, 0]
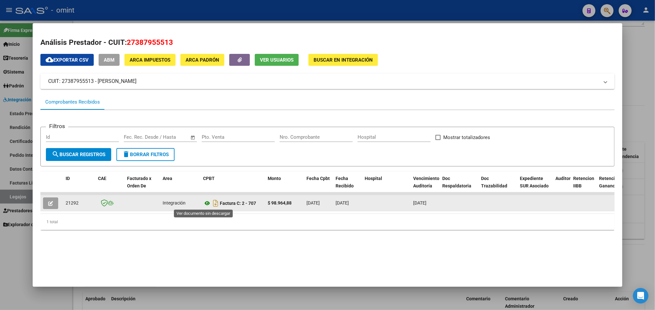
click at [205, 203] on icon at bounding box center [207, 204] width 8 height 8
click at [48, 203] on icon "button" at bounding box center [50, 203] width 5 height 5
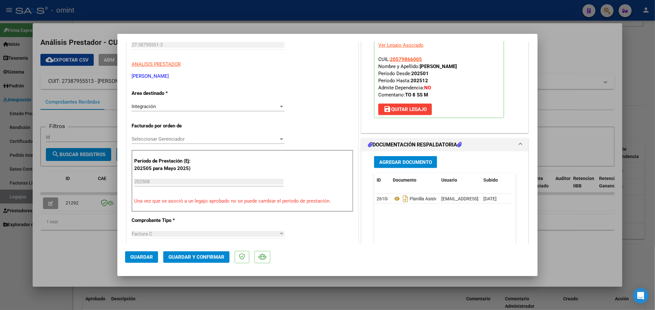
scroll to position [97, 0]
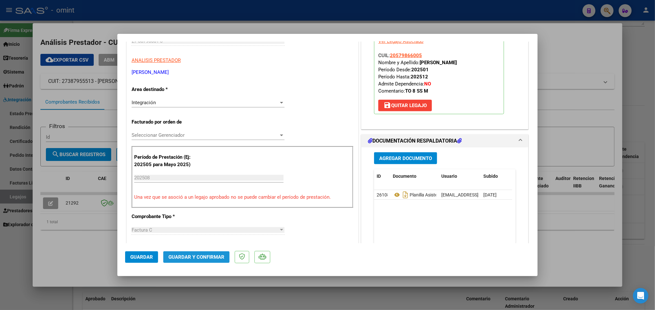
click at [213, 260] on span "Guardar y Confirmar" at bounding box center [196, 258] width 56 height 6
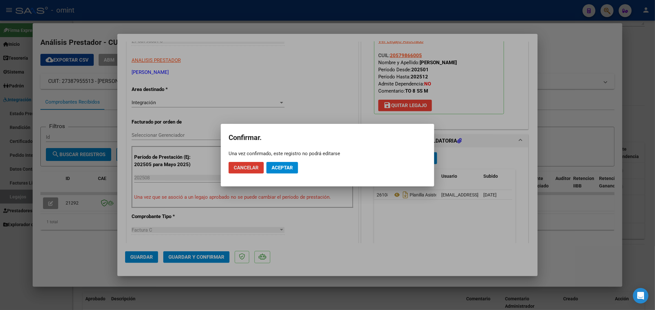
click at [286, 165] on span "Aceptar" at bounding box center [281, 168] width 21 height 6
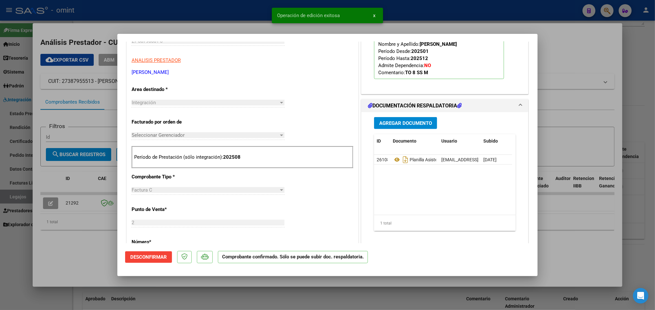
click at [438, 26] on div at bounding box center [327, 155] width 655 height 310
type input "$ 0,00"
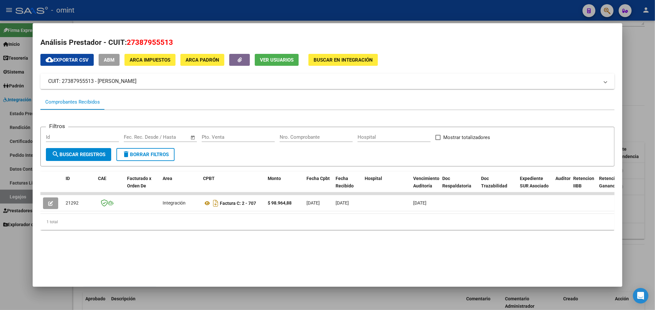
click at [377, 9] on div at bounding box center [327, 155] width 655 height 310
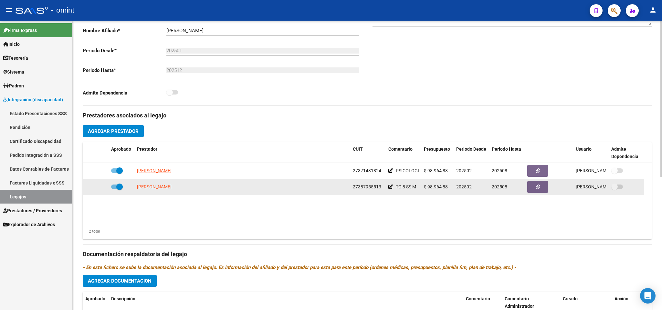
drag, startPoint x: 353, startPoint y: 188, endPoint x: 374, endPoint y: 188, distance: 21.6
click at [381, 188] on div "27387955513" at bounding box center [368, 187] width 30 height 7
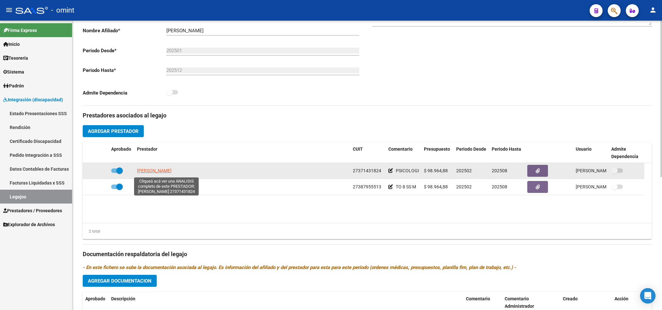
click at [172, 172] on span "BABOUR SANCHEZ MELANIE" at bounding box center [154, 170] width 35 height 5
type textarea "27371431824"
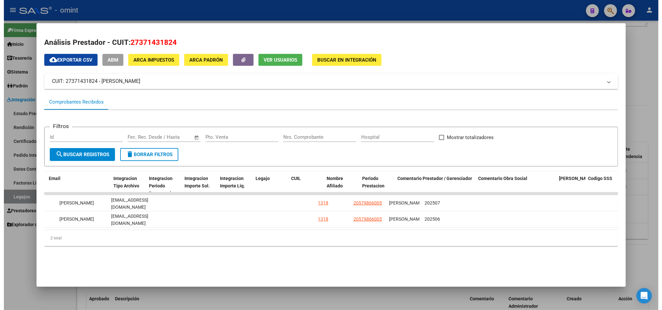
scroll to position [0, 815]
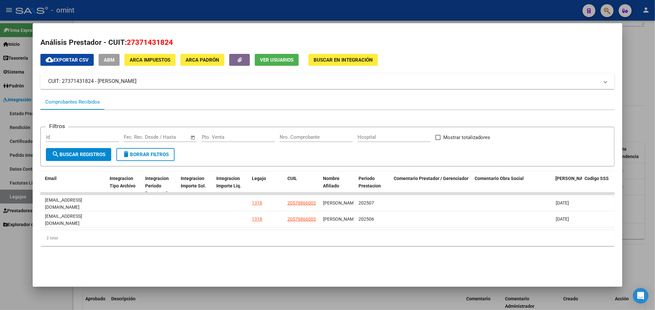
click at [373, 7] on div at bounding box center [327, 155] width 655 height 310
